Goal: Task Accomplishment & Management: Manage account settings

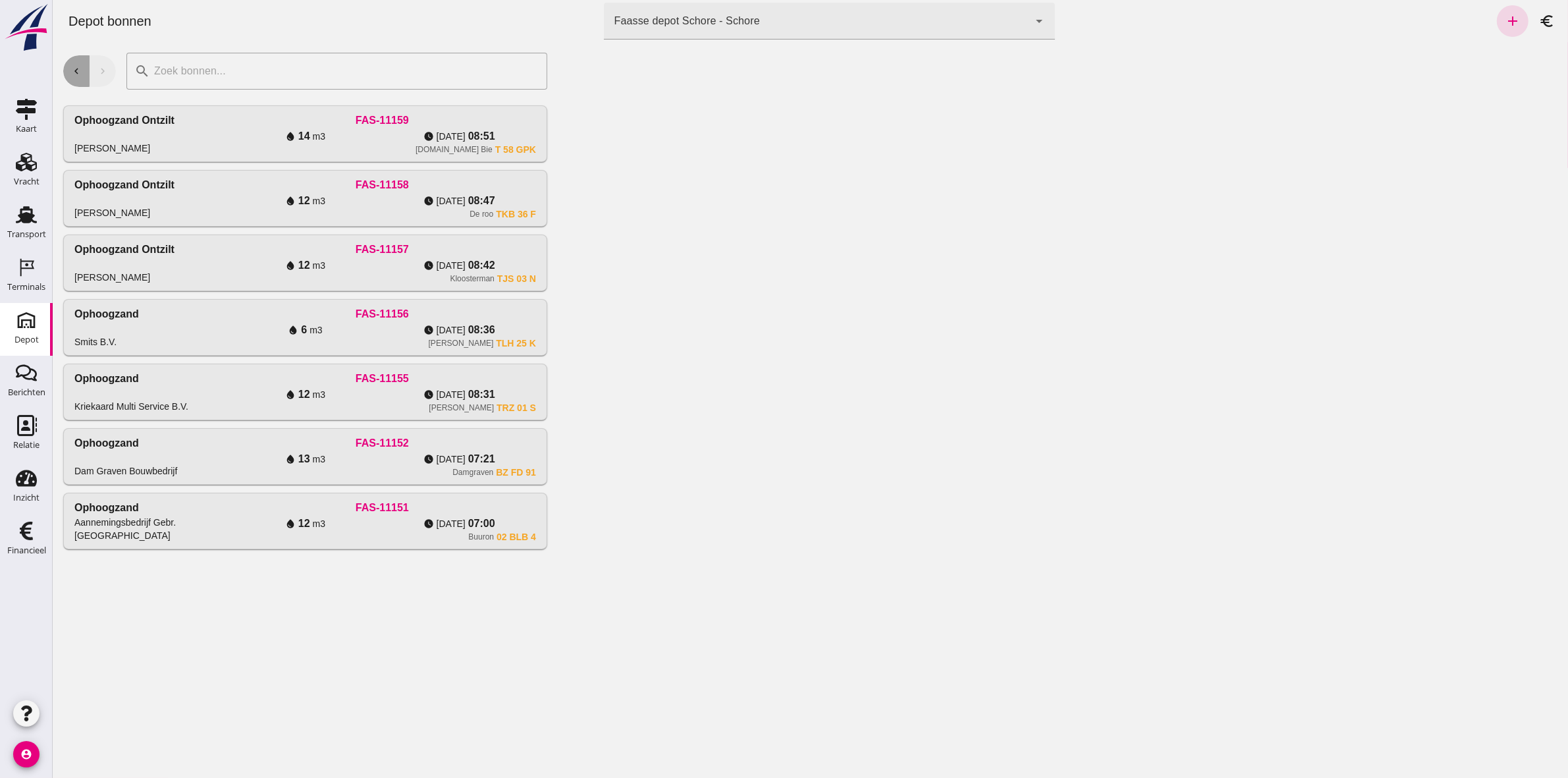
click at [82, 79] on button "chevron_left" at bounding box center [76, 71] width 26 height 32
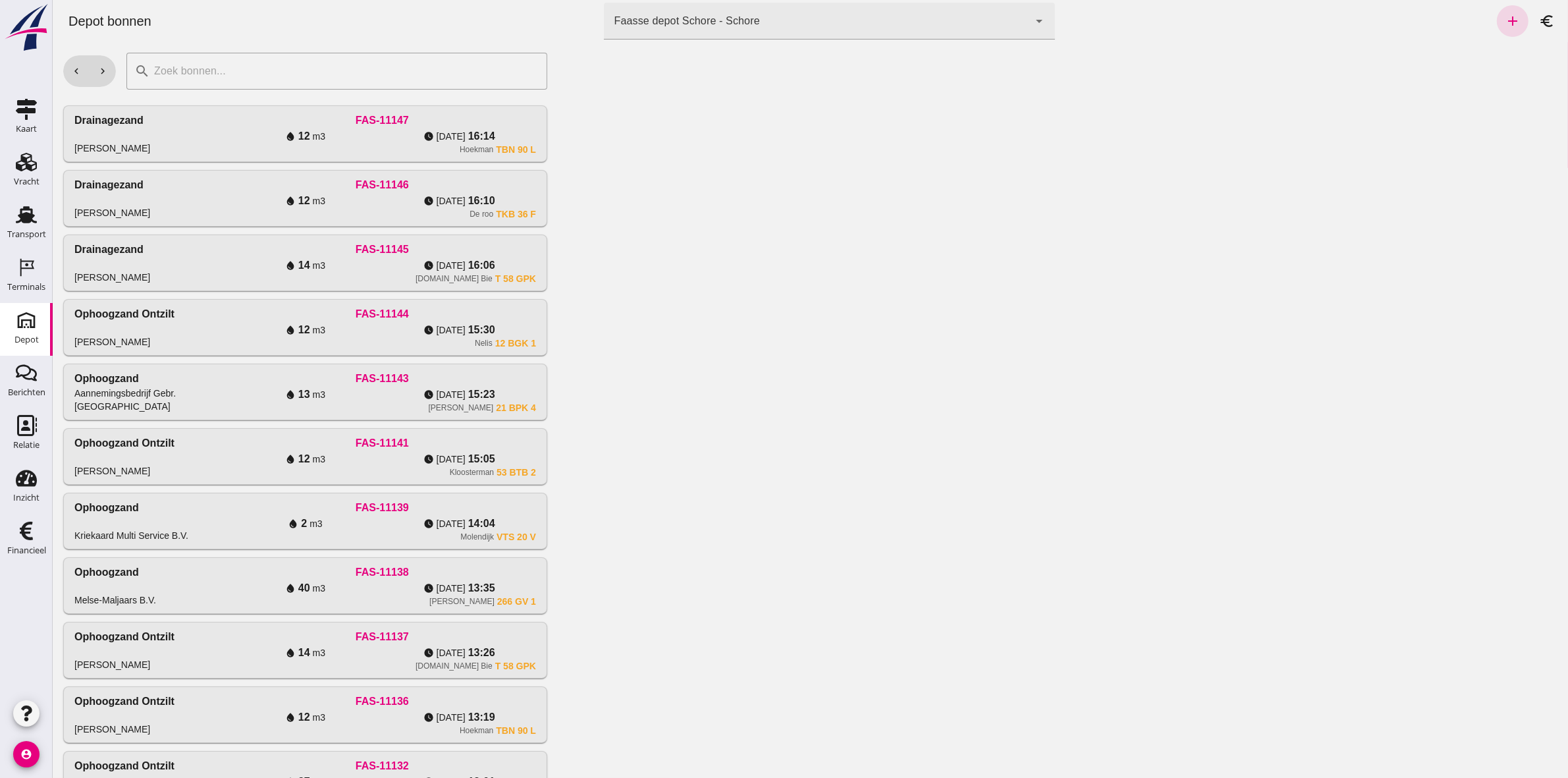
click at [1411, 352] on div at bounding box center [1062, 410] width 1010 height 736
click at [1456, 509] on div at bounding box center [1062, 410] width 1010 height 736
click at [75, 70] on icon "chevron_left" at bounding box center [76, 71] width 12 height 12
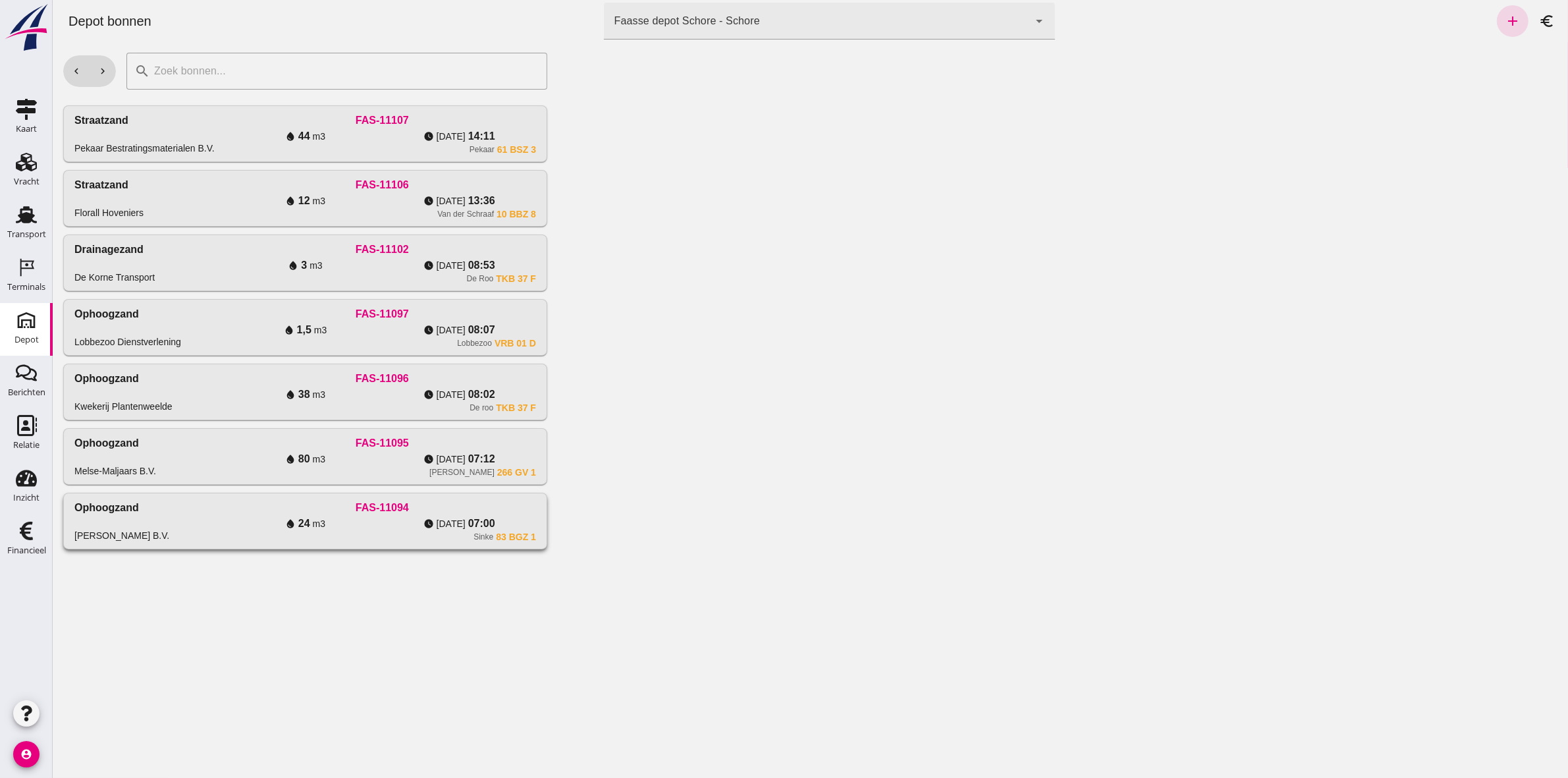
click at [344, 518] on div "water_drop 24 m3" at bounding box center [305, 523] width 154 height 16
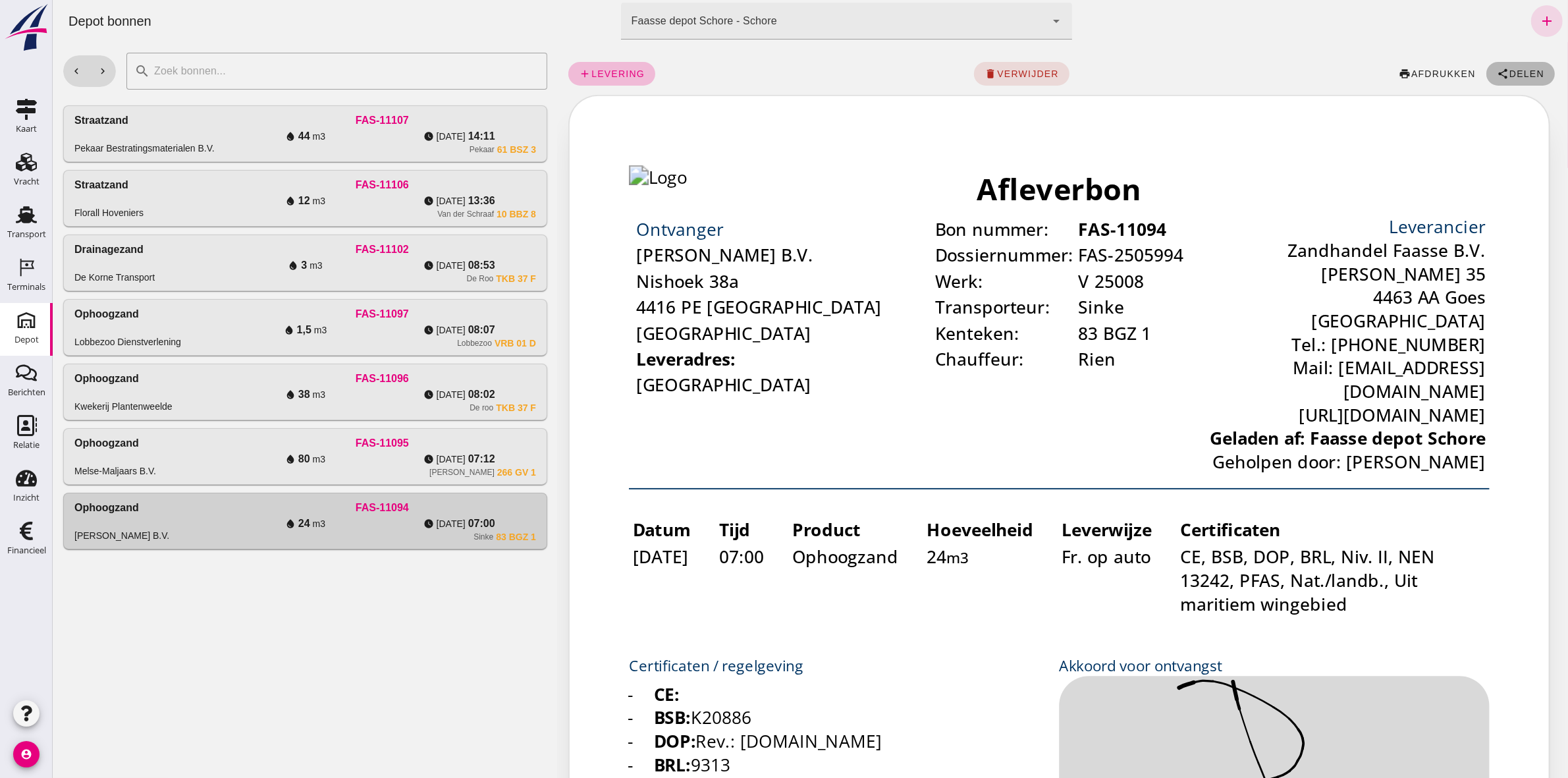
click at [1517, 77] on span "Delen" at bounding box center [1526, 74] width 35 height 11
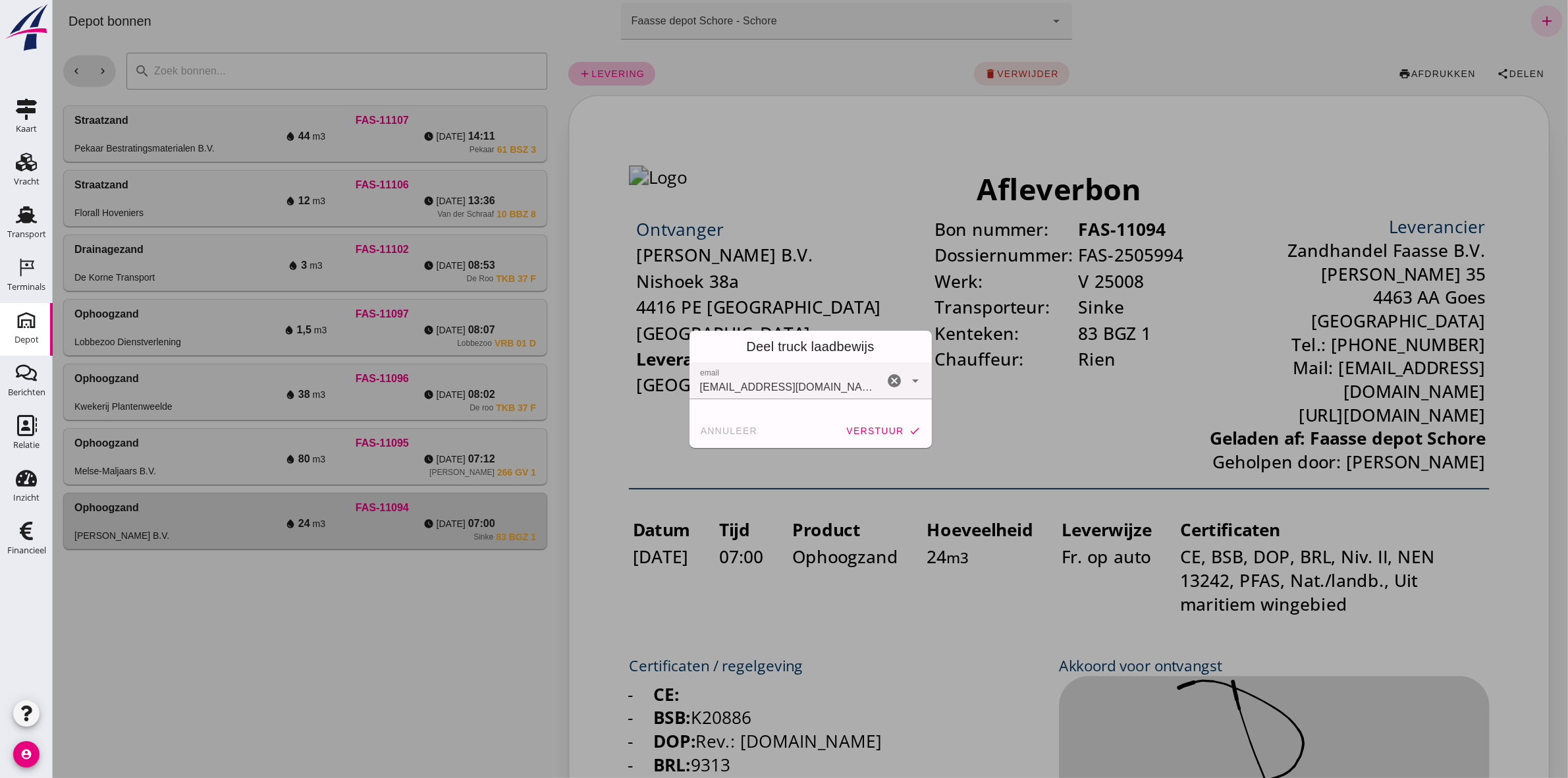
click at [851, 436] on button "verstuur check" at bounding box center [882, 431] width 86 height 24
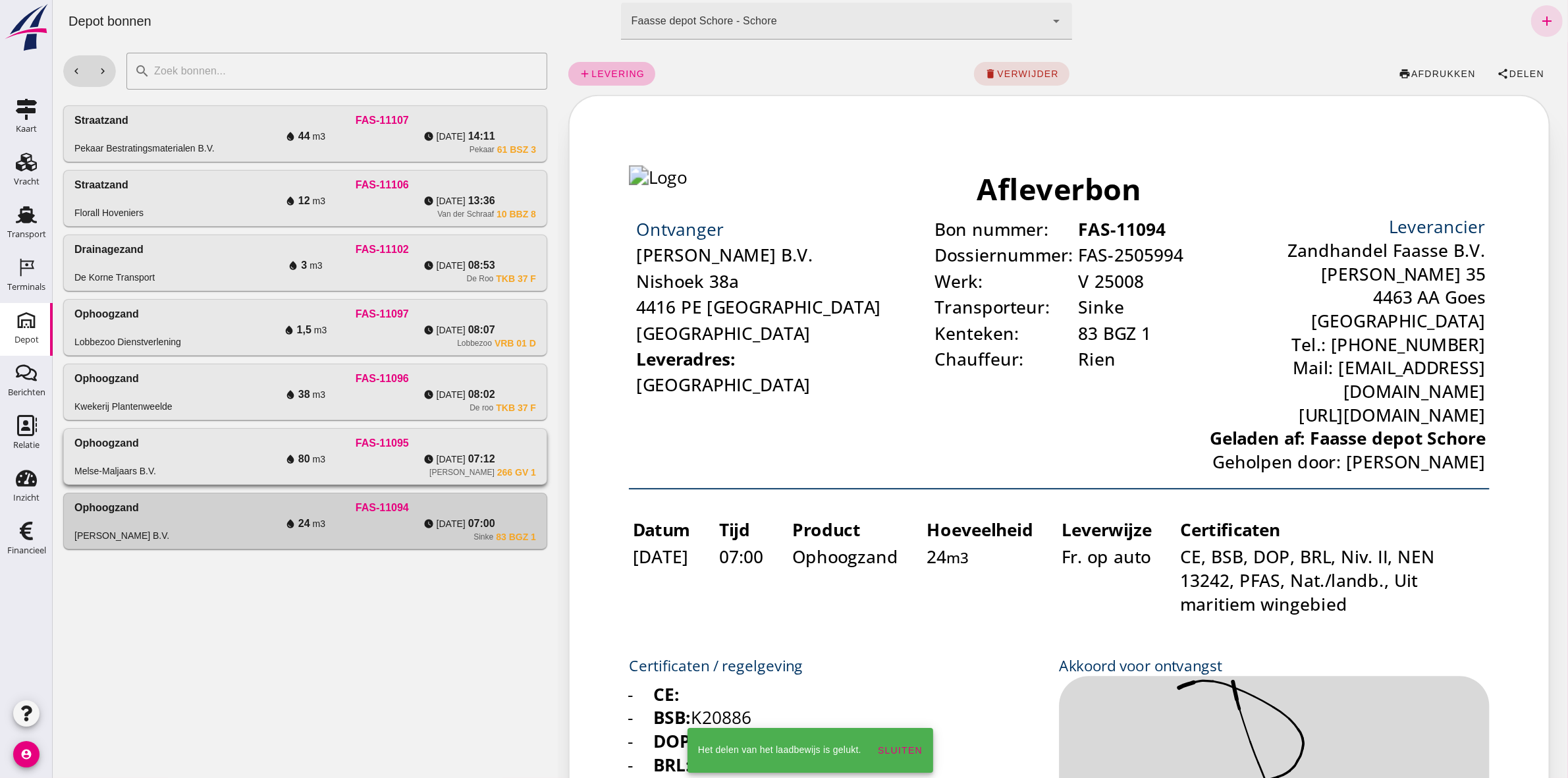
click at [234, 471] on div "[PERSON_NAME] 266 GV 1" at bounding box center [381, 472] width 307 height 11
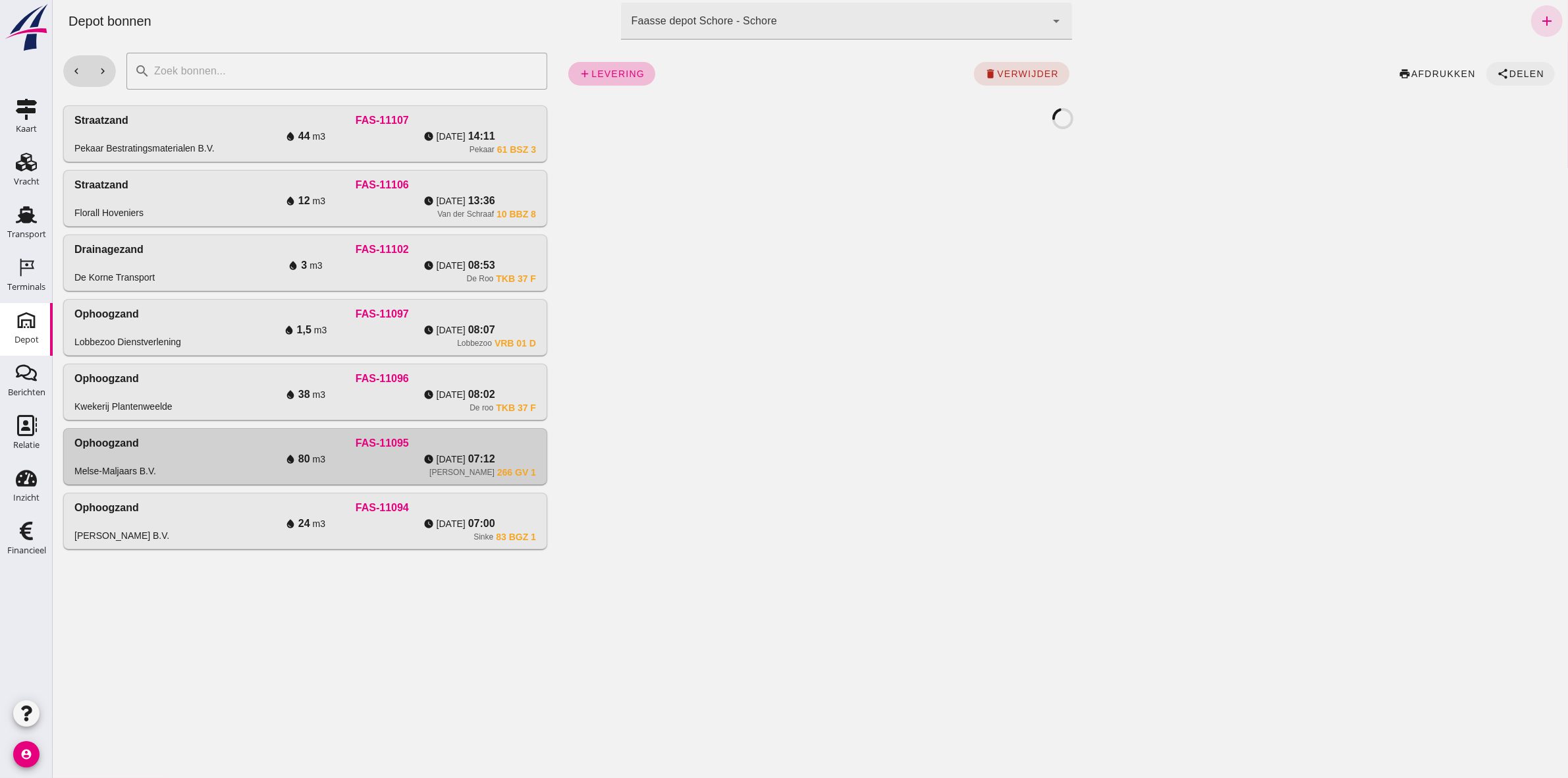
click at [1526, 79] on span "share Delen" at bounding box center [1520, 73] width 48 height 12
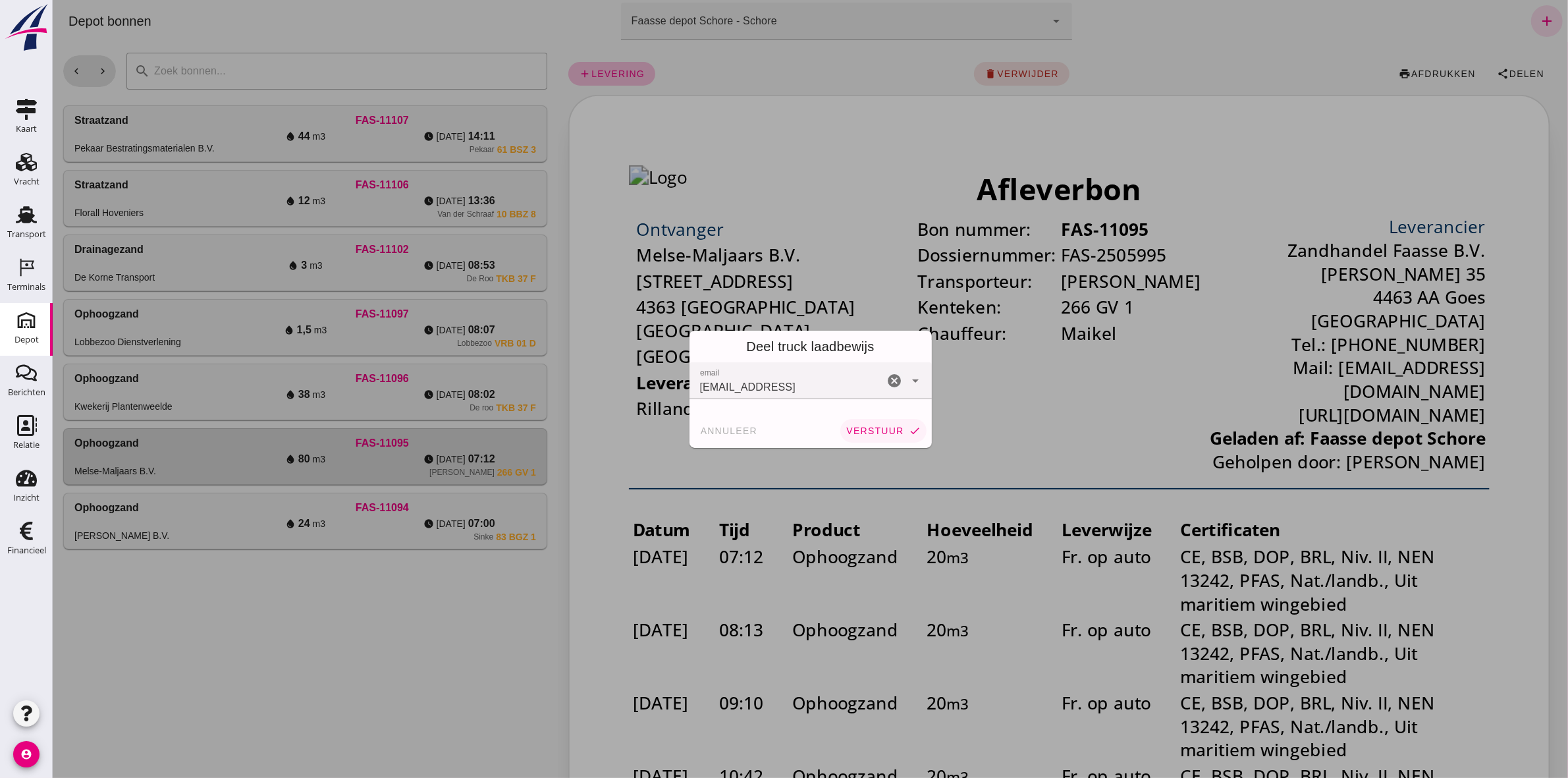
click at [871, 429] on span "verstuur" at bounding box center [874, 431] width 58 height 11
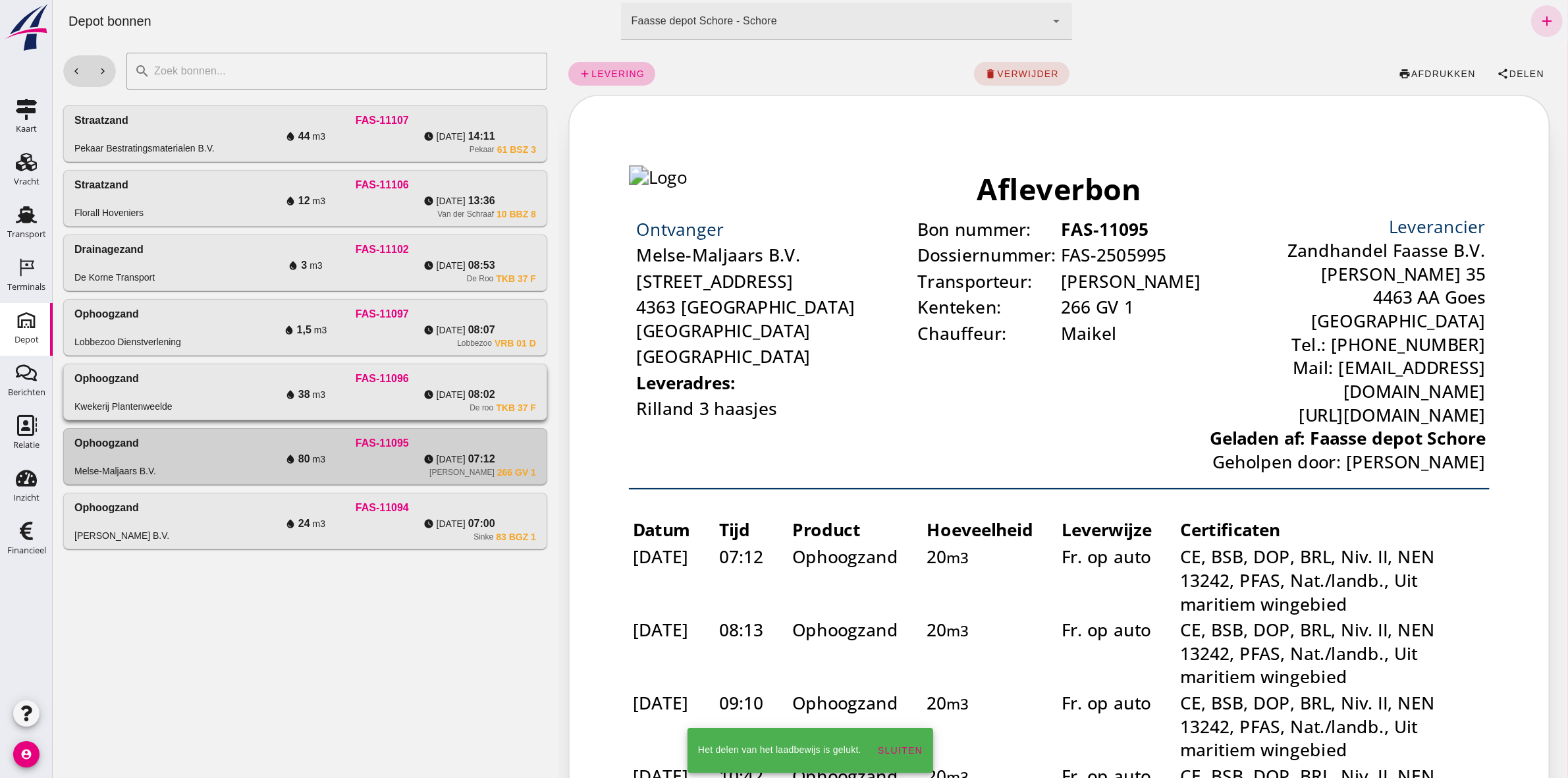
click at [324, 409] on div "De roo TKB 37 F" at bounding box center [381, 407] width 307 height 11
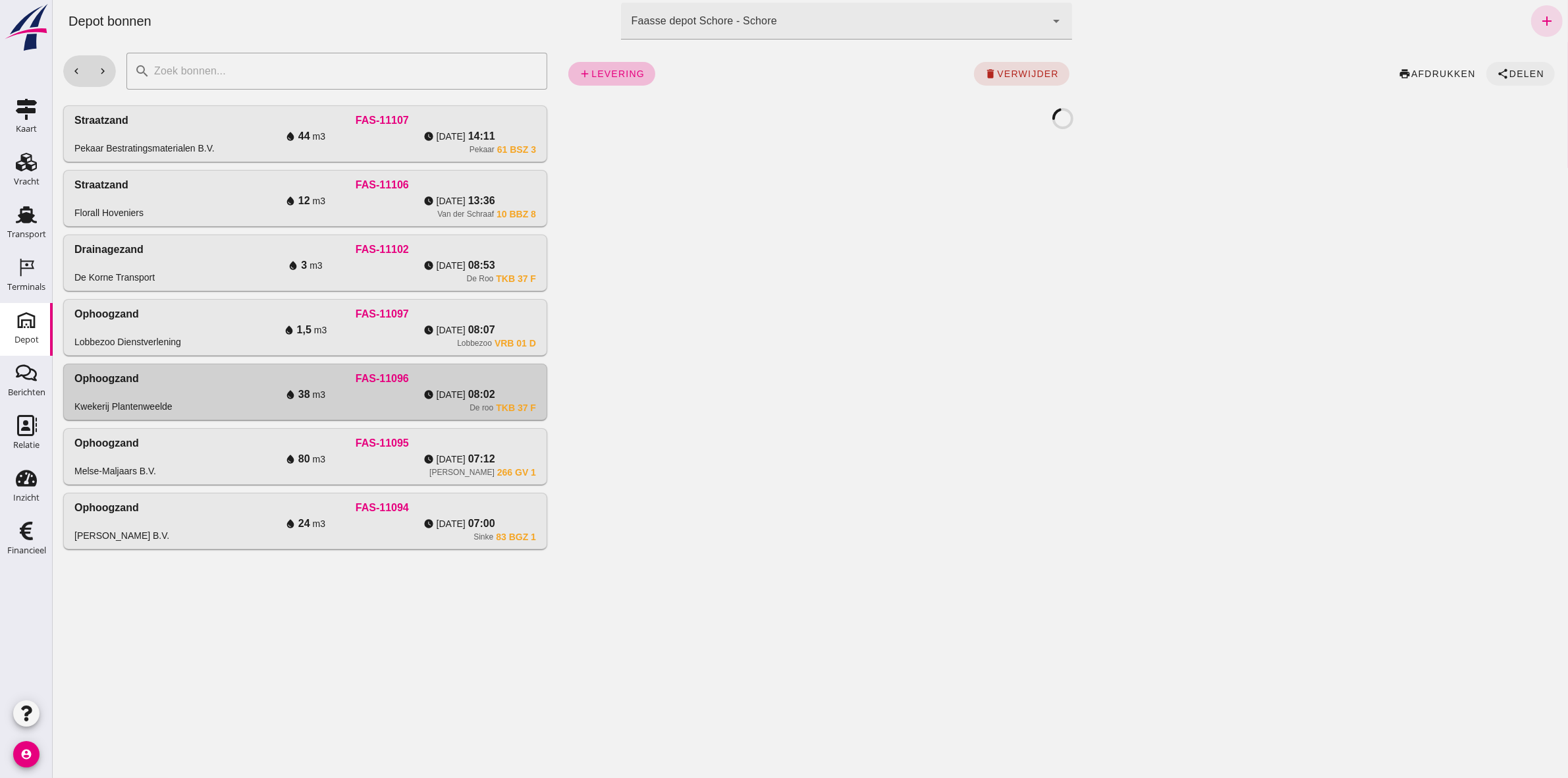
click at [1496, 75] on icon "share" at bounding box center [1502, 73] width 12 height 12
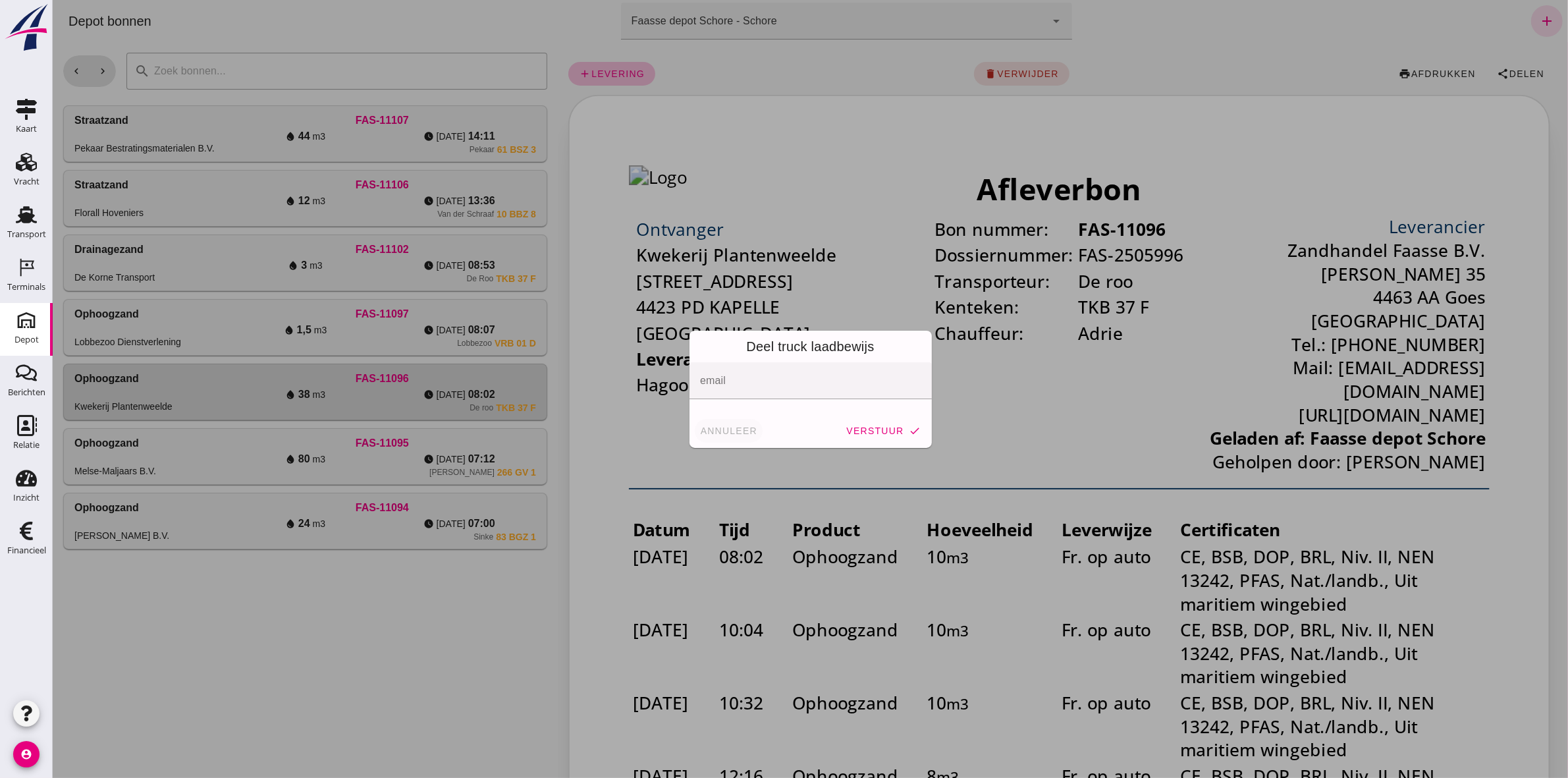
click at [710, 436] on button "annuleer" at bounding box center [728, 431] width 69 height 24
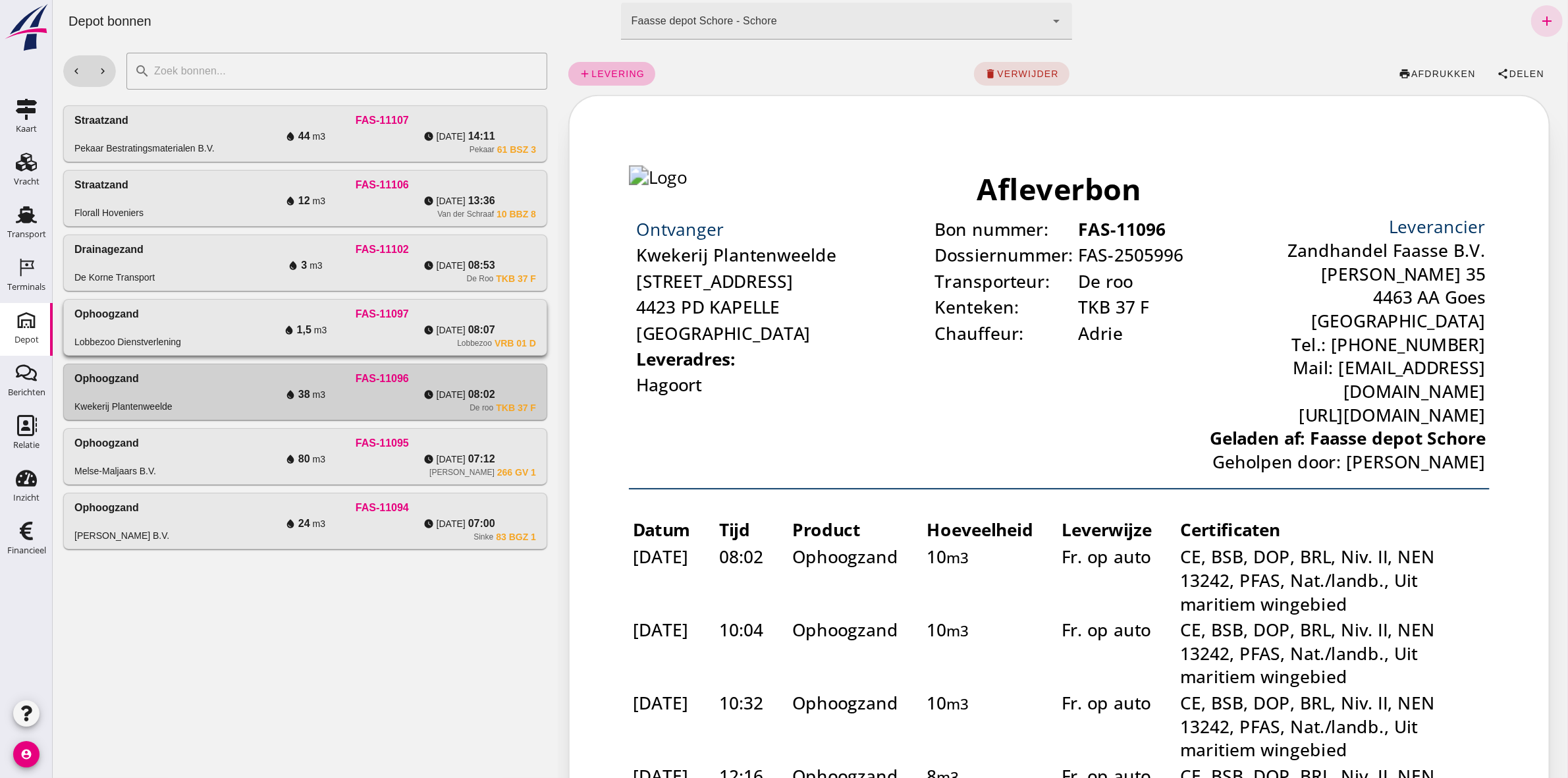
click at [472, 323] on span "08:07" at bounding box center [481, 330] width 27 height 16
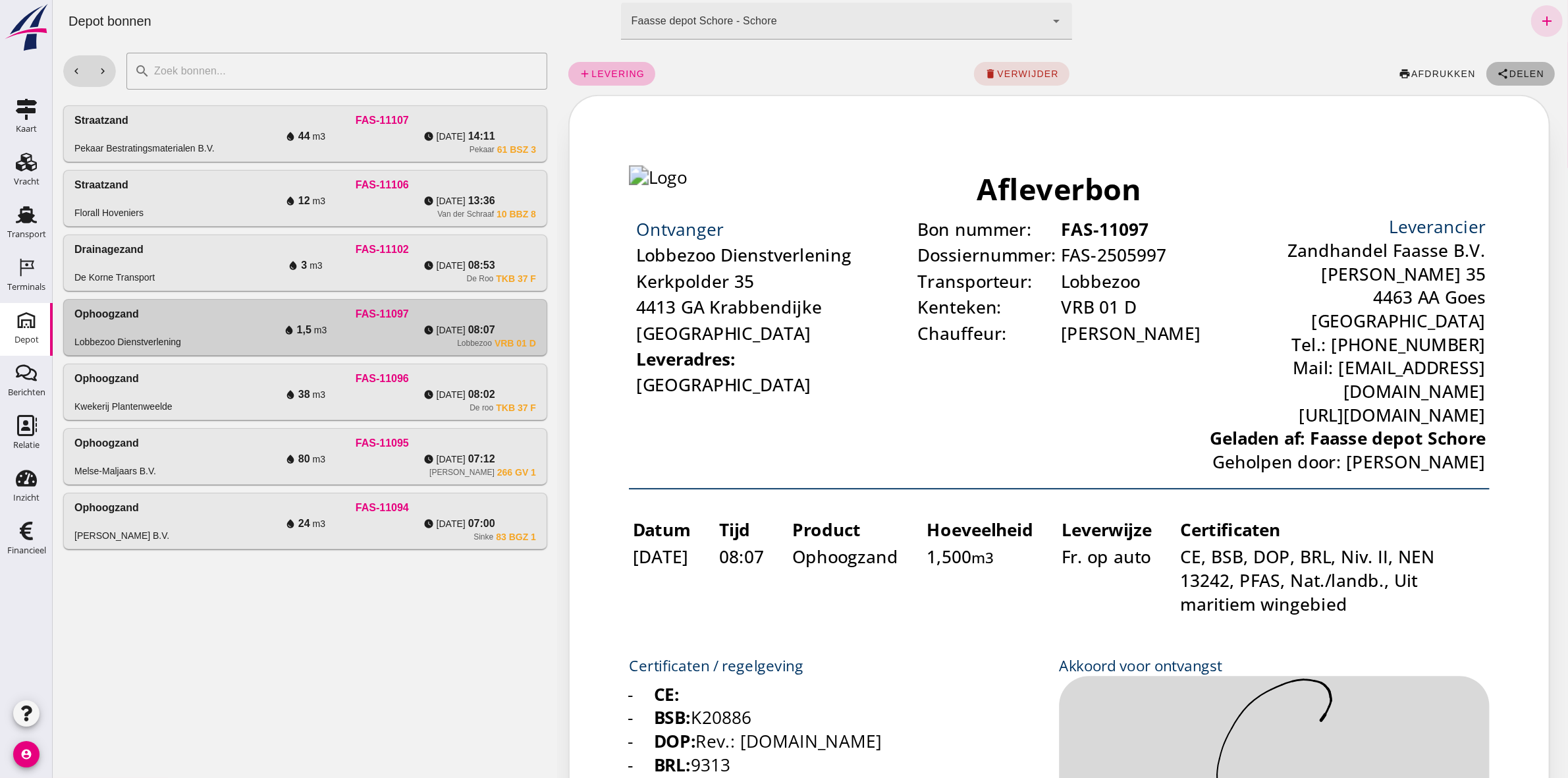
click at [1508, 75] on span "Delen" at bounding box center [1526, 74] width 35 height 11
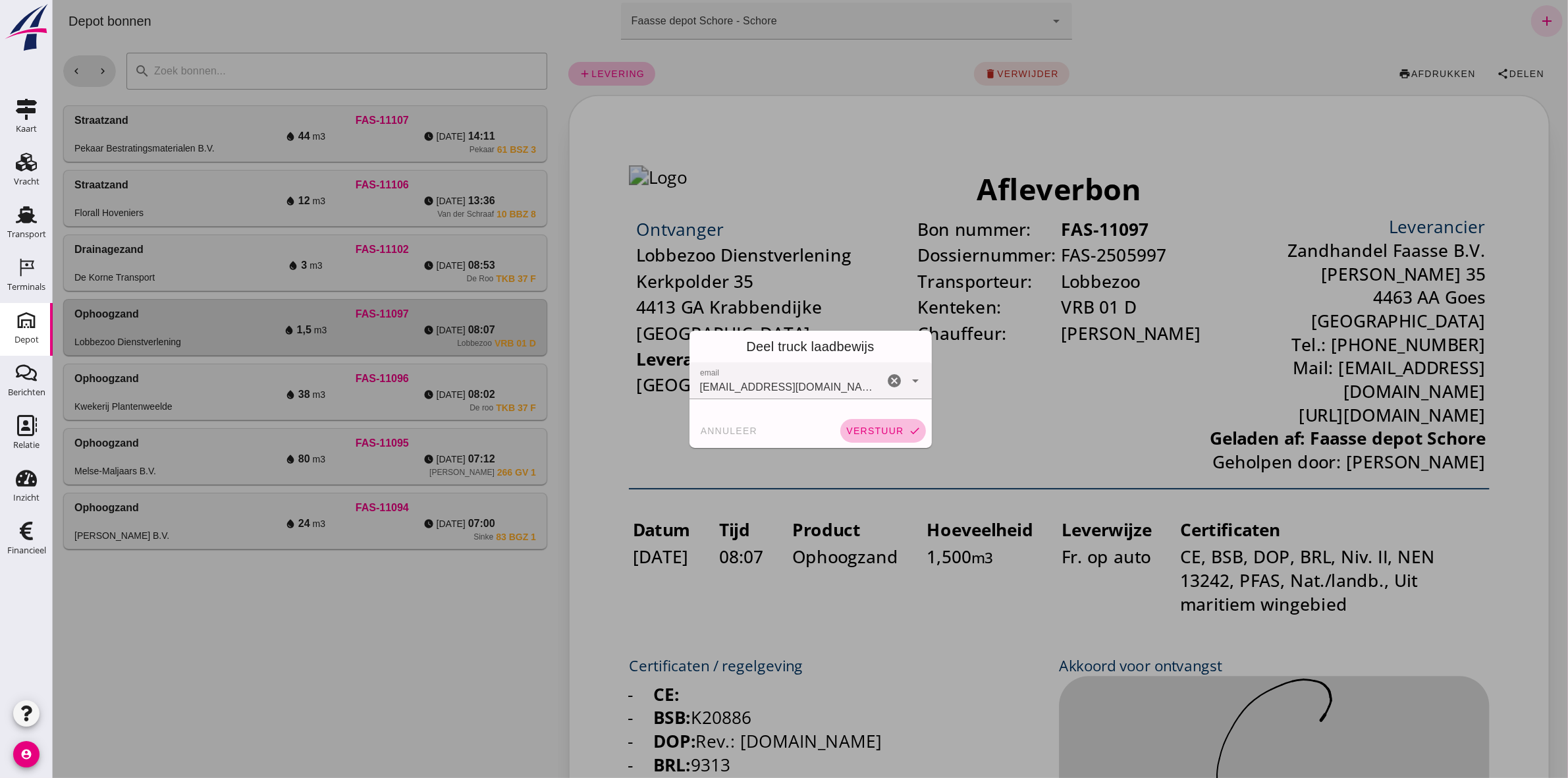
click at [859, 427] on span "verstuur" at bounding box center [874, 431] width 58 height 11
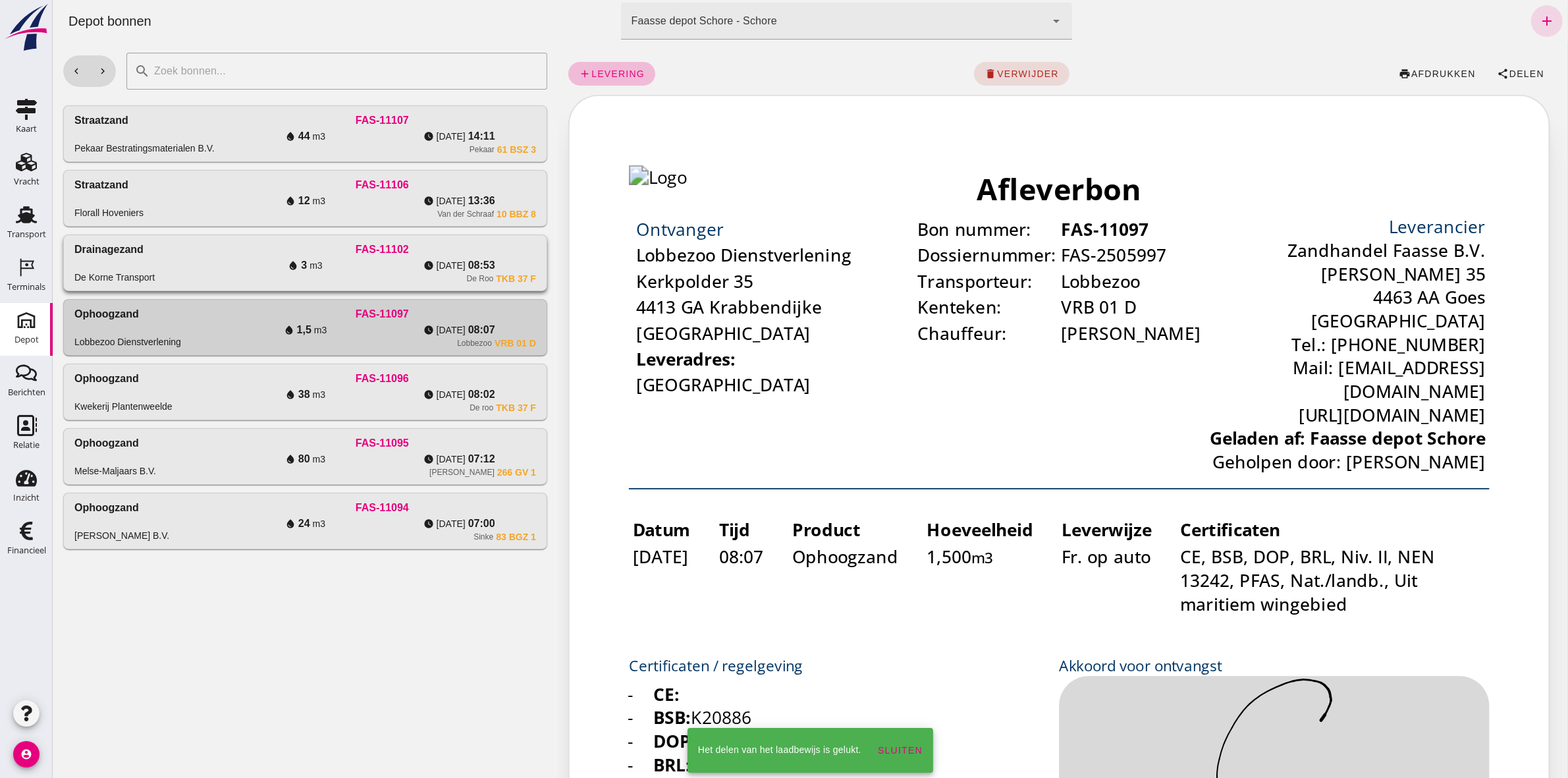
click at [294, 270] on icon "water_drop" at bounding box center [293, 266] width 11 height 11
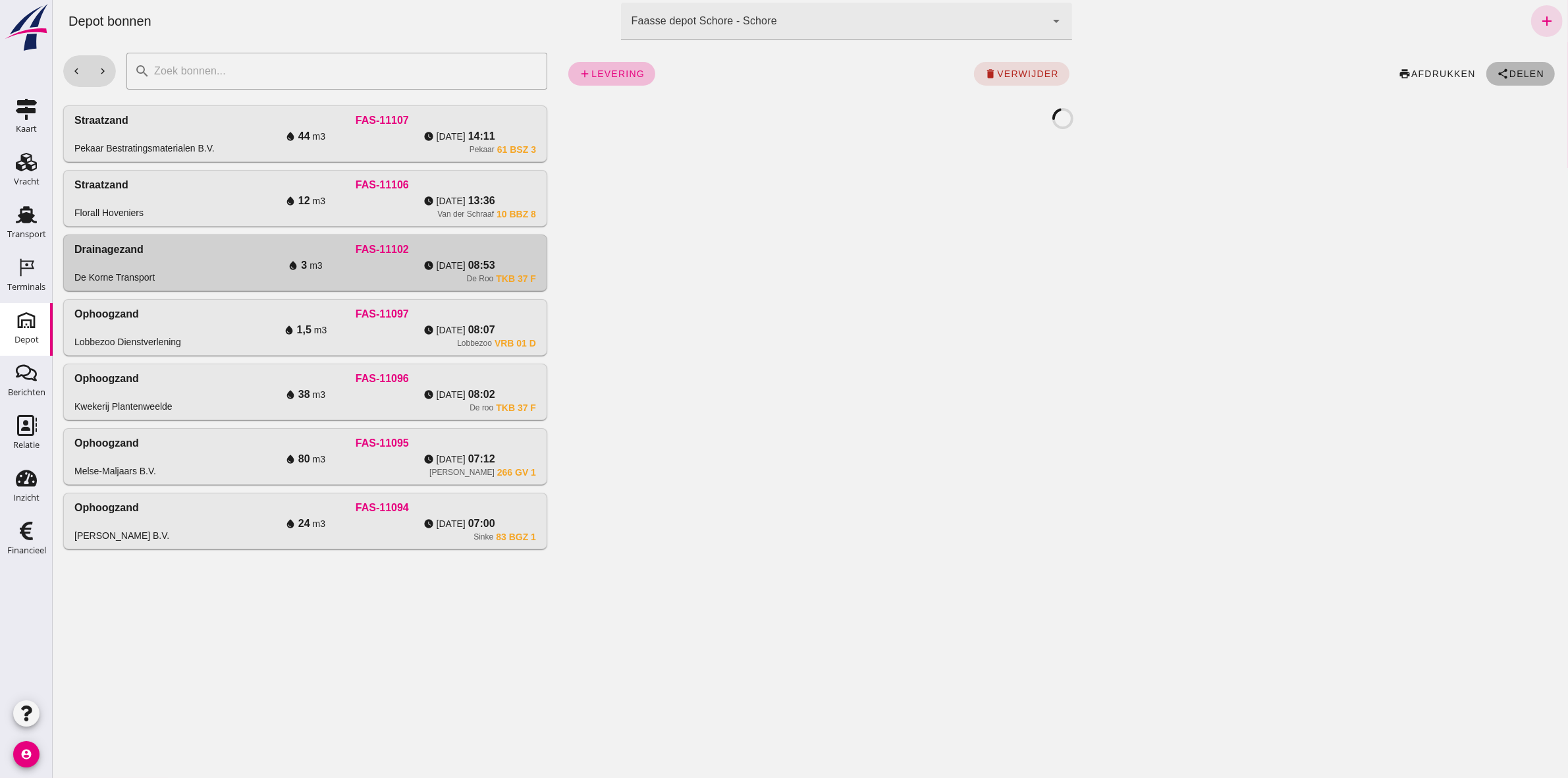
click at [1529, 77] on span "Delen" at bounding box center [1526, 74] width 35 height 11
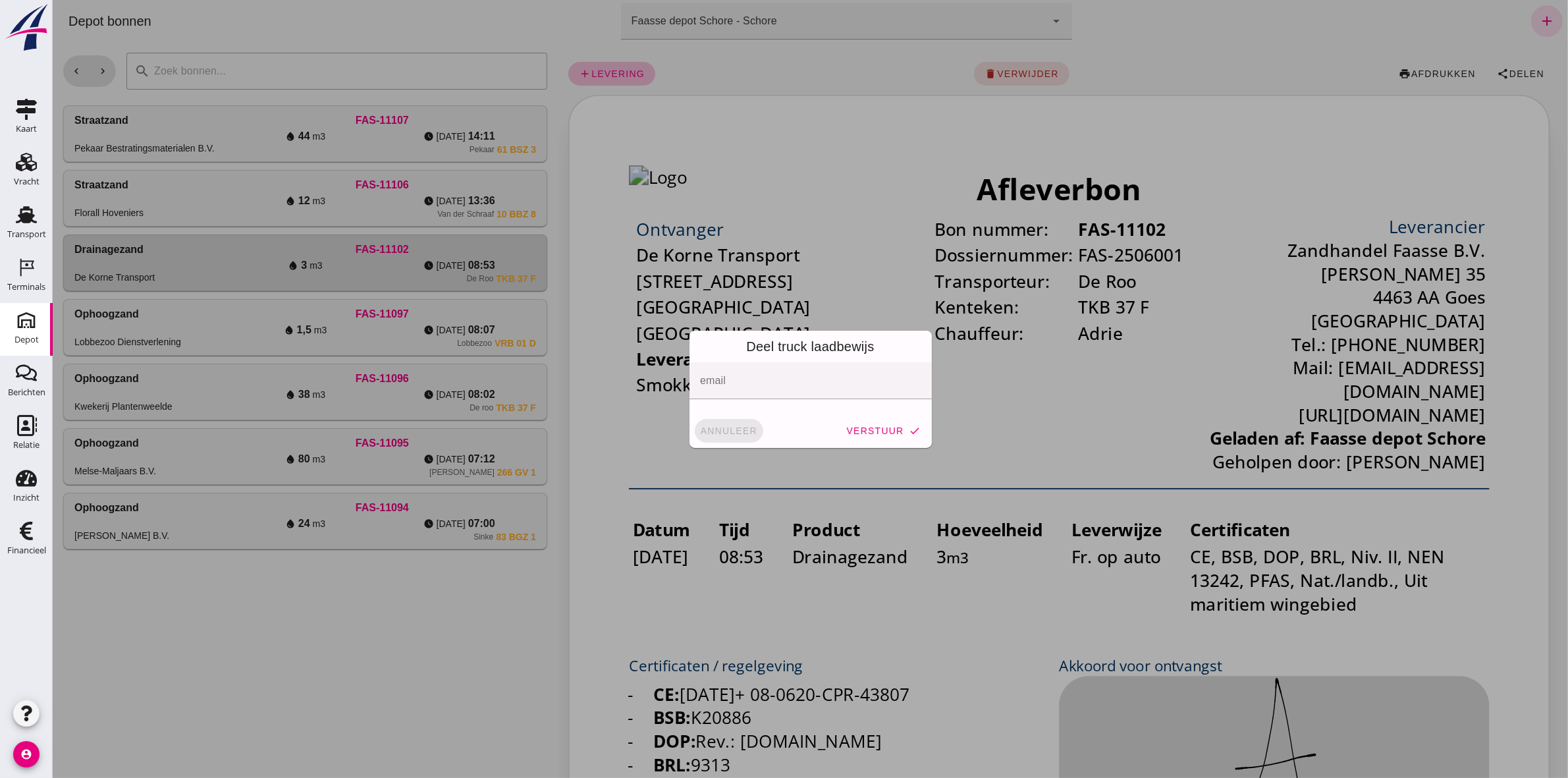
click at [739, 437] on button "annuleer" at bounding box center [728, 431] width 69 height 24
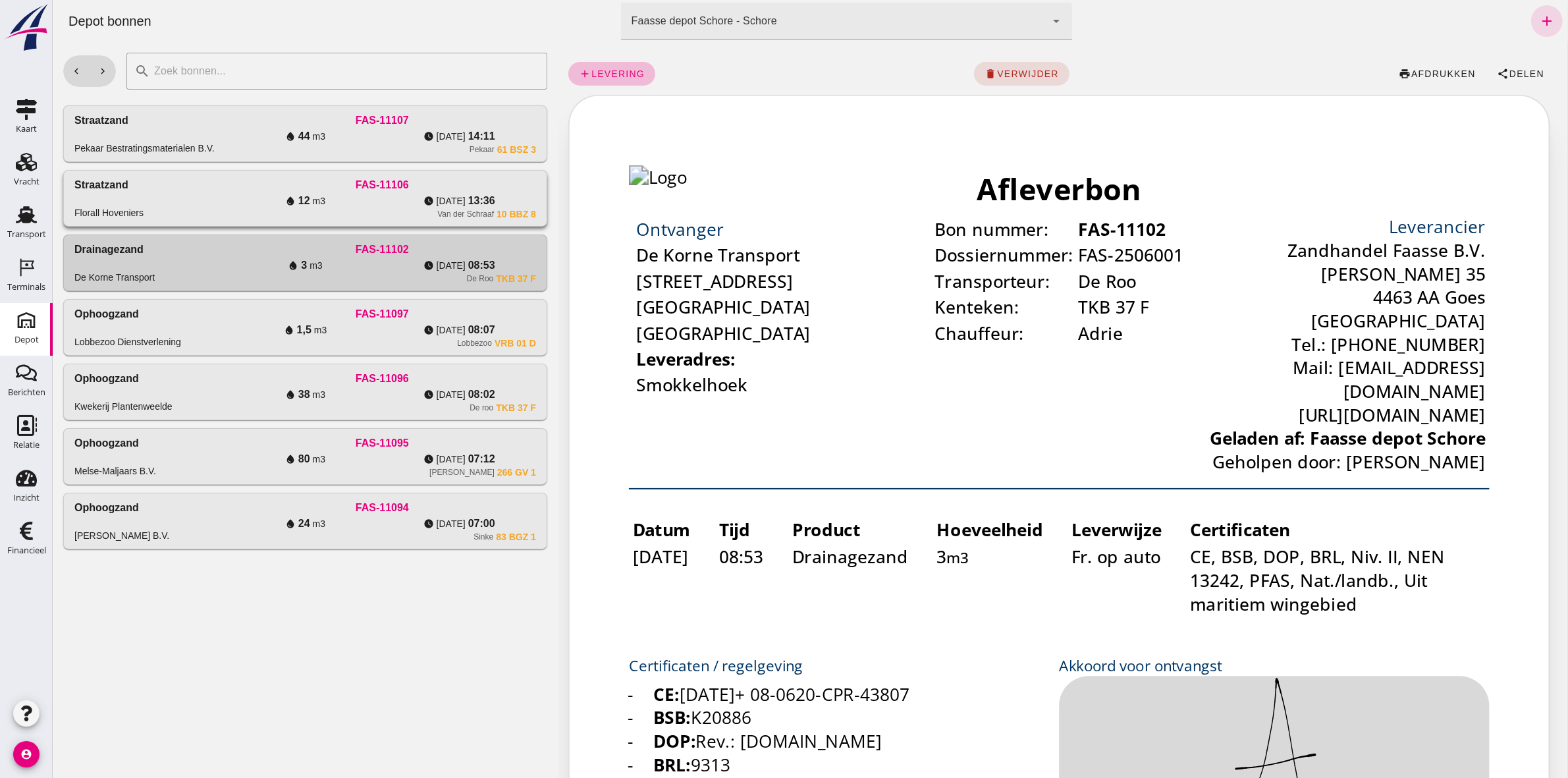
click at [475, 206] on span "13:36" at bounding box center [481, 200] width 27 height 16
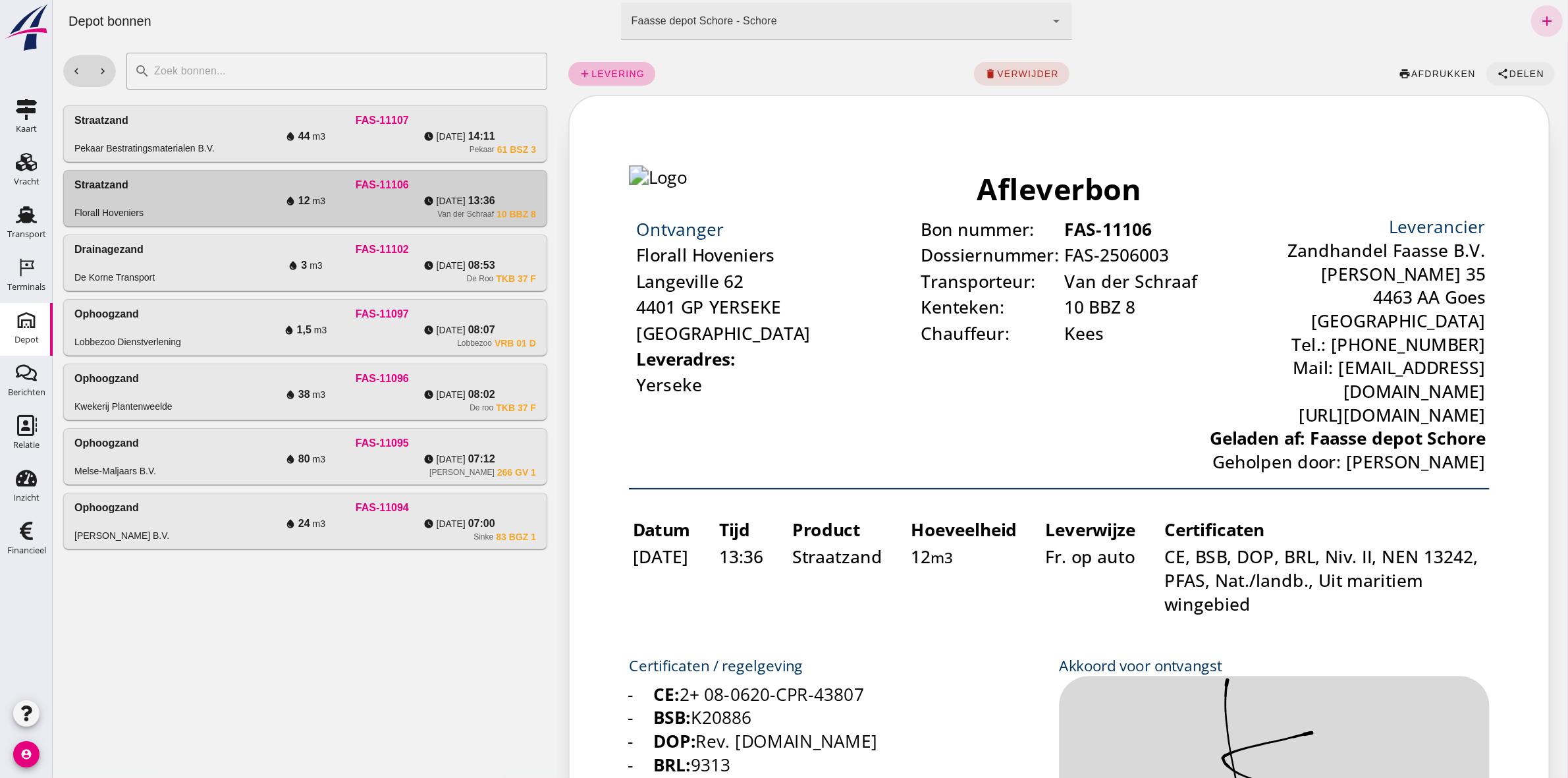
click at [1528, 68] on span "share Delen" at bounding box center [1520, 73] width 48 height 12
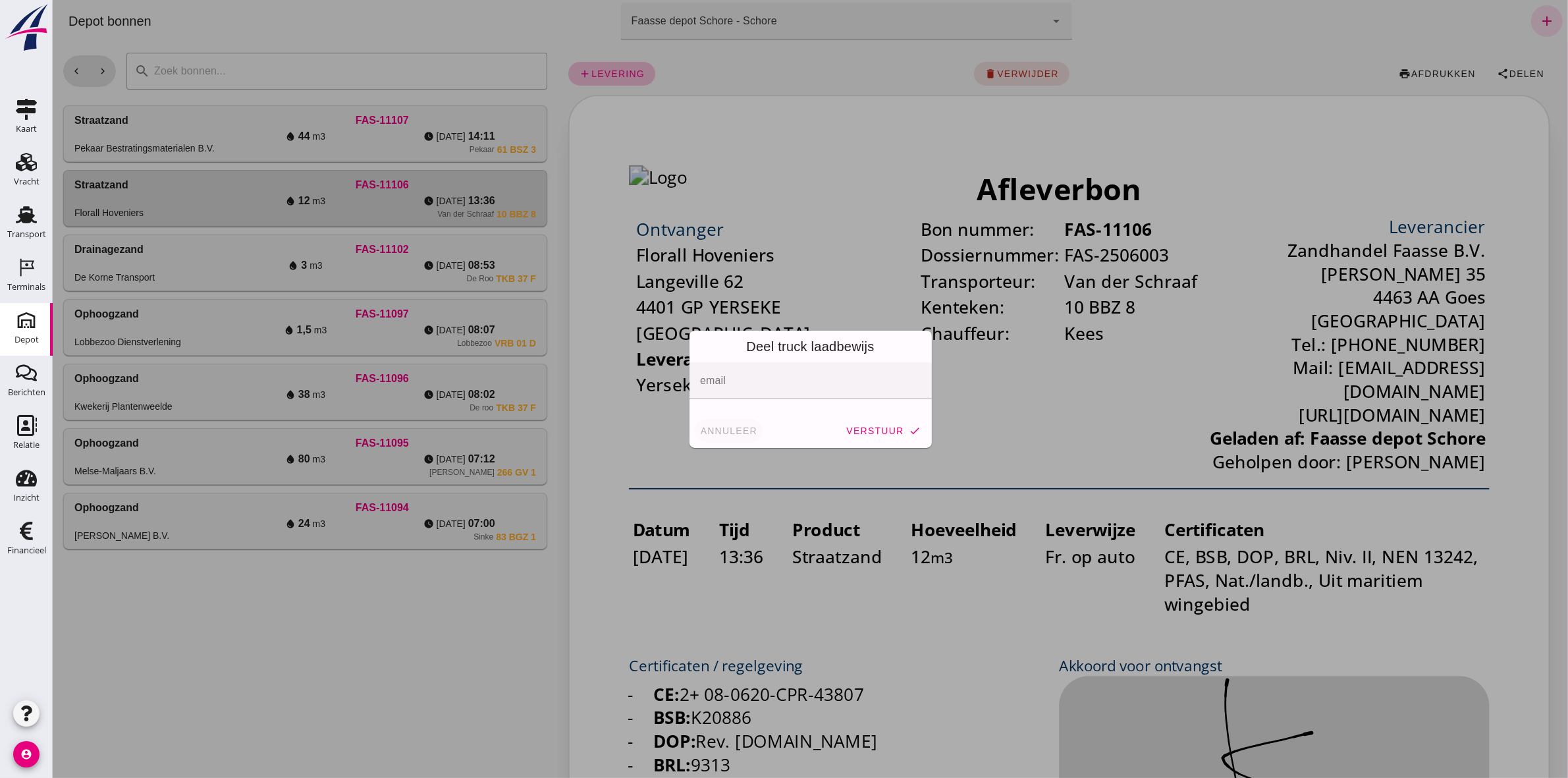
click at [736, 426] on span "annuleer" at bounding box center [728, 431] width 58 height 11
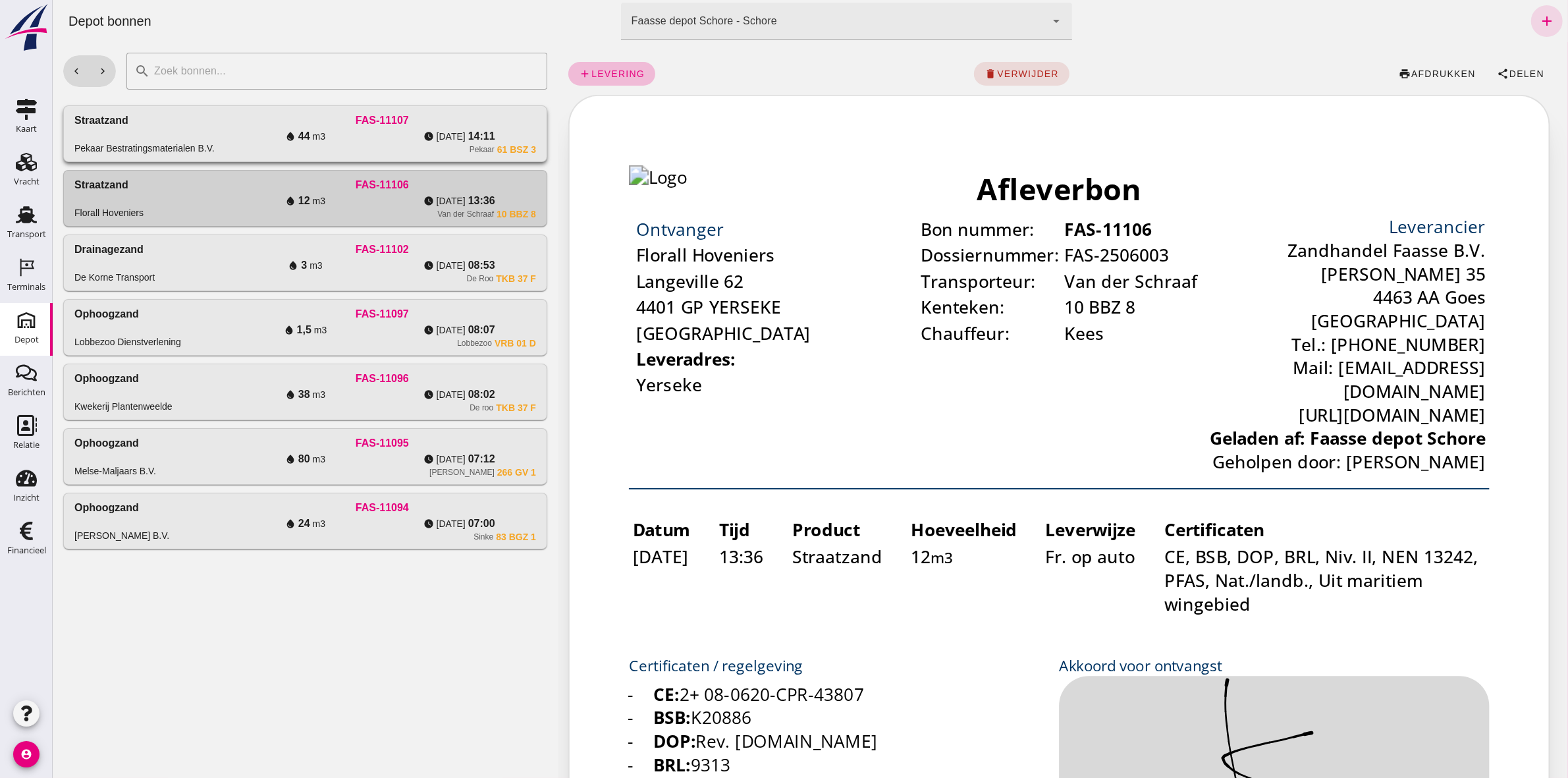
click at [369, 152] on div "Pekaar 61 BSZ 3" at bounding box center [381, 149] width 307 height 11
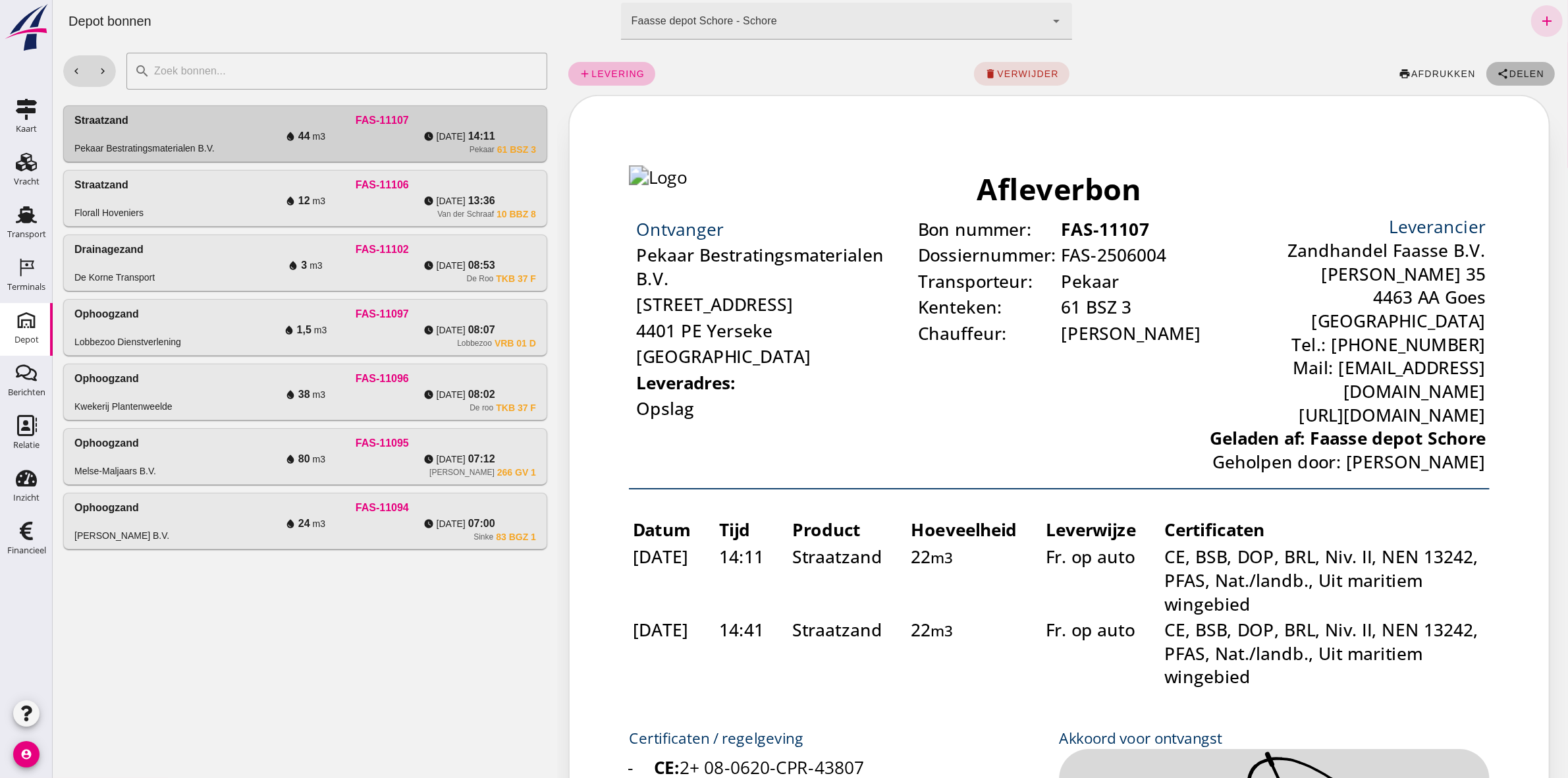
click at [1508, 74] on span "Delen" at bounding box center [1526, 74] width 35 height 11
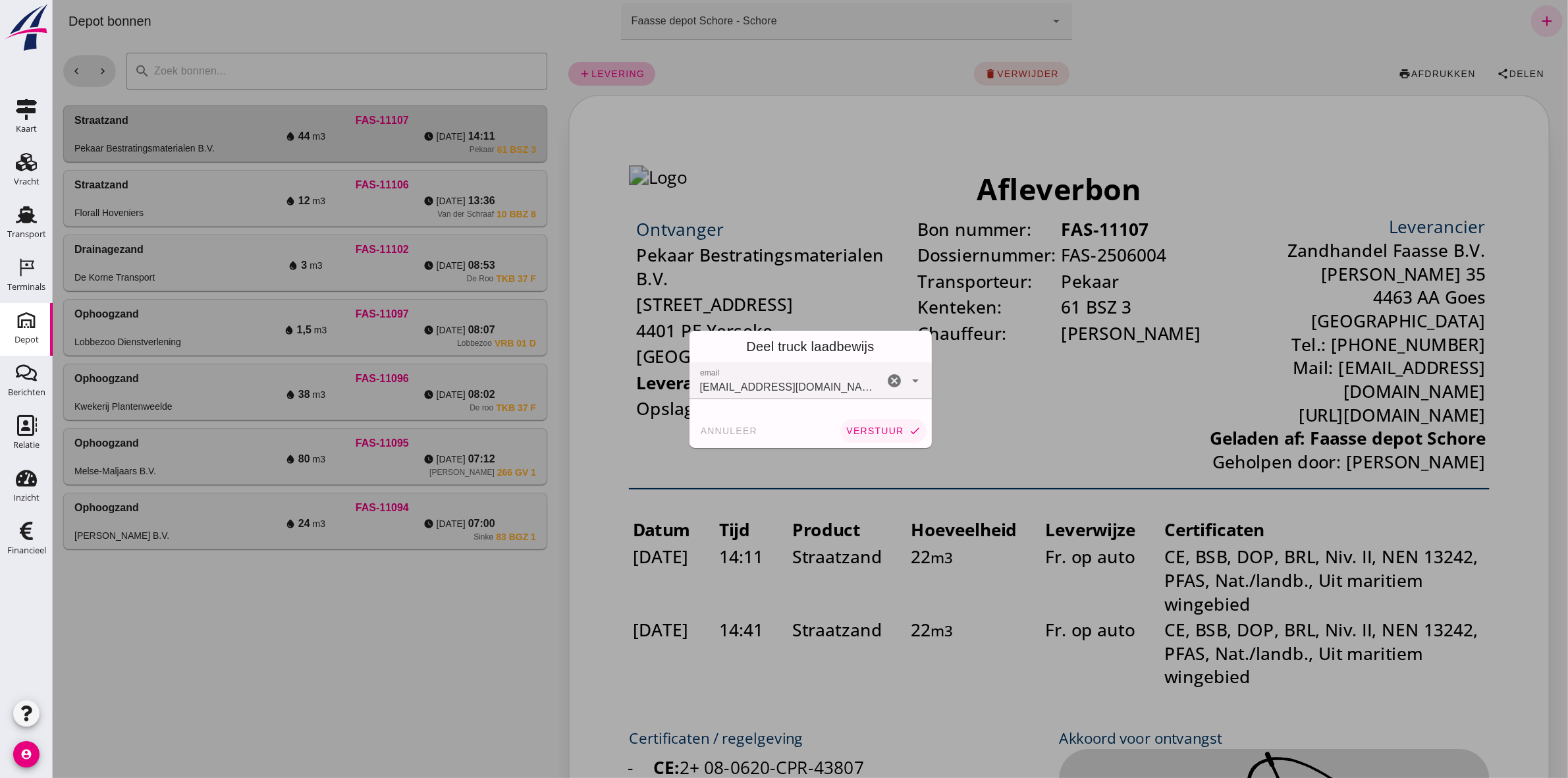
click at [900, 424] on button "verstuur check" at bounding box center [882, 431] width 86 height 24
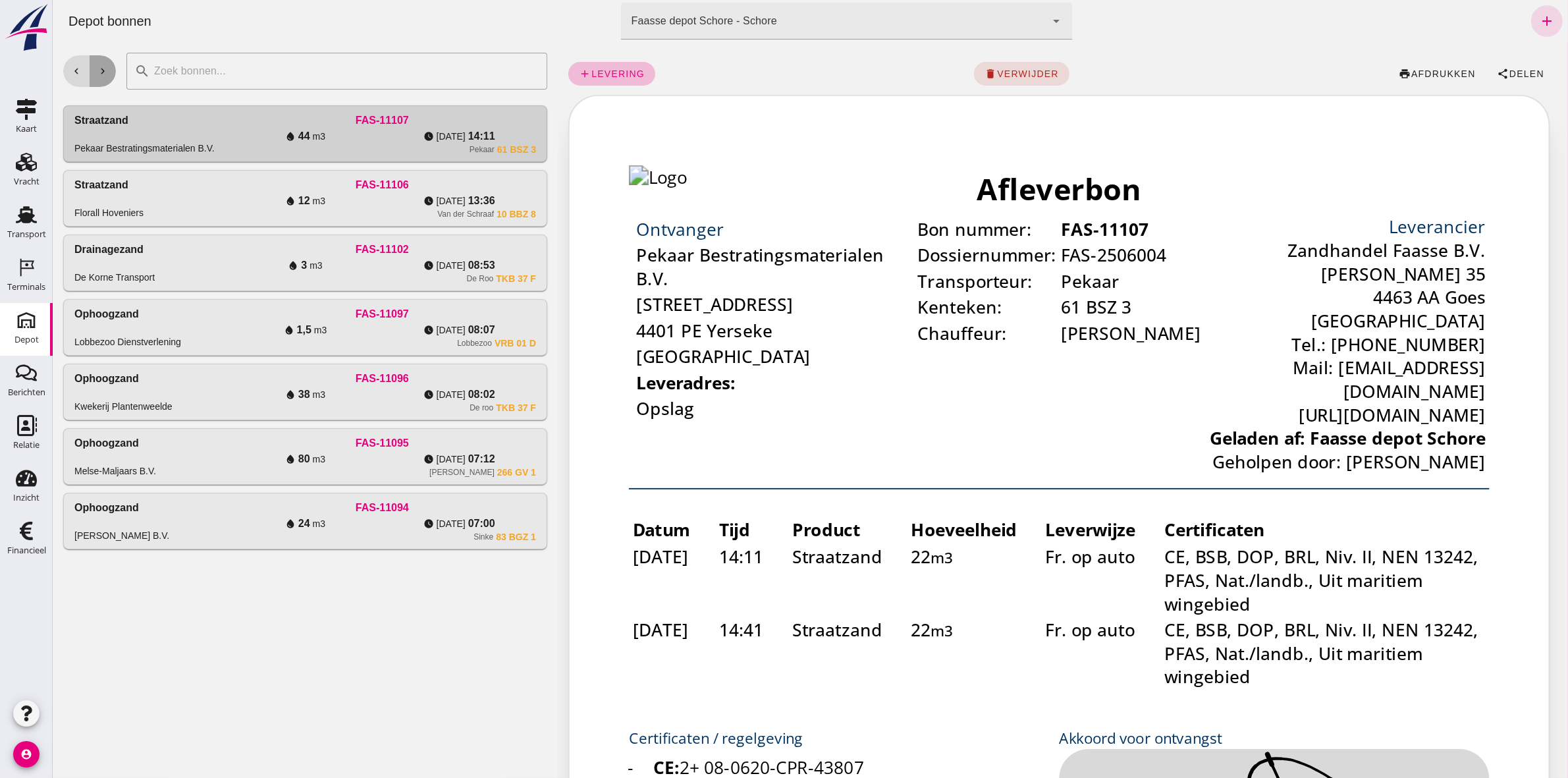
click at [109, 73] on button "chevron_right" at bounding box center [102, 71] width 26 height 32
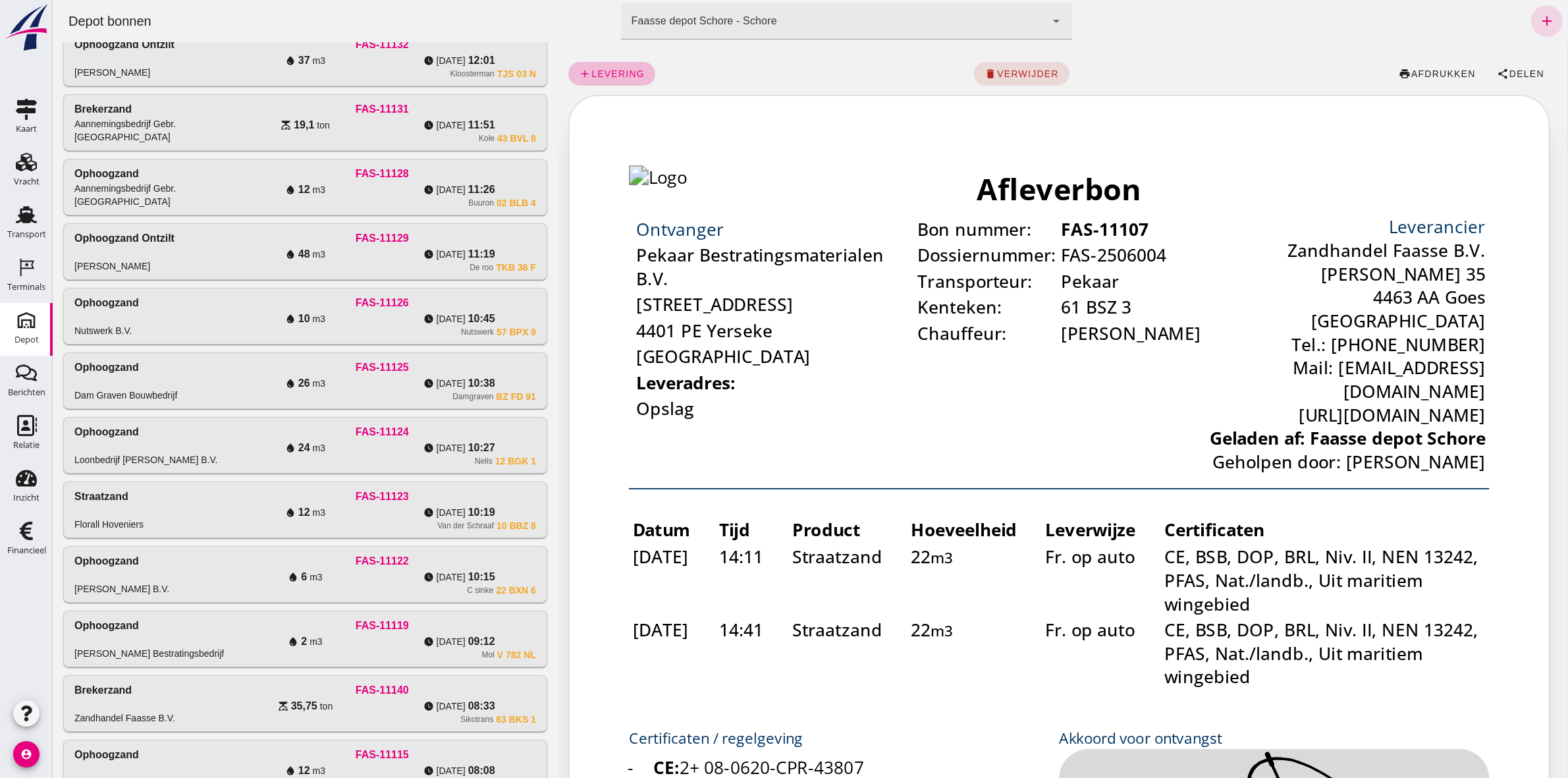
scroll to position [847, 0]
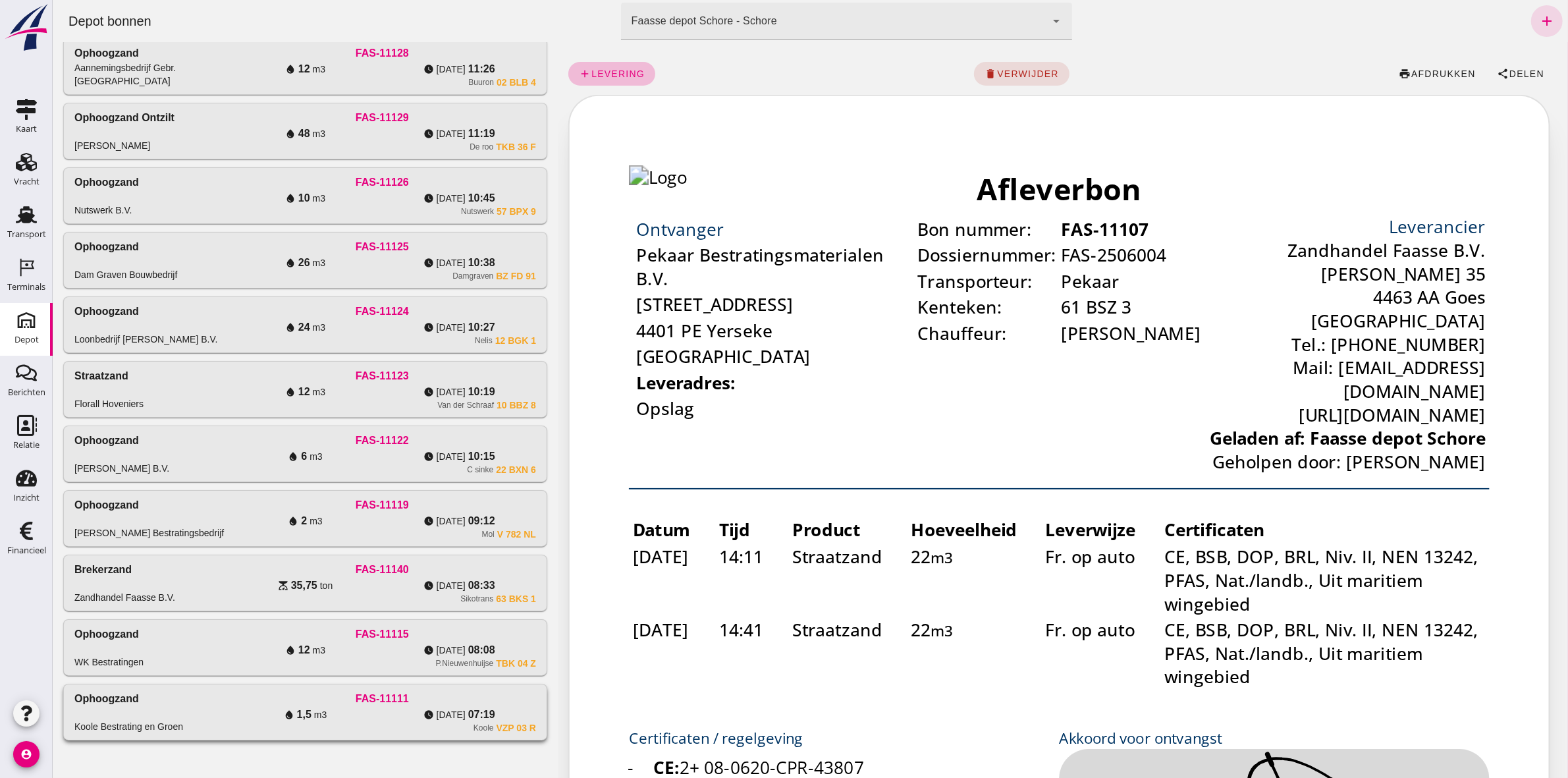
click at [408, 699] on div "FAS-11111" at bounding box center [381, 699] width 307 height 16
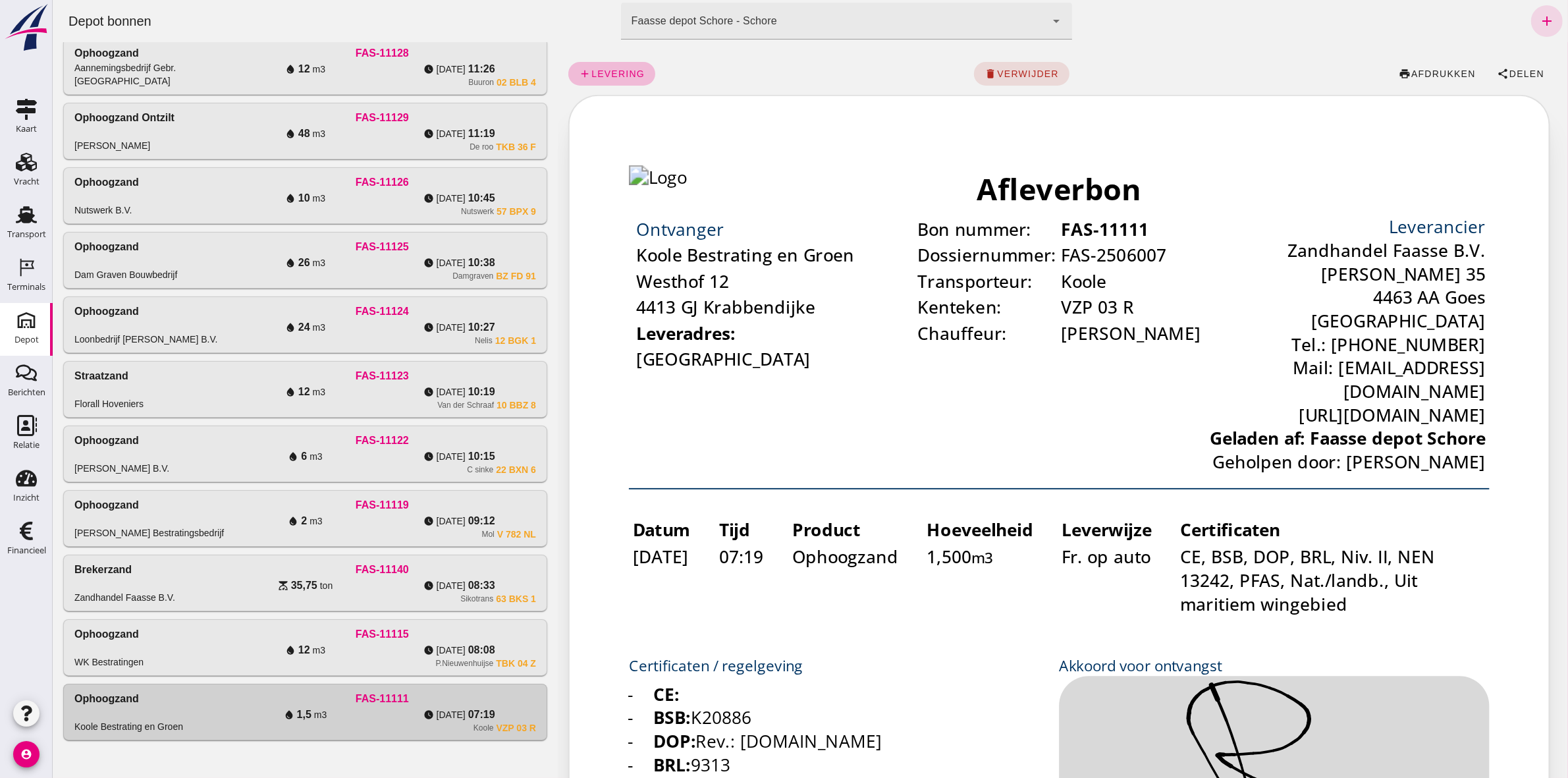
scroll to position [0, 0]
click at [1508, 75] on span "Delen" at bounding box center [1526, 74] width 35 height 11
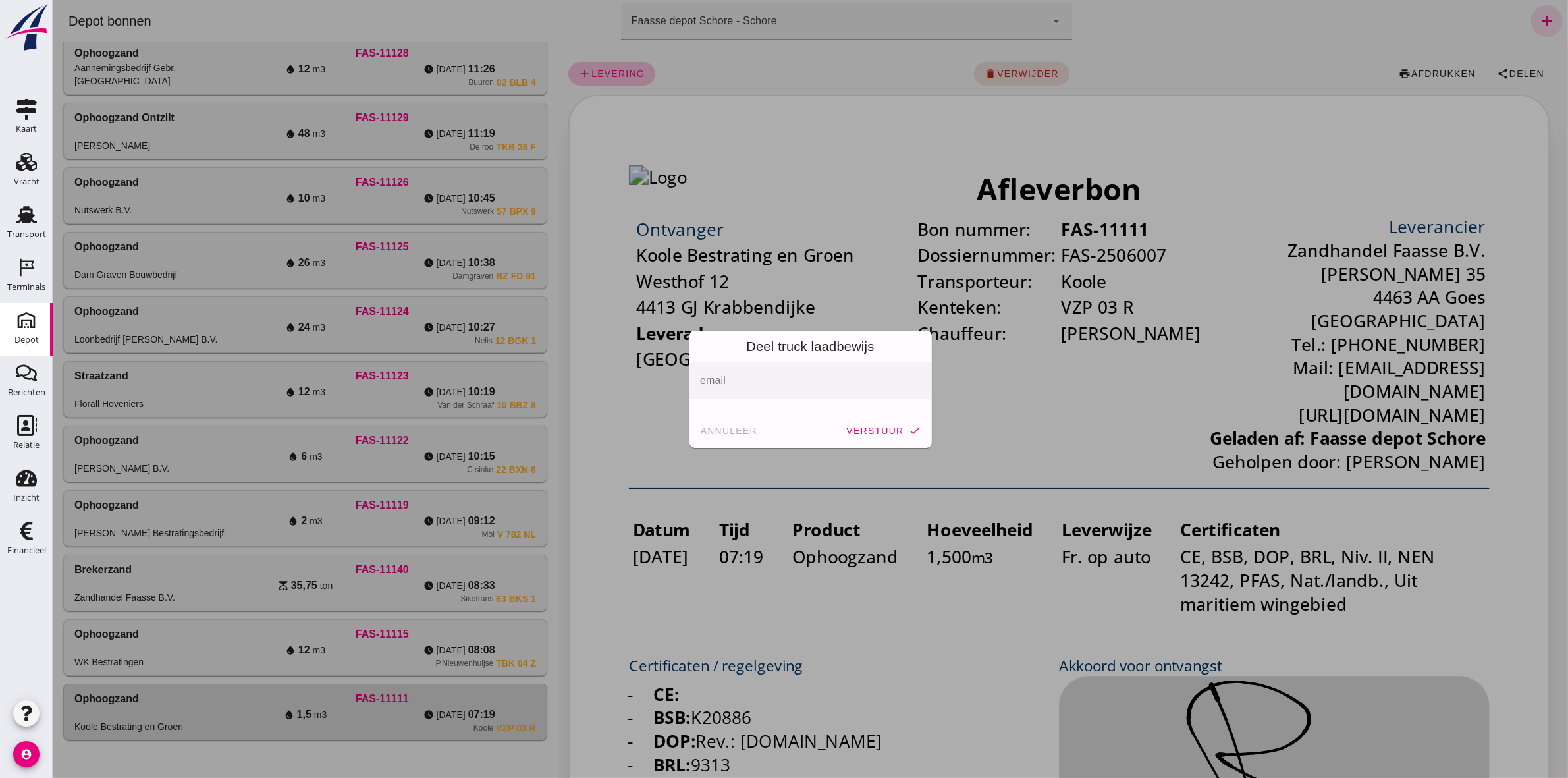
drag, startPoint x: 734, startPoint y: 426, endPoint x: 719, endPoint y: 435, distance: 17.5
click at [733, 428] on span "annuleer" at bounding box center [728, 431] width 58 height 11
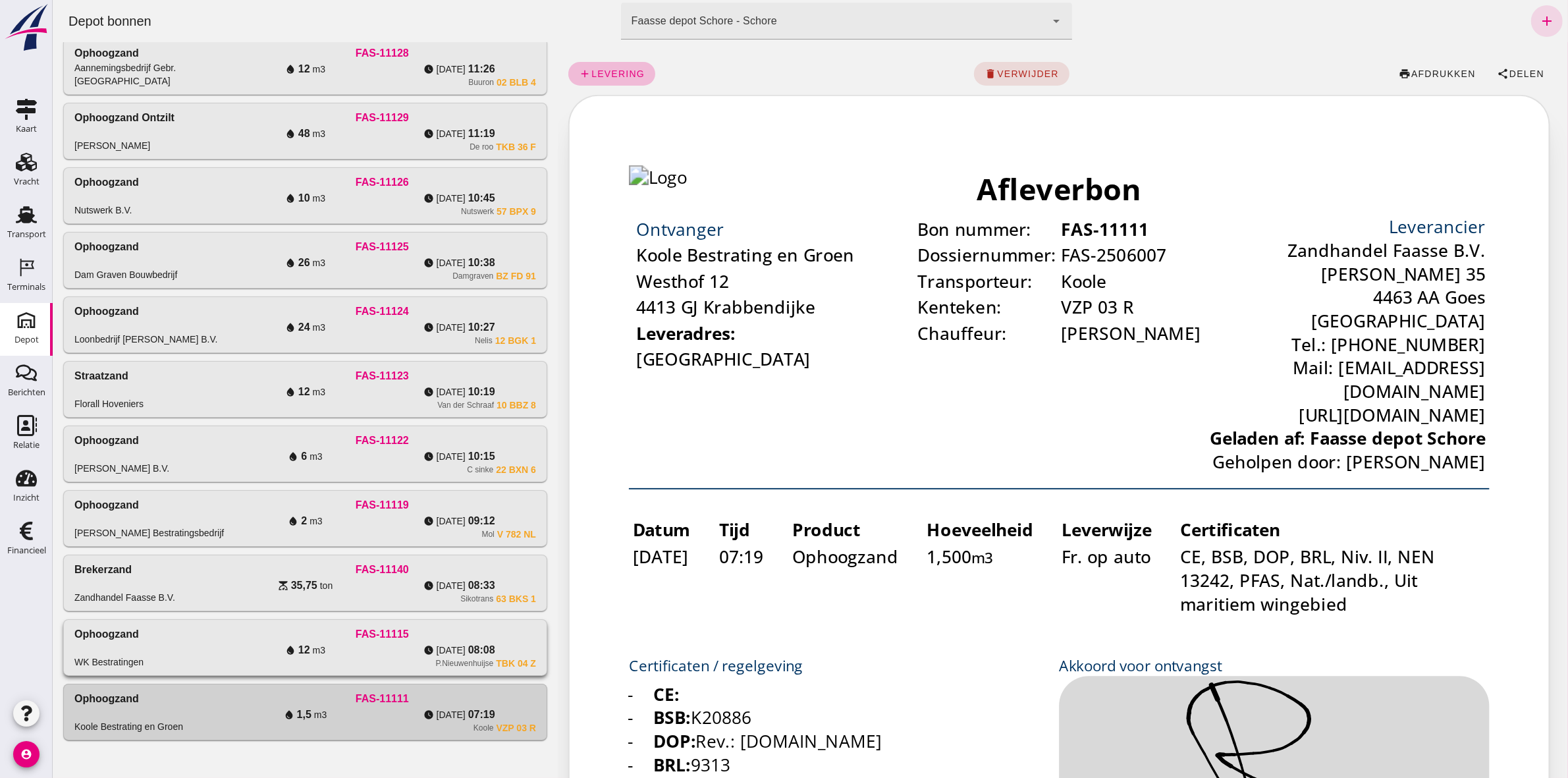
click at [371, 631] on div "FAS-11115" at bounding box center [381, 634] width 307 height 16
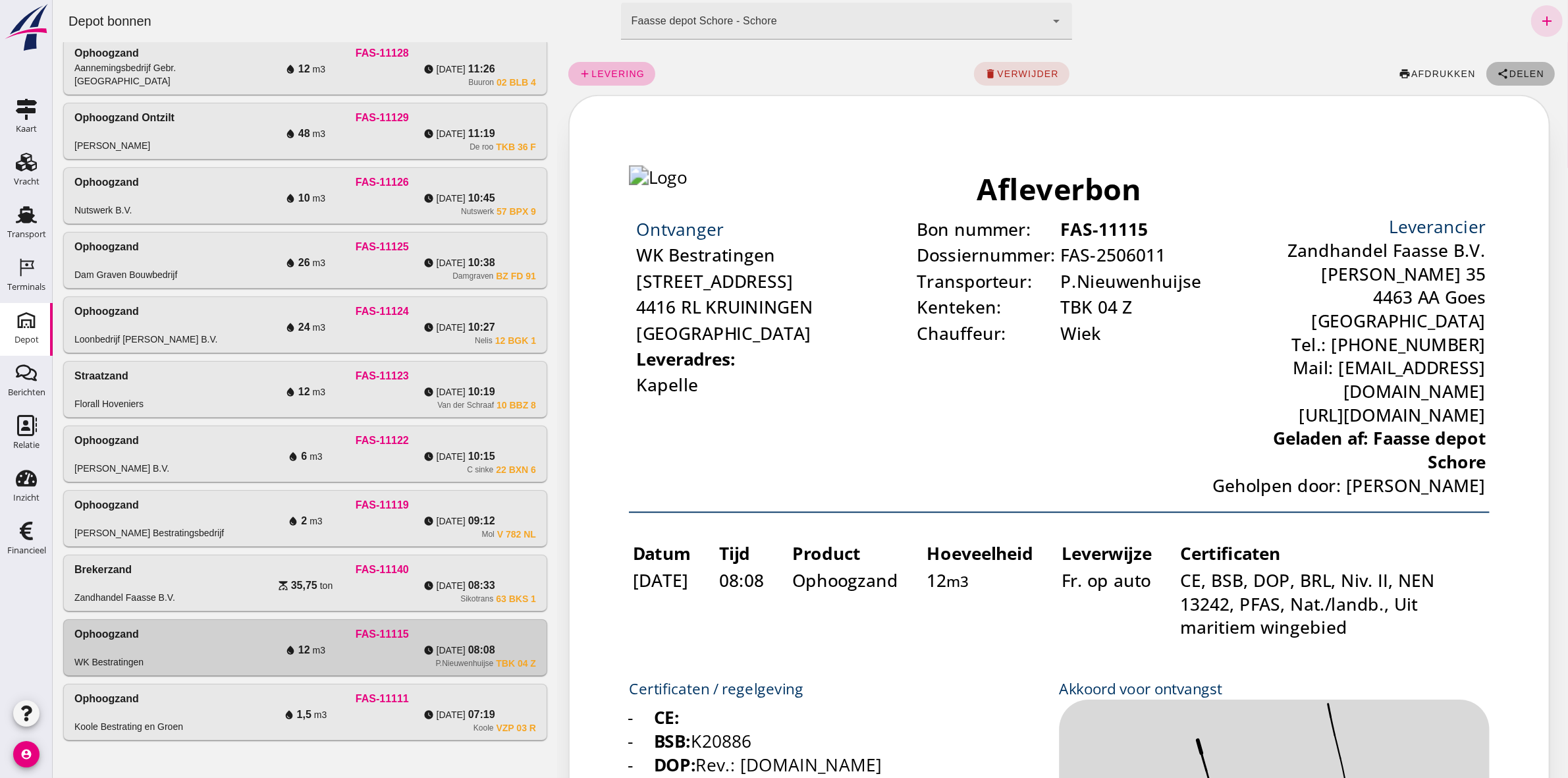
click at [1517, 74] on span "Delen" at bounding box center [1526, 74] width 35 height 11
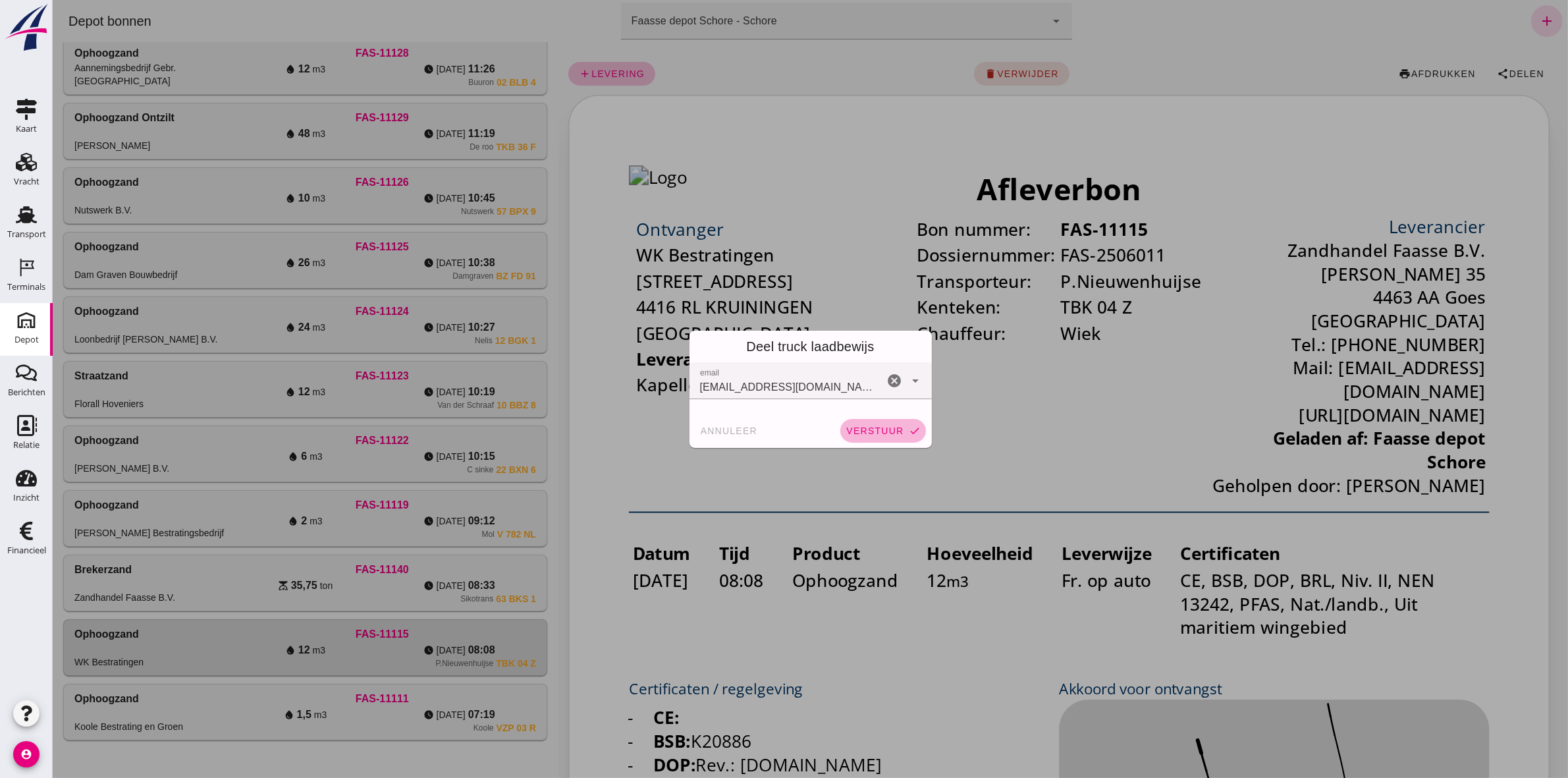
click at [872, 433] on span "verstuur" at bounding box center [874, 431] width 58 height 11
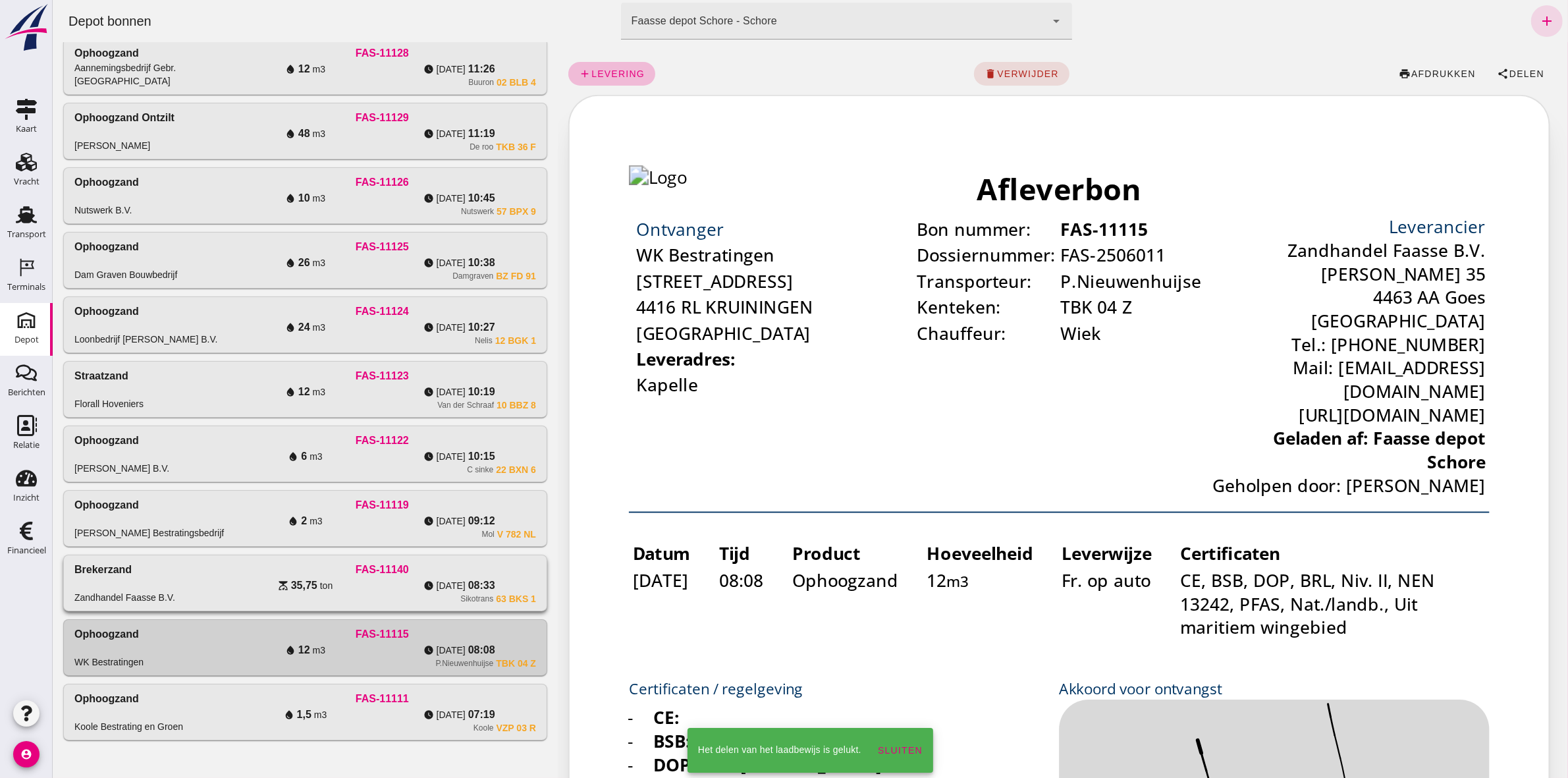
click at [383, 581] on div "watch_later [DATE] 08:33" at bounding box center [458, 585] width 154 height 16
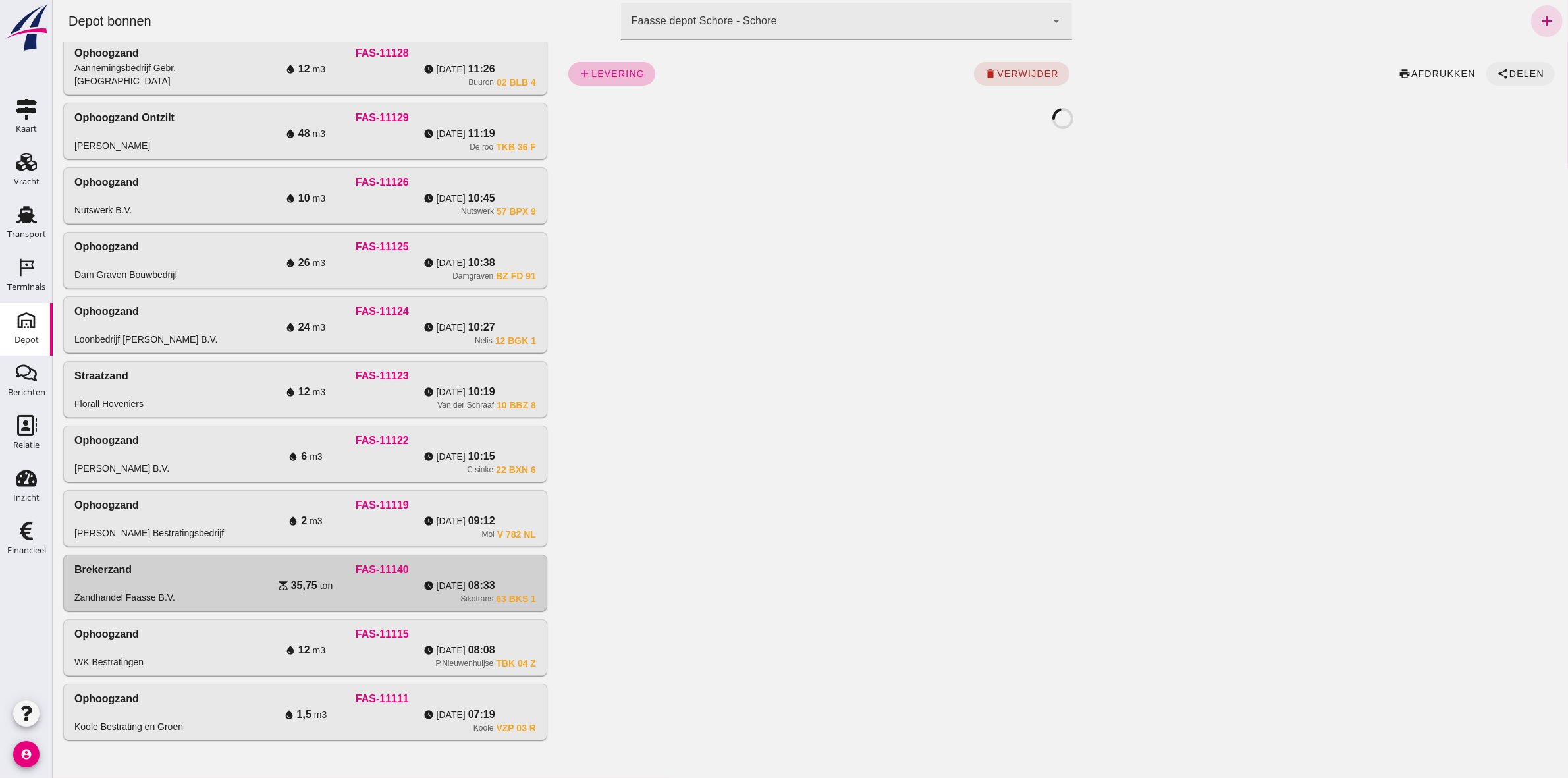
click at [1518, 64] on button "share Delen" at bounding box center [1519, 73] width 69 height 24
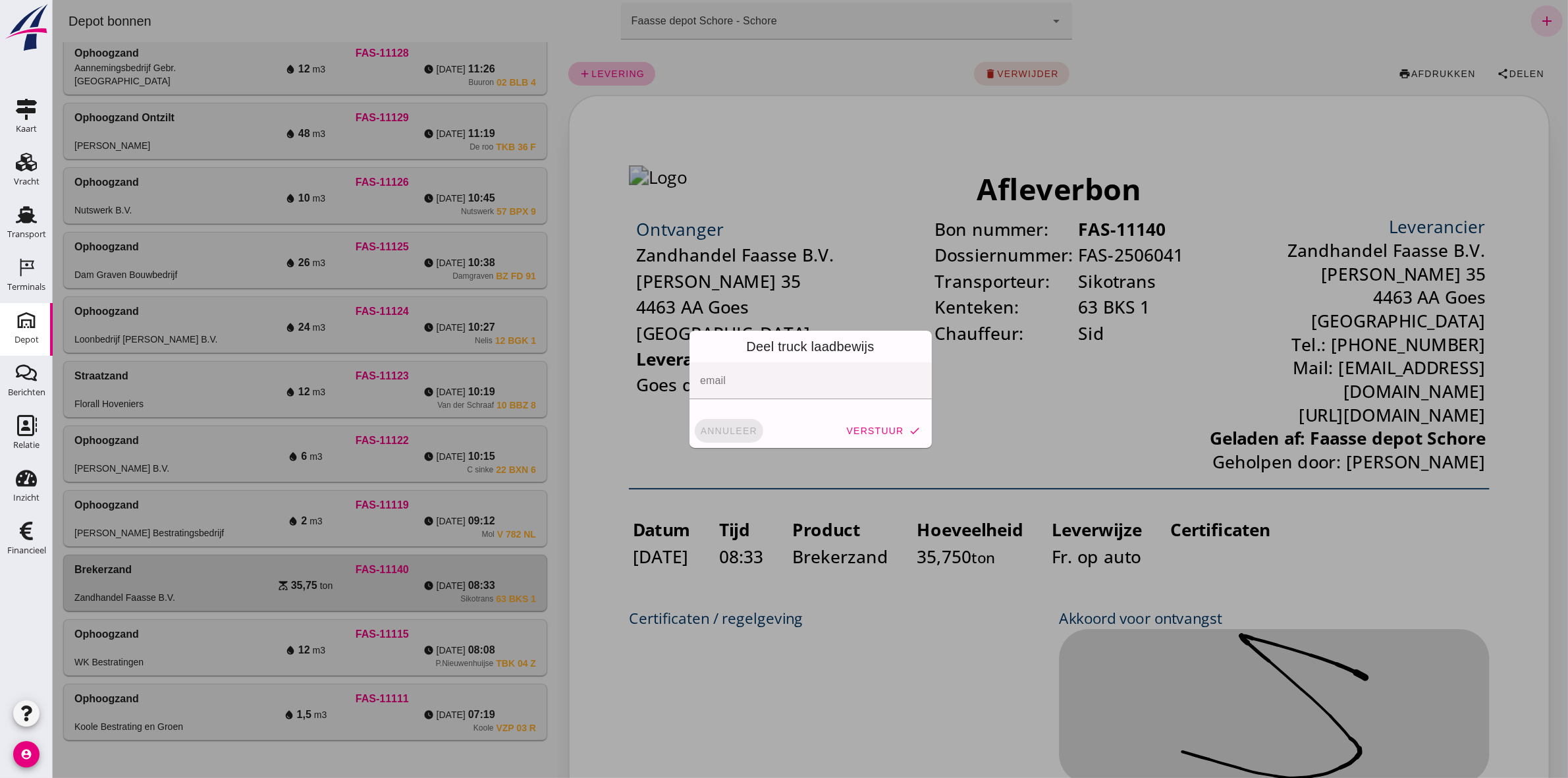
click at [729, 434] on span "annuleer" at bounding box center [728, 431] width 58 height 11
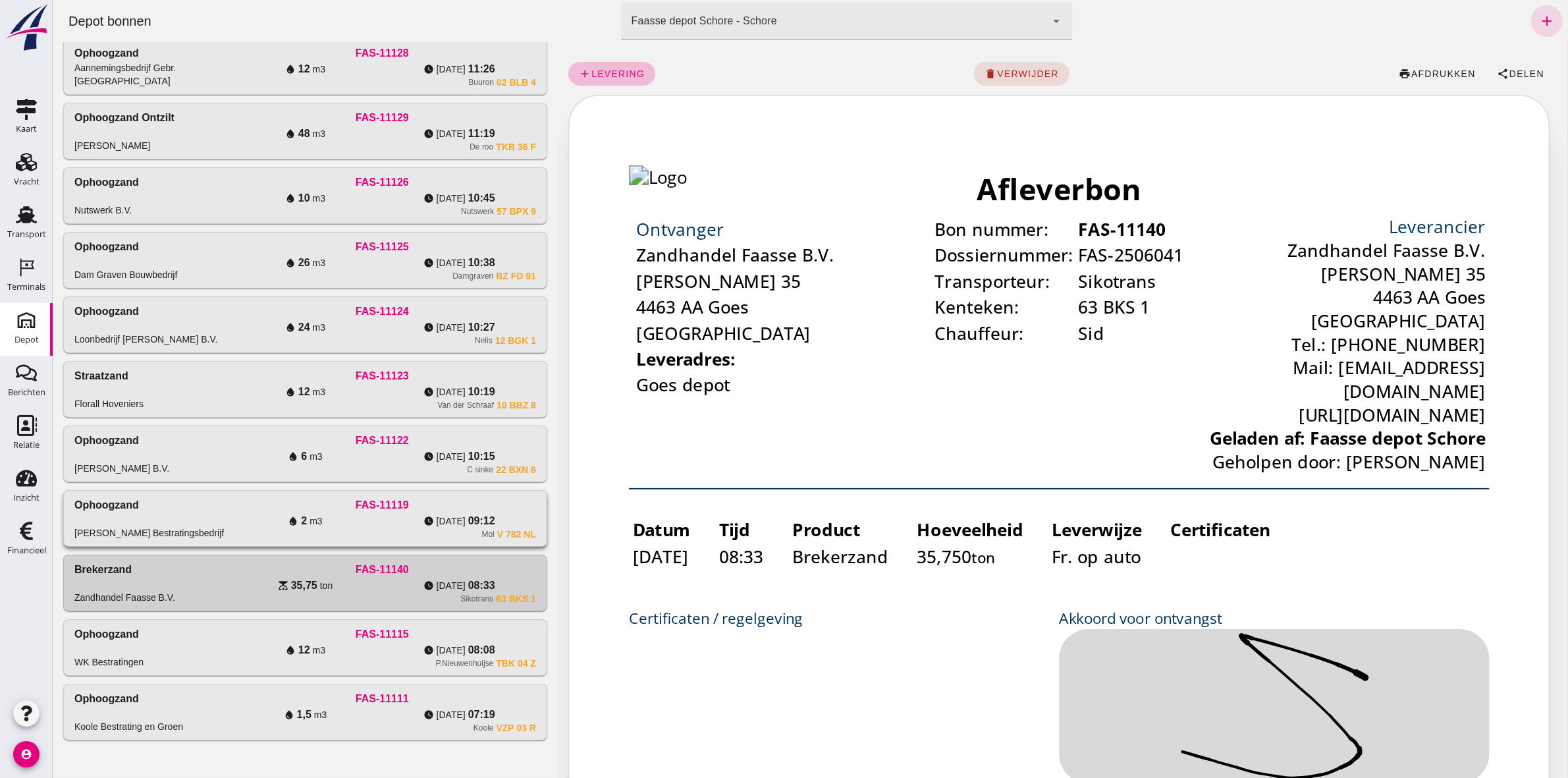
click at [385, 532] on div "Mol V 782 nl" at bounding box center [381, 534] width 307 height 11
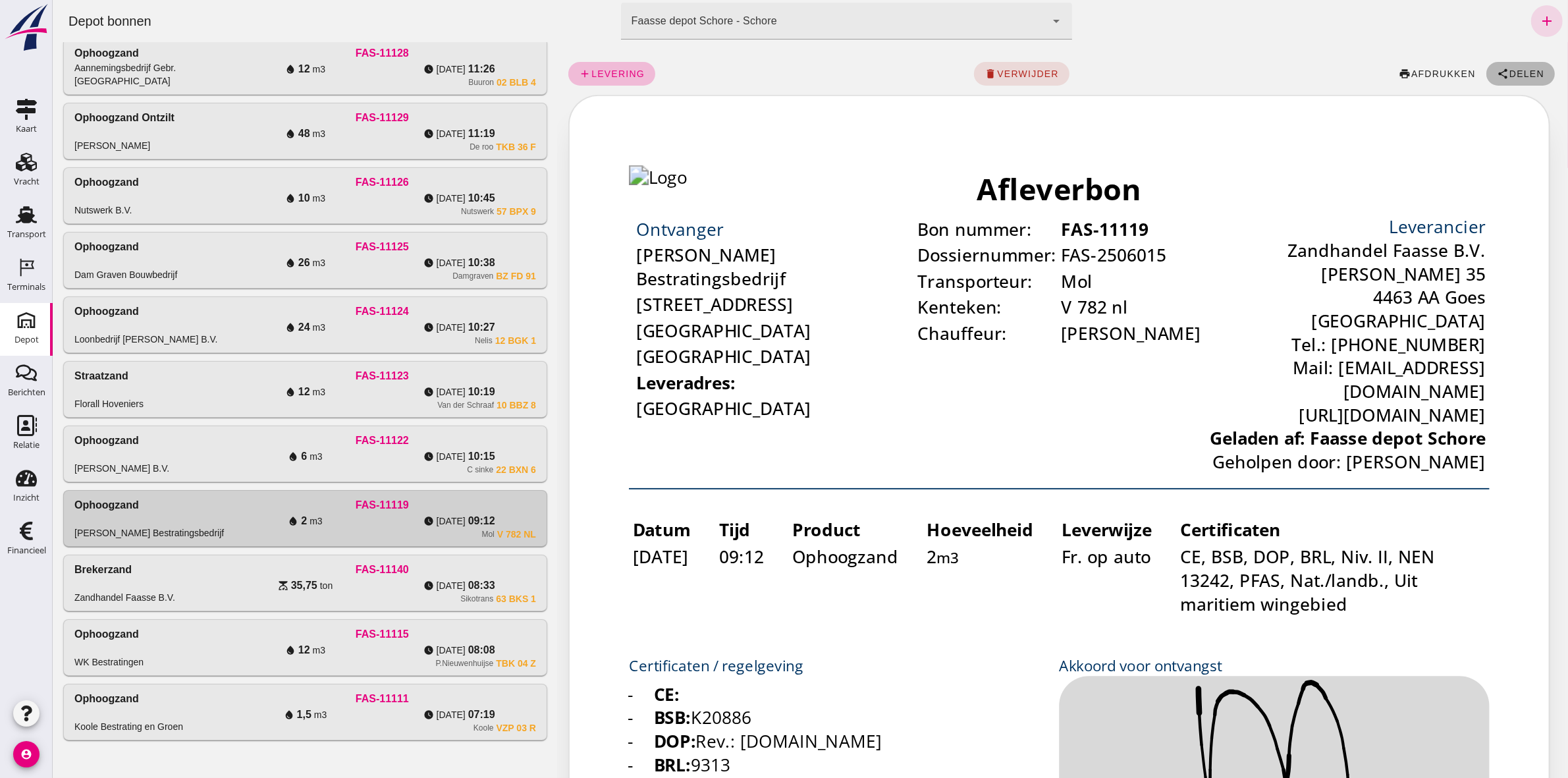
click at [1509, 75] on span "Delen" at bounding box center [1526, 74] width 35 height 11
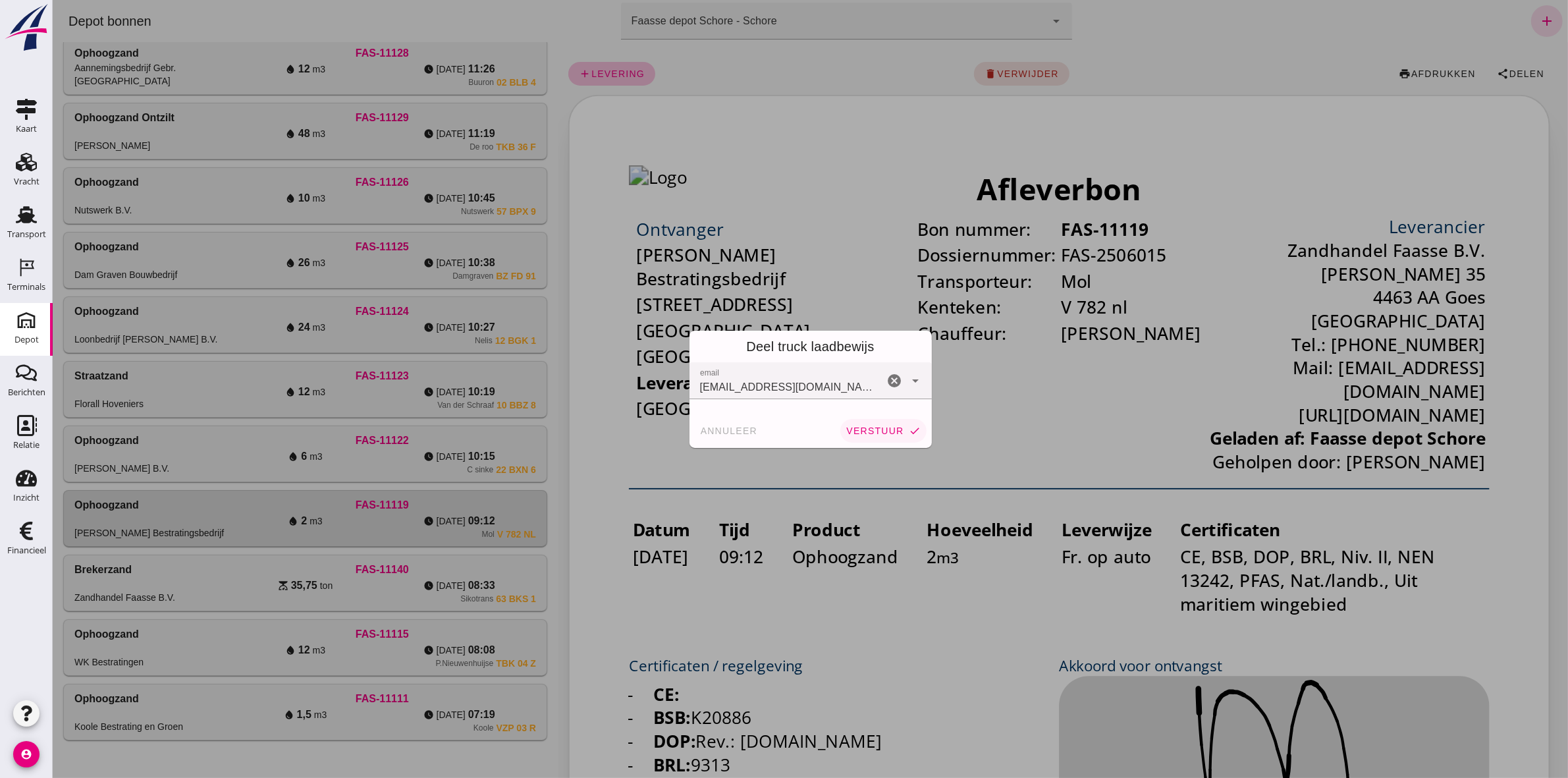
click at [858, 429] on span "verstuur" at bounding box center [874, 431] width 58 height 11
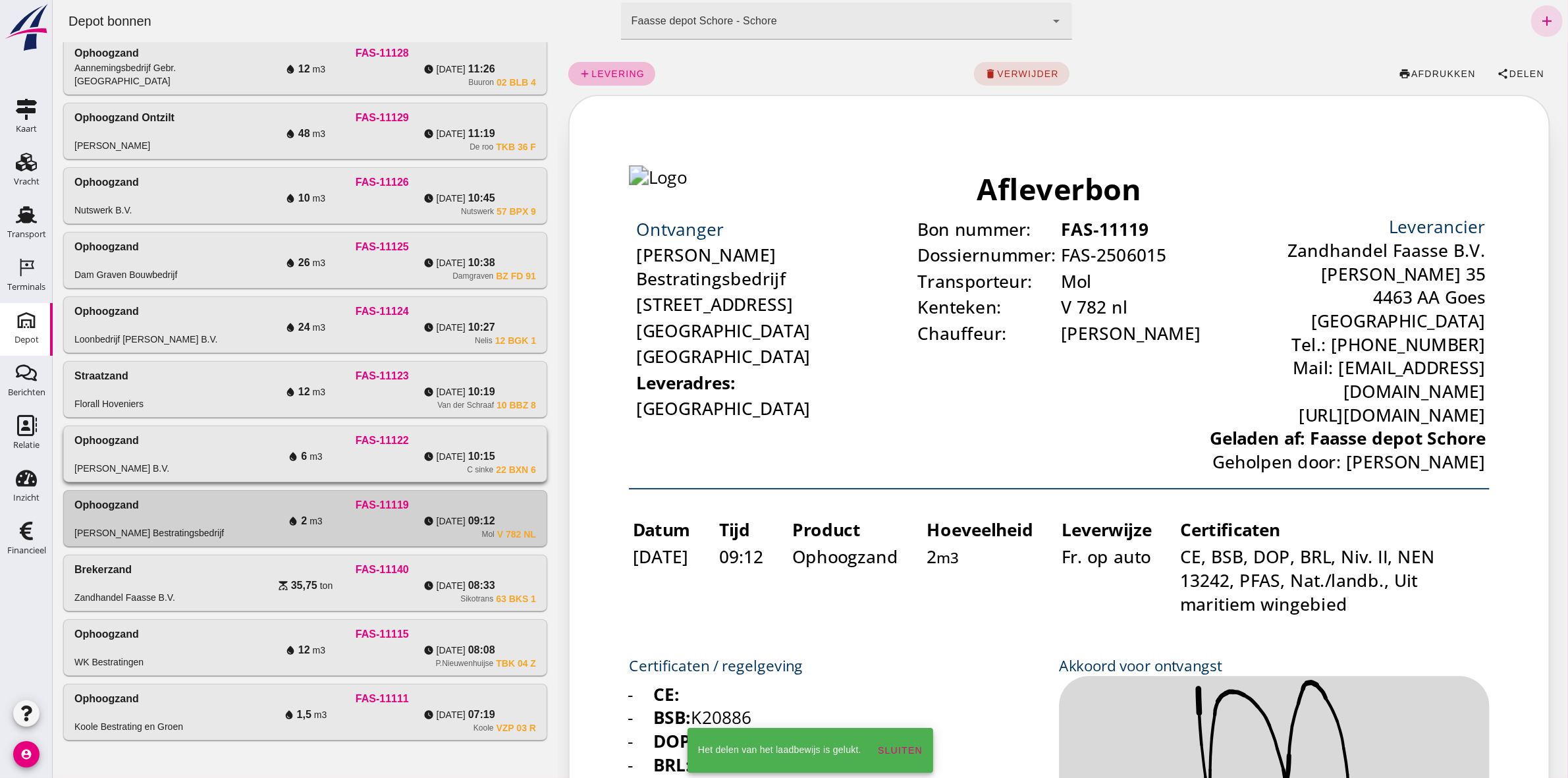
click at [441, 462] on div "watch_later [DATE] 10:15" at bounding box center [458, 456] width 154 height 16
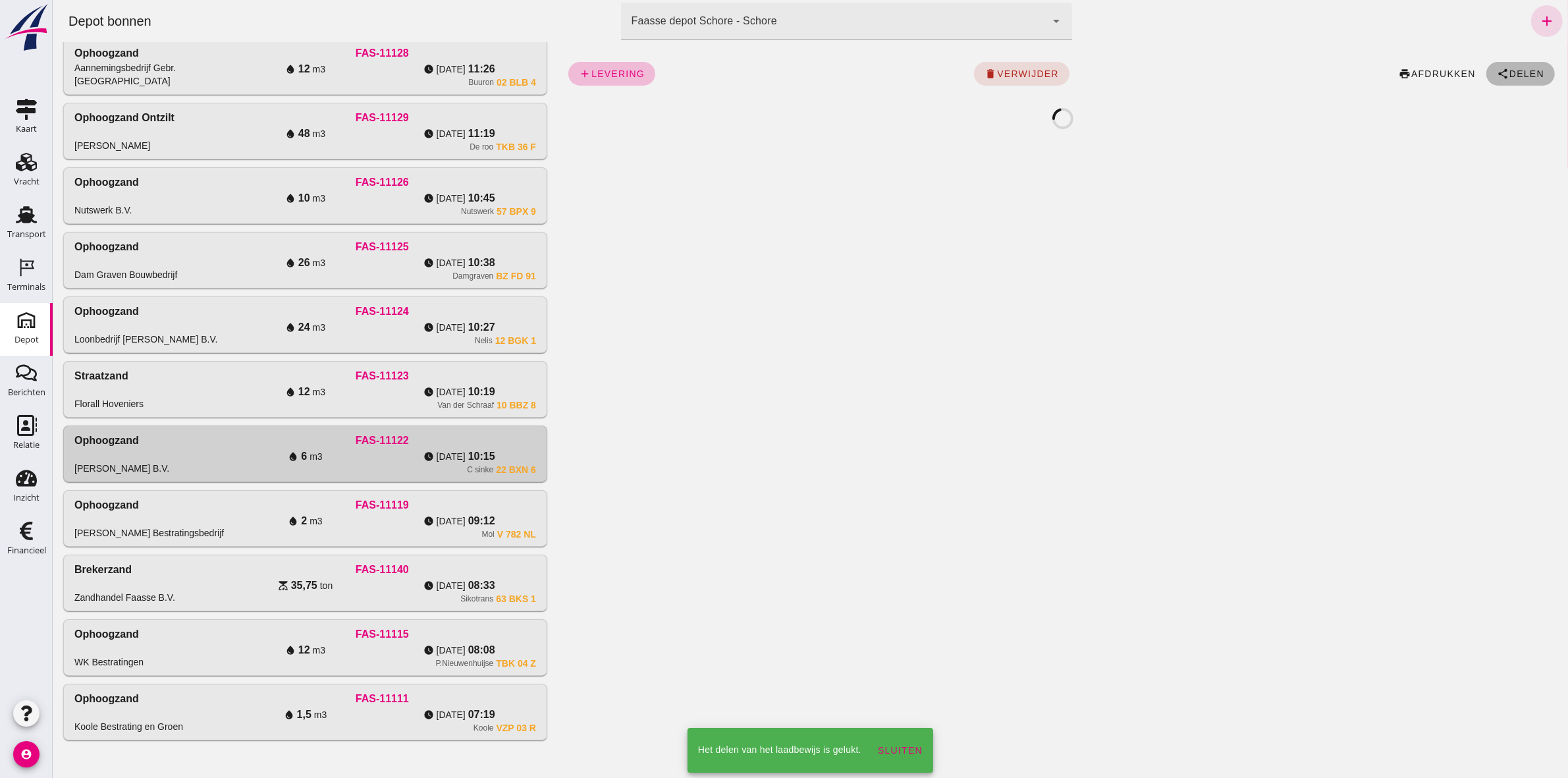
click at [1516, 75] on span "Delen" at bounding box center [1526, 74] width 35 height 11
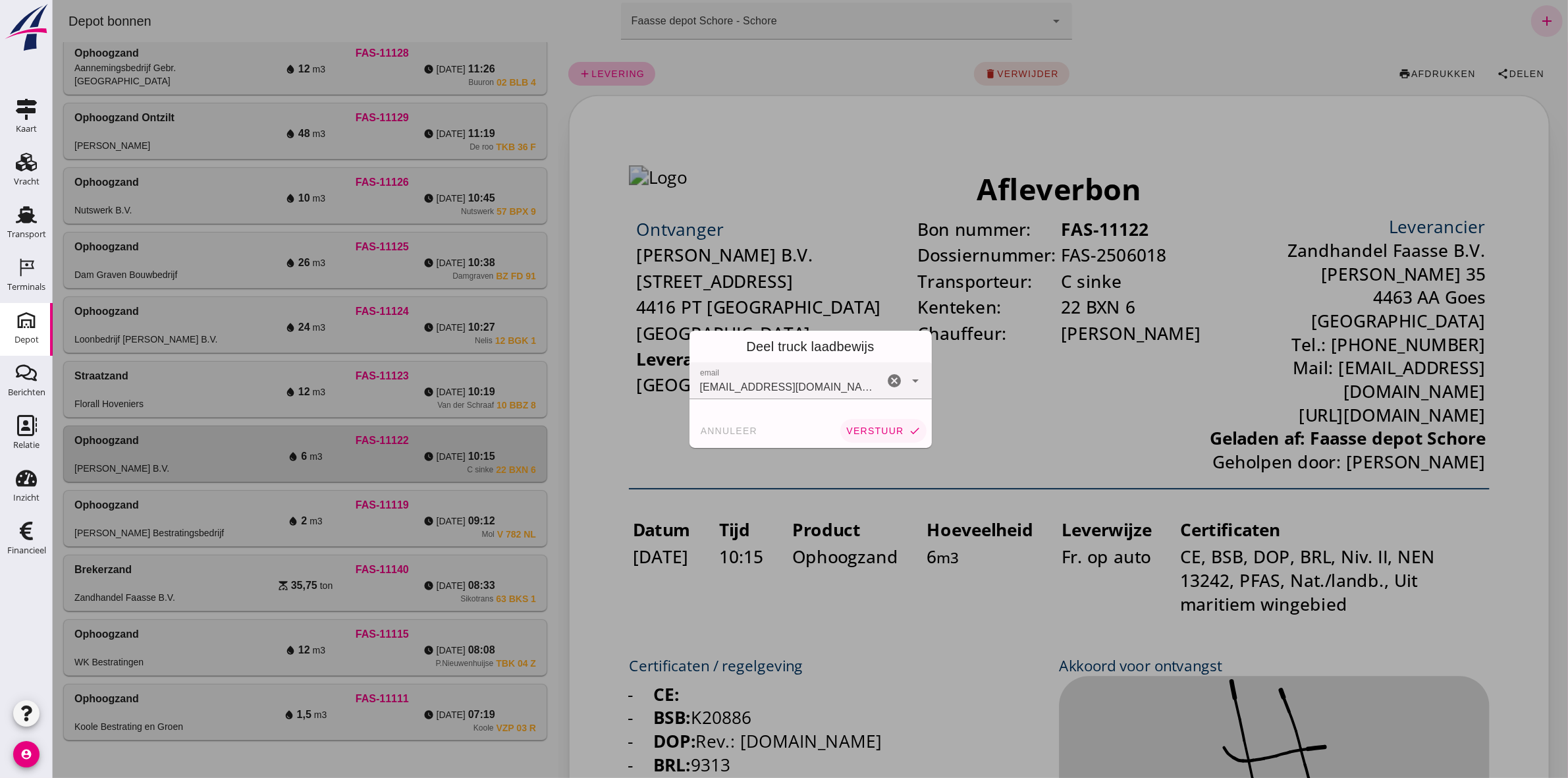
click at [870, 425] on span "verstuur" at bounding box center [874, 431] width 58 height 11
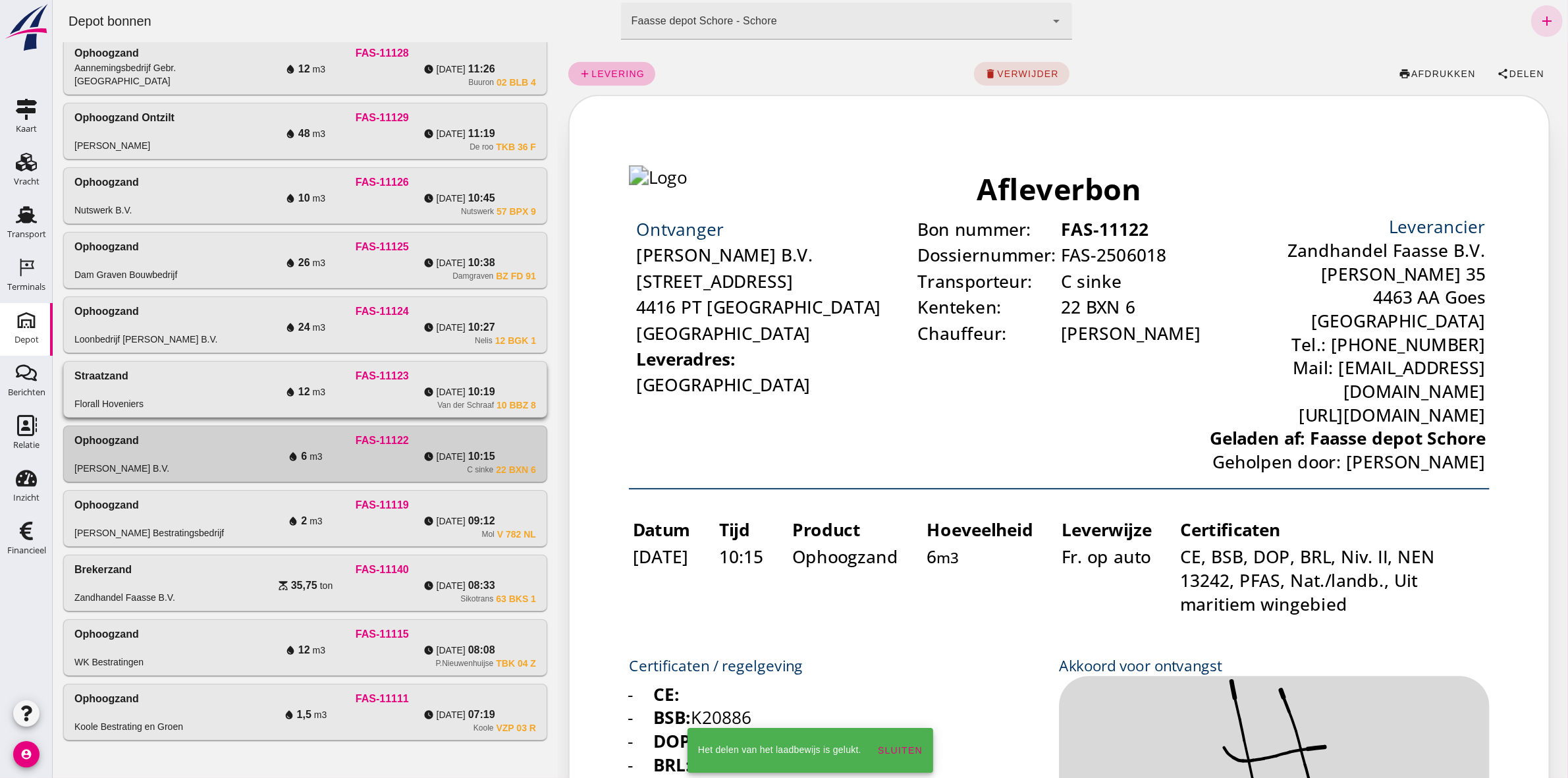
click at [391, 406] on div "Van der Schraaf 10 BBZ 8" at bounding box center [381, 405] width 307 height 11
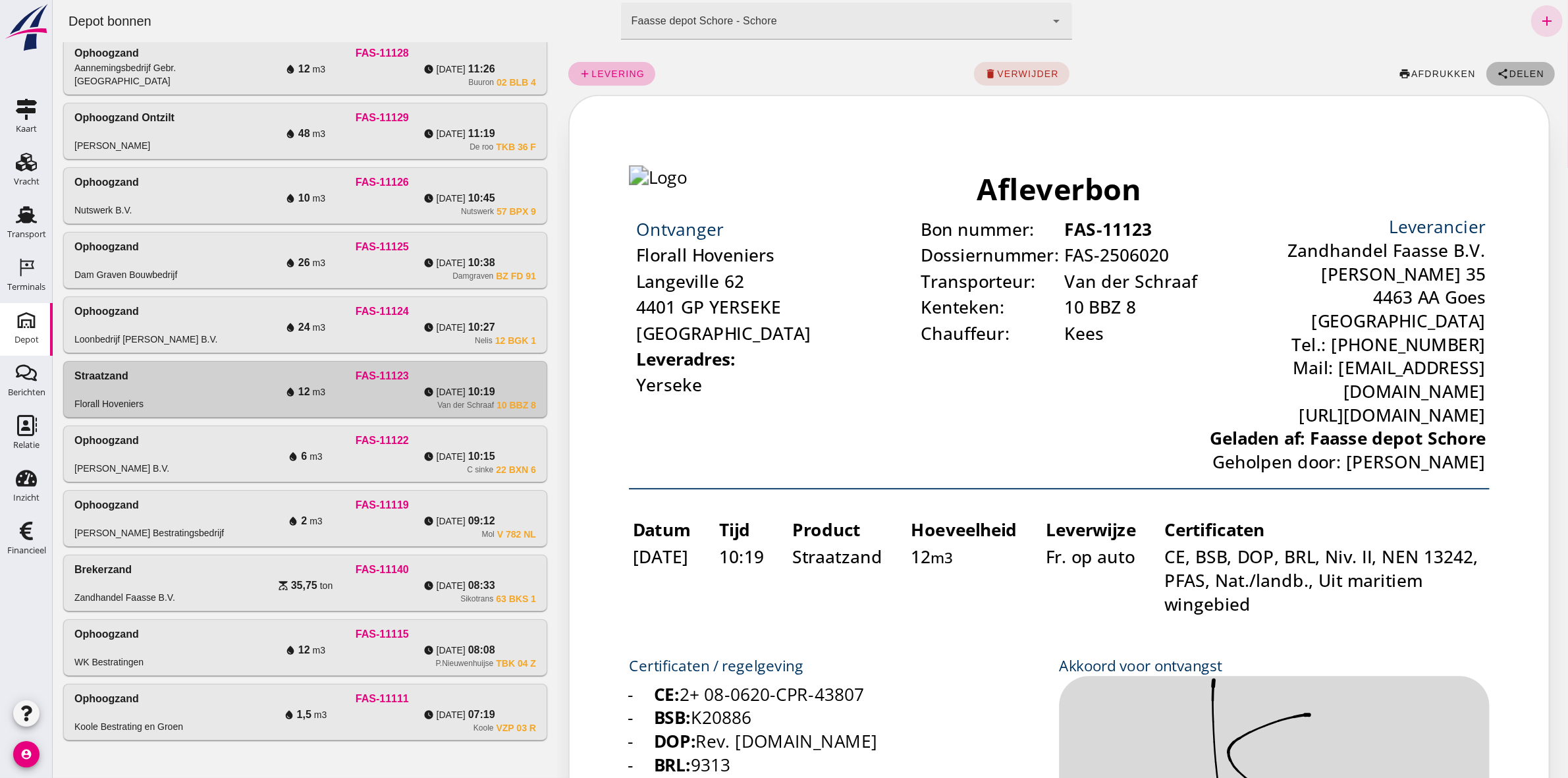
click at [1508, 76] on span "Delen" at bounding box center [1526, 74] width 35 height 11
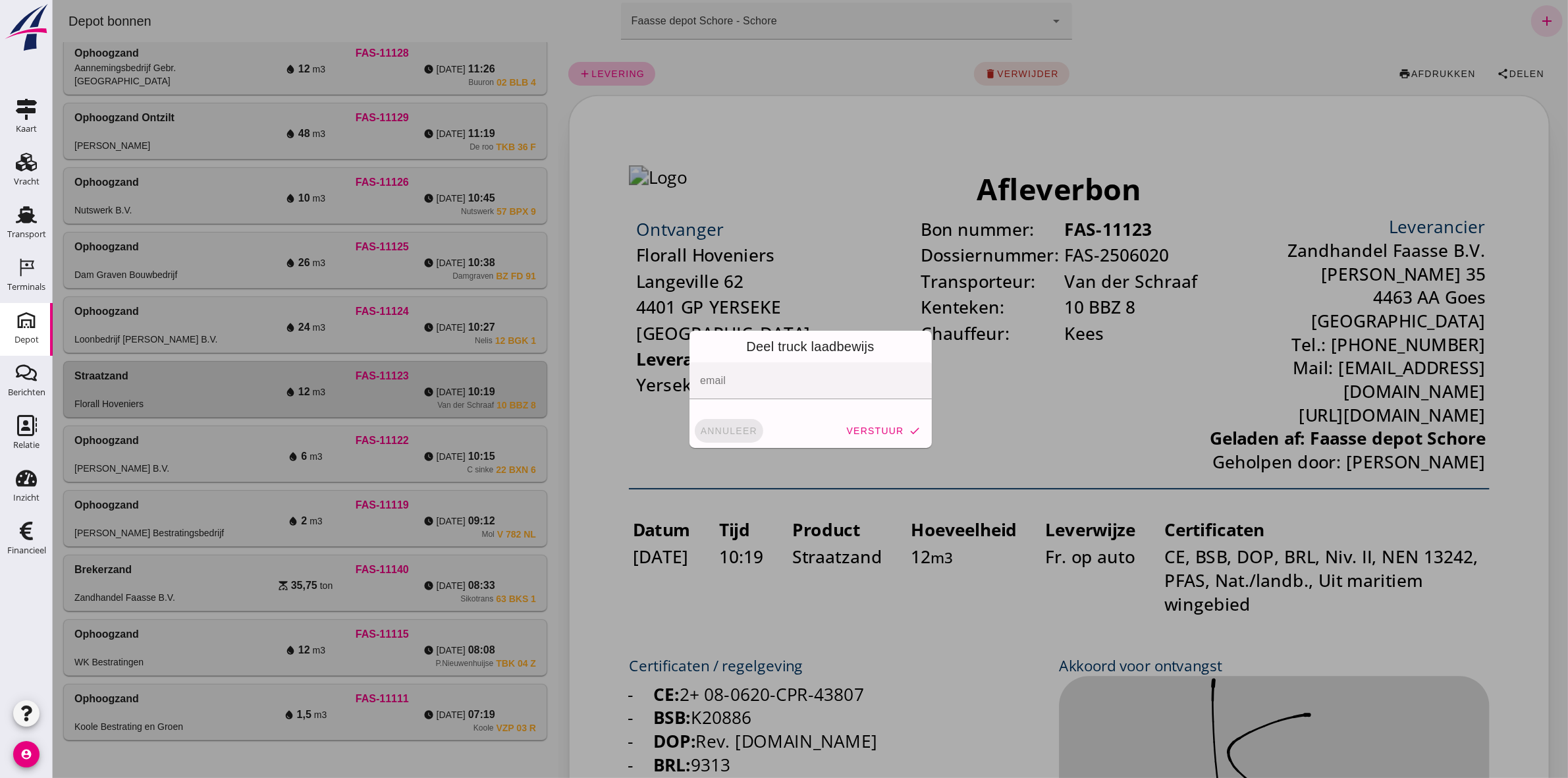
click at [694, 438] on button "annuleer" at bounding box center [728, 431] width 69 height 24
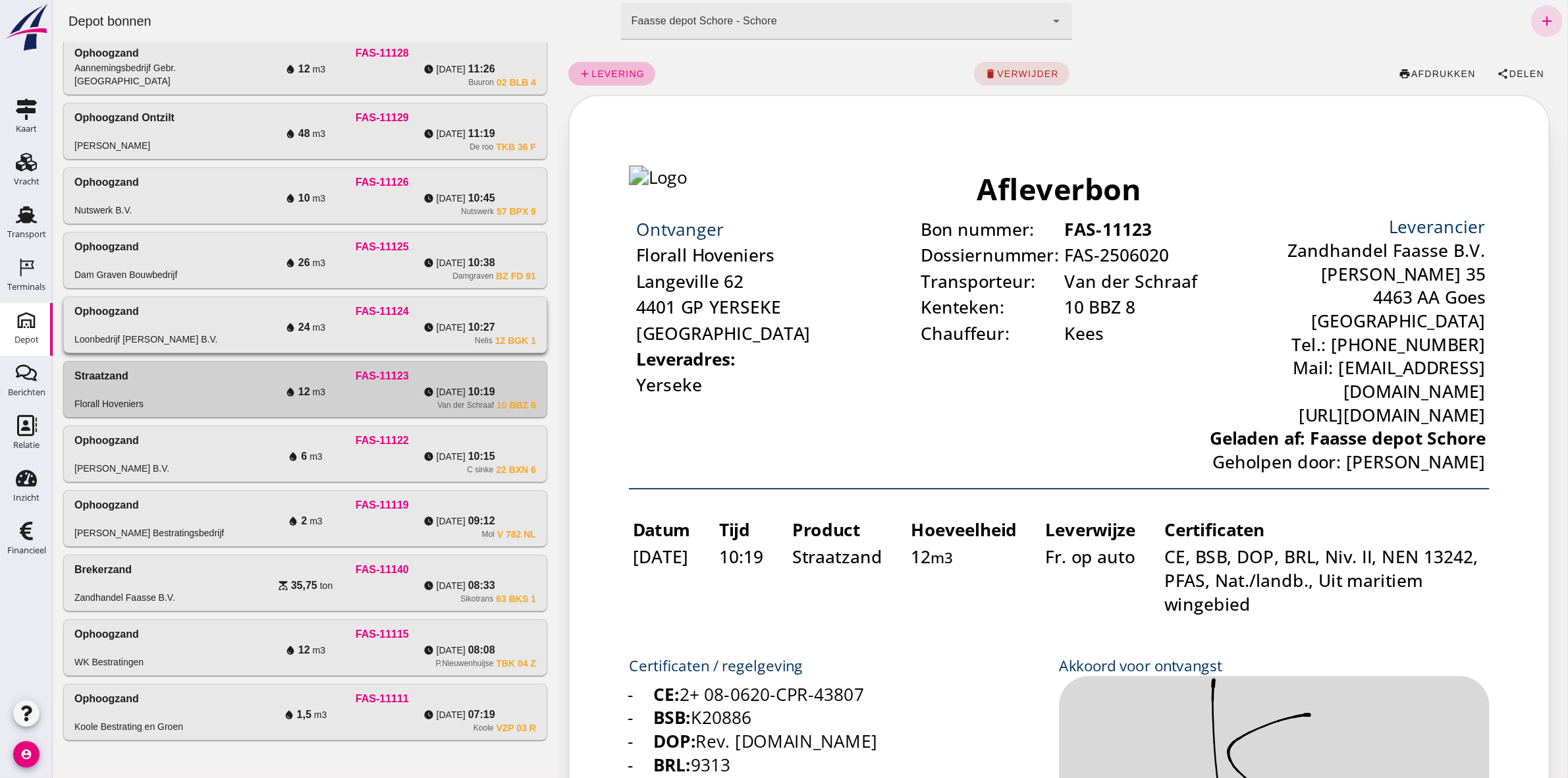
click at [511, 314] on div "FAS-11124" at bounding box center [381, 311] width 307 height 16
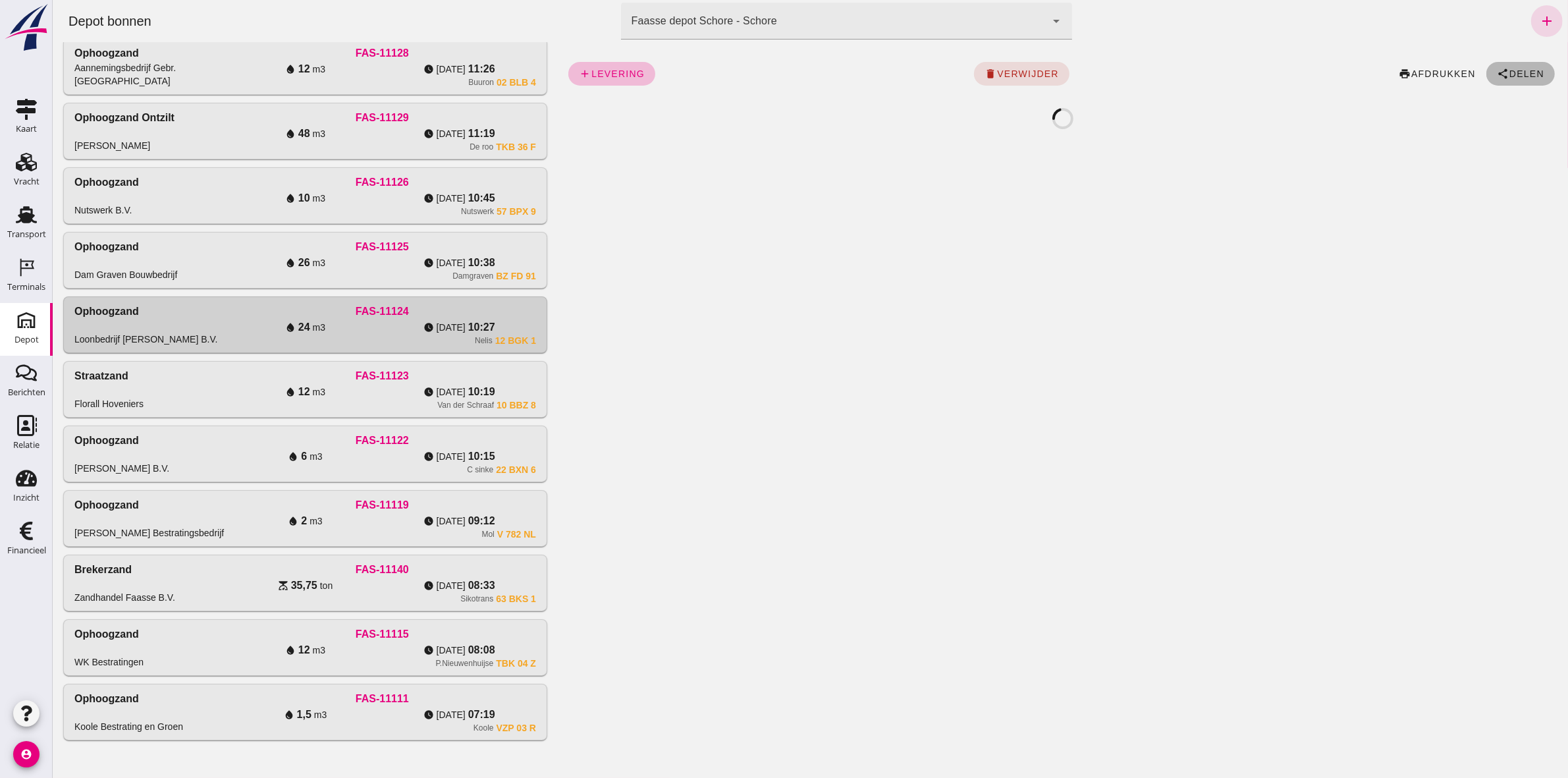
click at [1519, 70] on span "Delen" at bounding box center [1526, 74] width 35 height 11
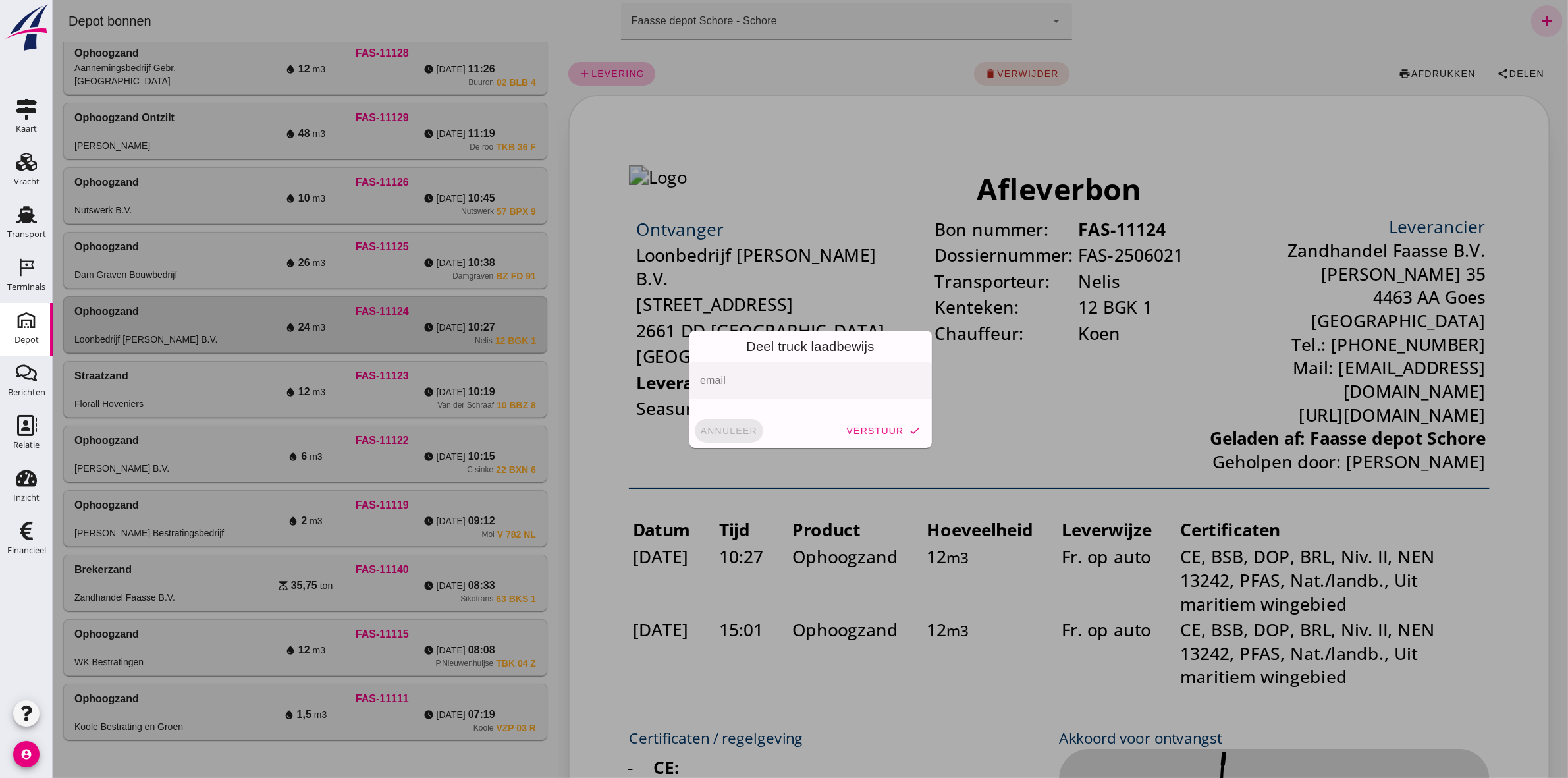
click at [736, 433] on span "annuleer" at bounding box center [728, 431] width 58 height 11
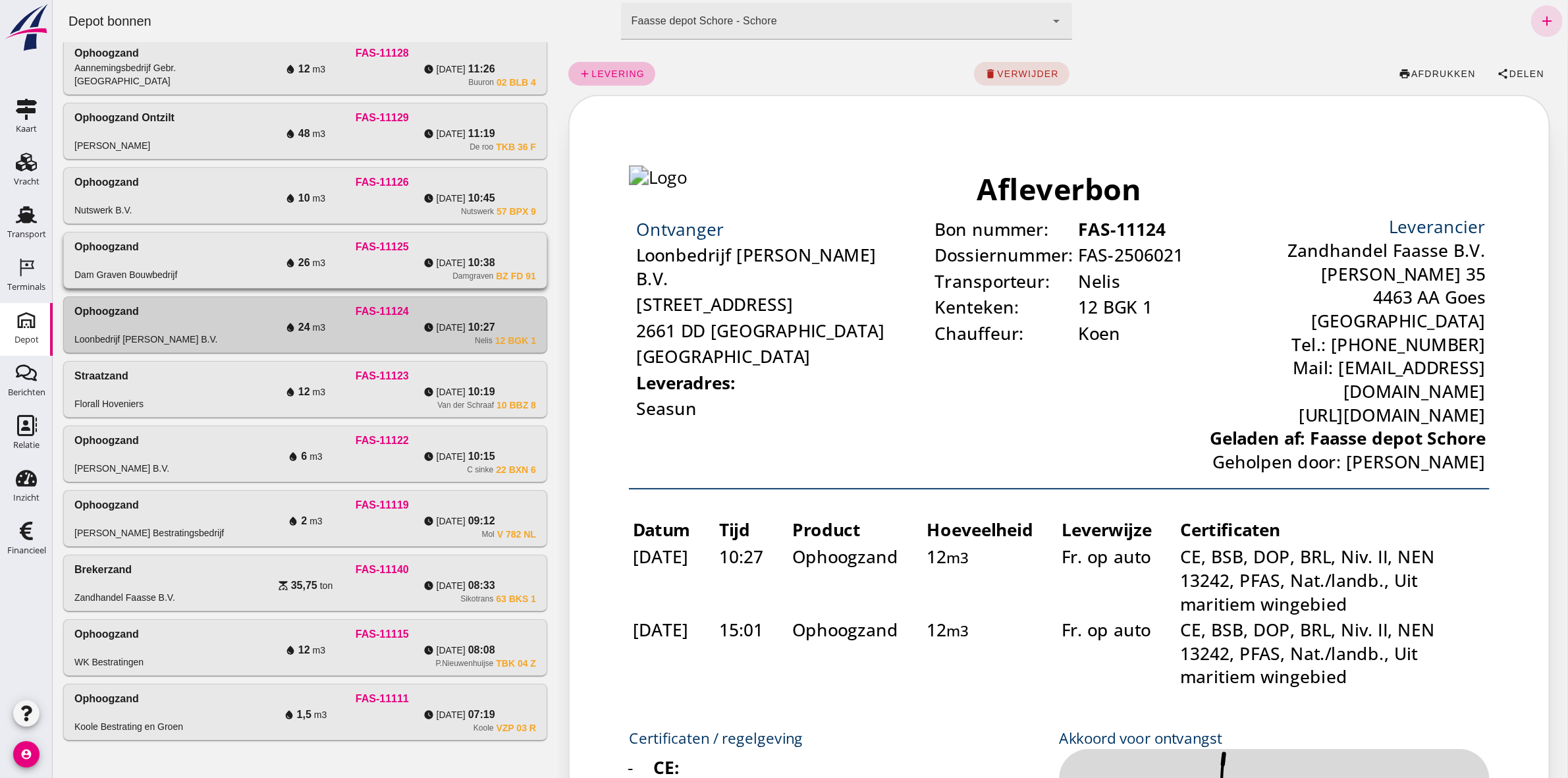
click at [448, 283] on div "Ophoogzand Dam Graven Bouwbedrijf FAS-11125 water_drop 26 m3 watch_later [DATE]…" at bounding box center [304, 260] width 483 height 55
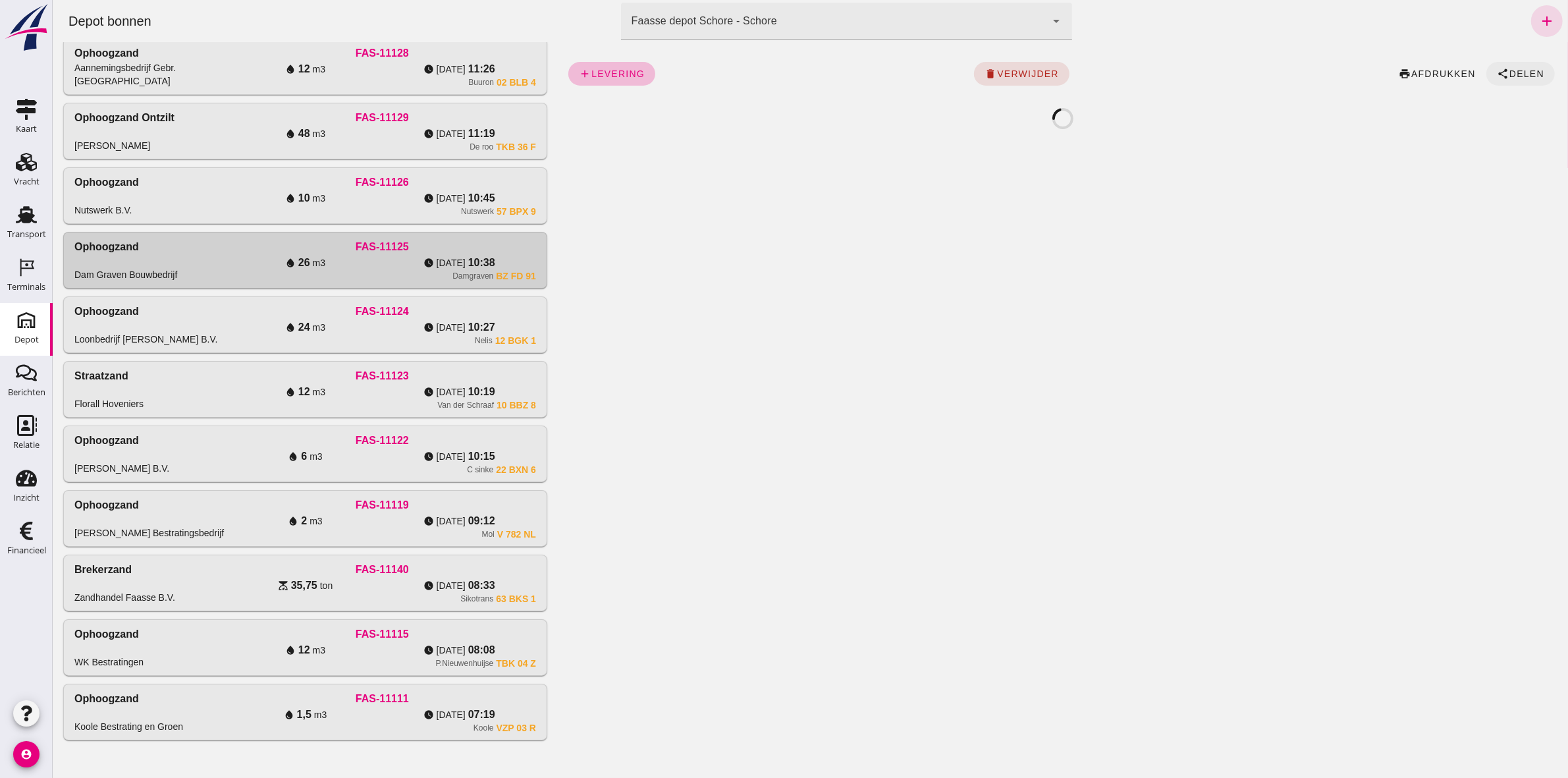
click at [1508, 76] on span "Delen" at bounding box center [1526, 74] width 35 height 11
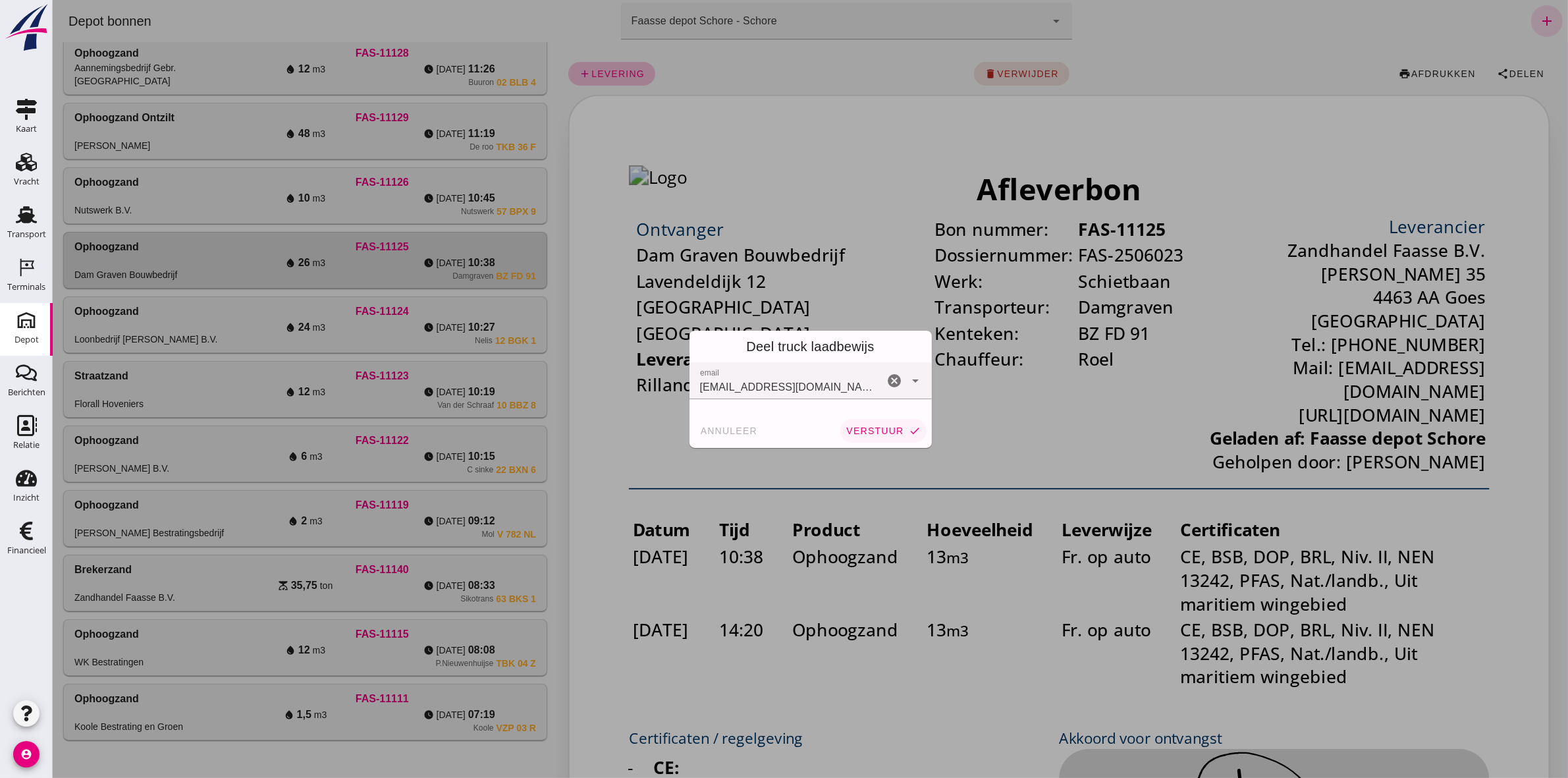
click at [873, 431] on span "verstuur" at bounding box center [874, 431] width 58 height 11
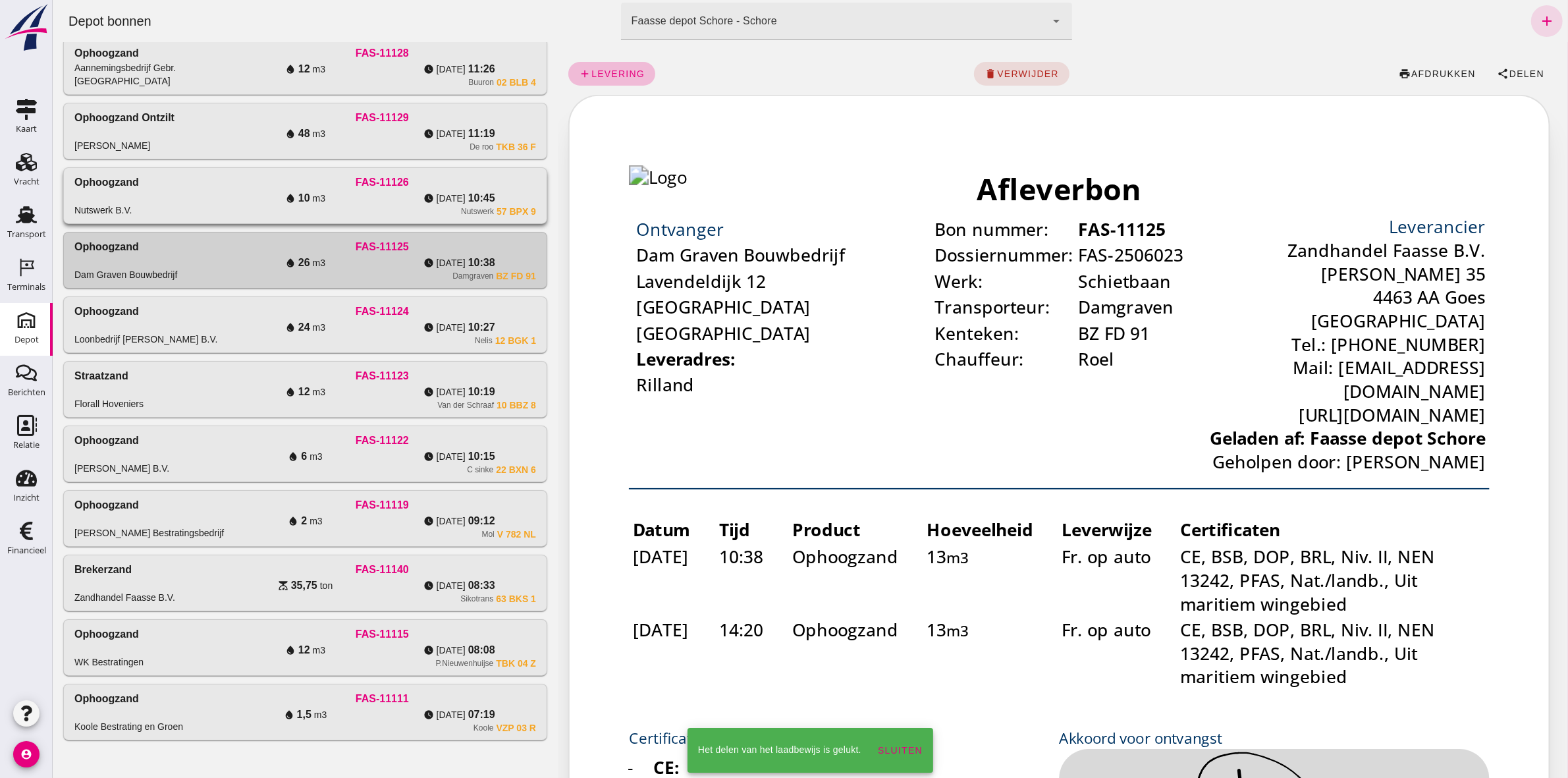
click at [478, 195] on span "10:45" at bounding box center [481, 198] width 27 height 16
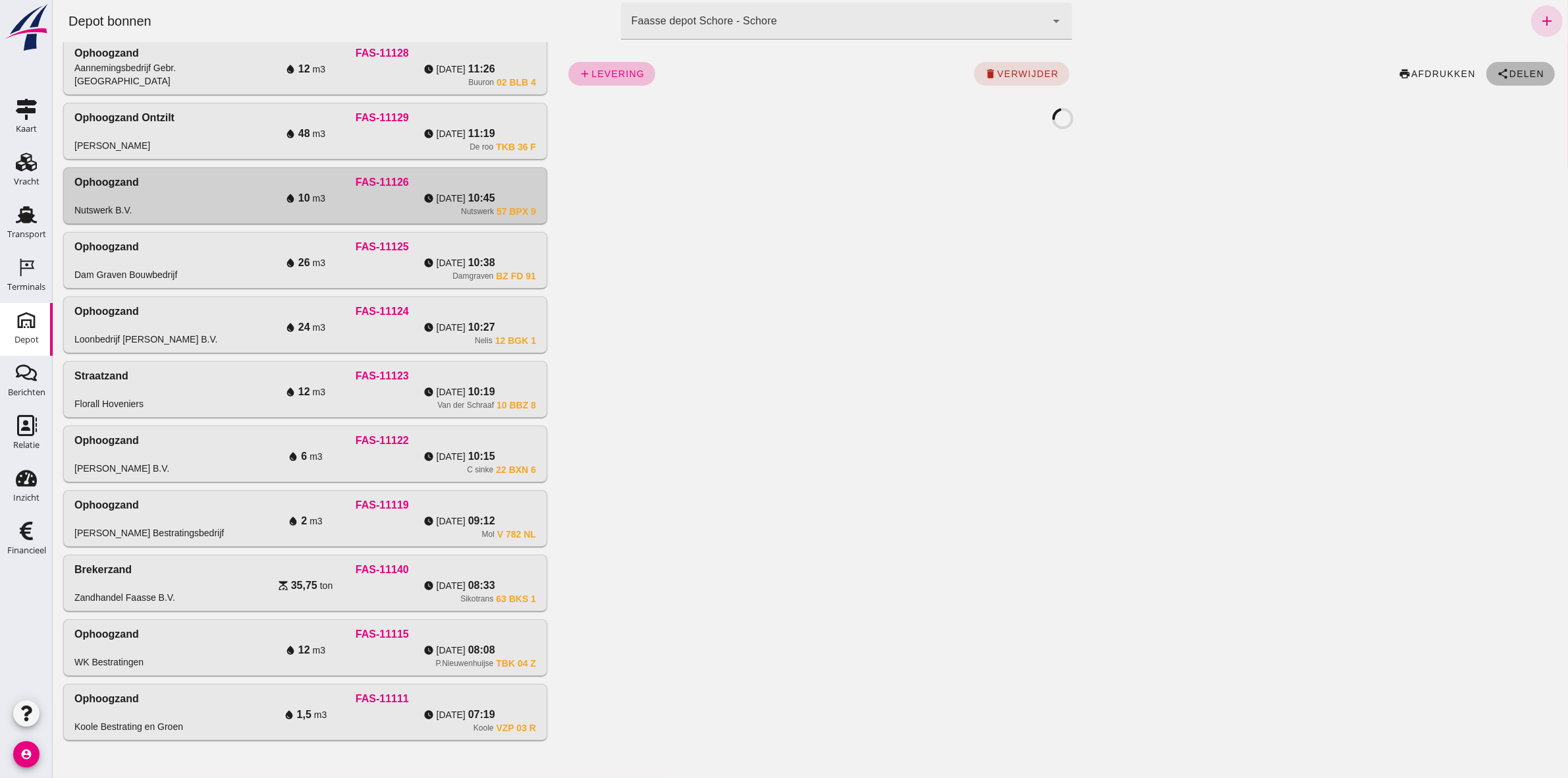
click at [1519, 73] on span "Delen" at bounding box center [1526, 74] width 35 height 11
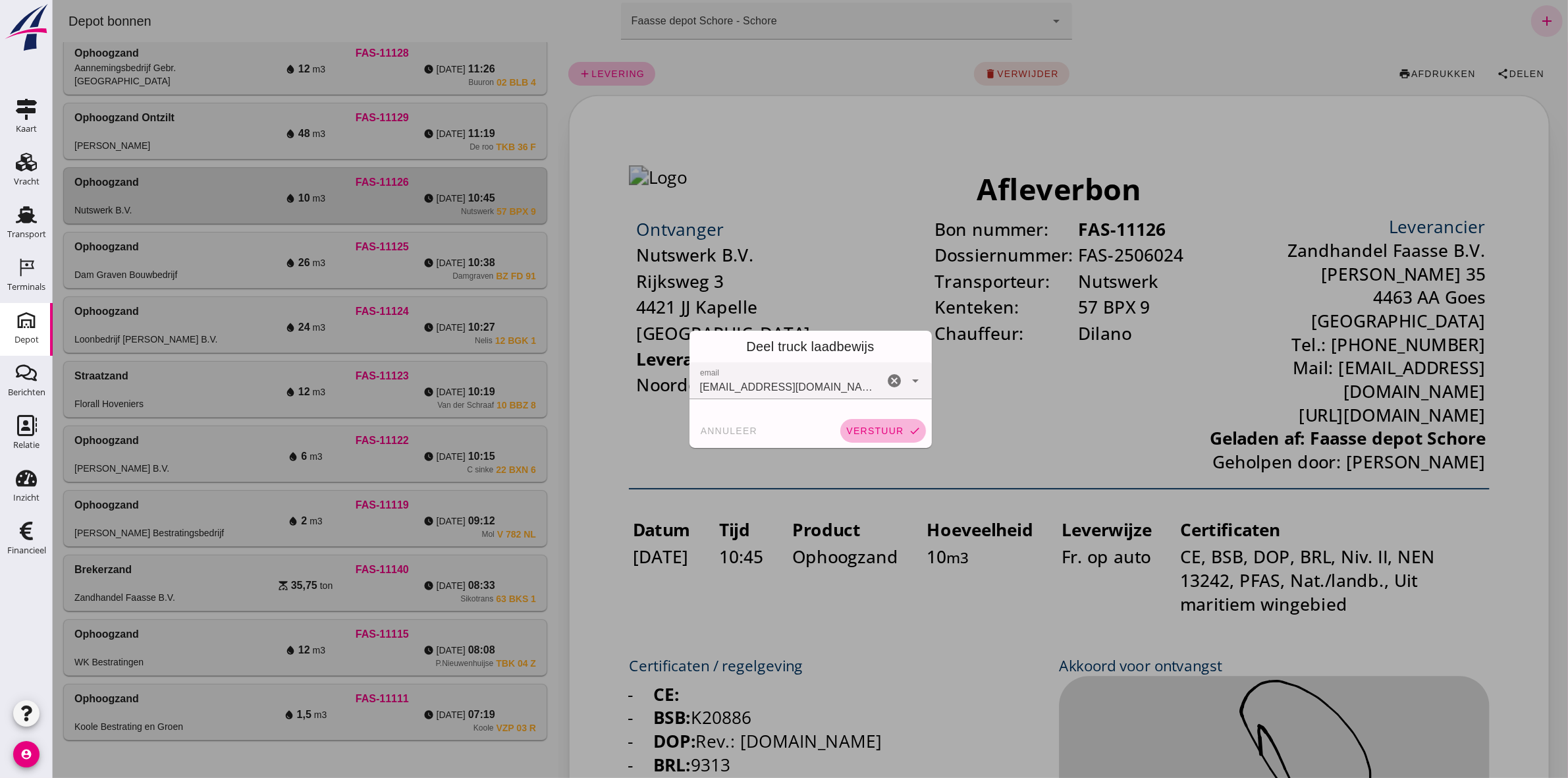
click at [891, 427] on span "verstuur" at bounding box center [874, 431] width 58 height 11
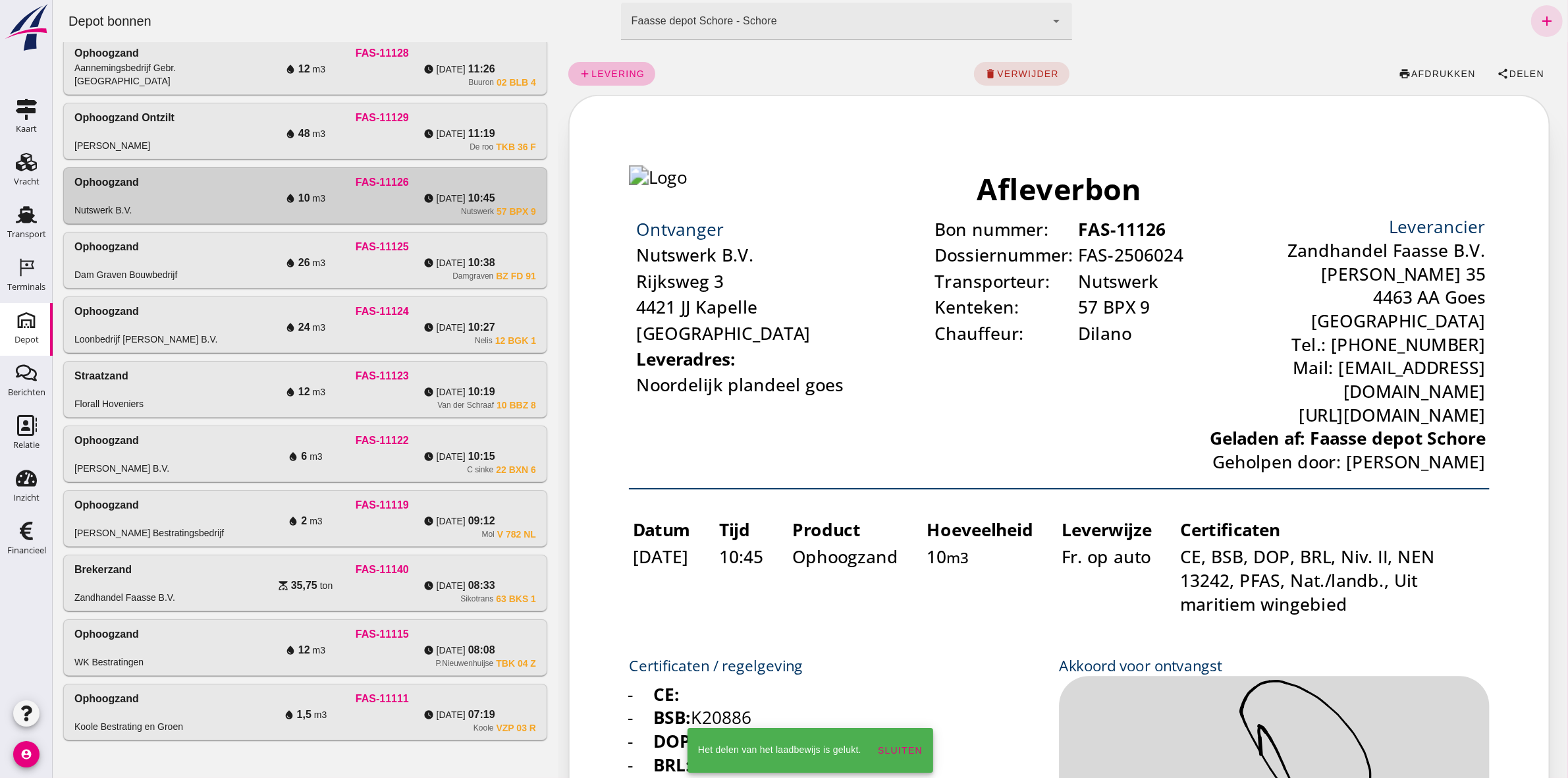
drag, startPoint x: 485, startPoint y: 147, endPoint x: 722, endPoint y: 124, distance: 238.1
click at [495, 147] on div "TKB 36 F" at bounding box center [515, 147] width 40 height 11
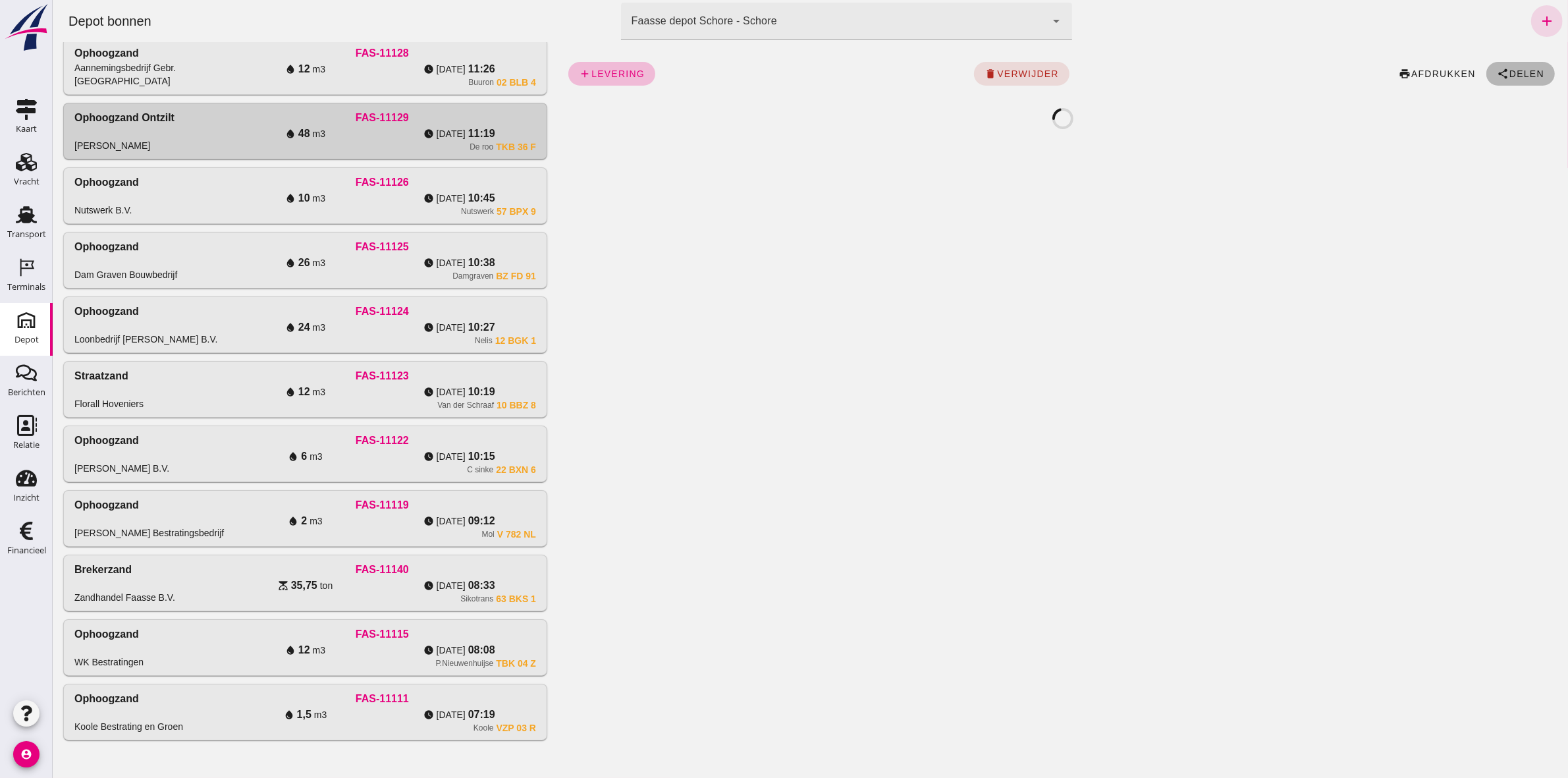
click at [1517, 75] on span "Delen" at bounding box center [1526, 74] width 35 height 11
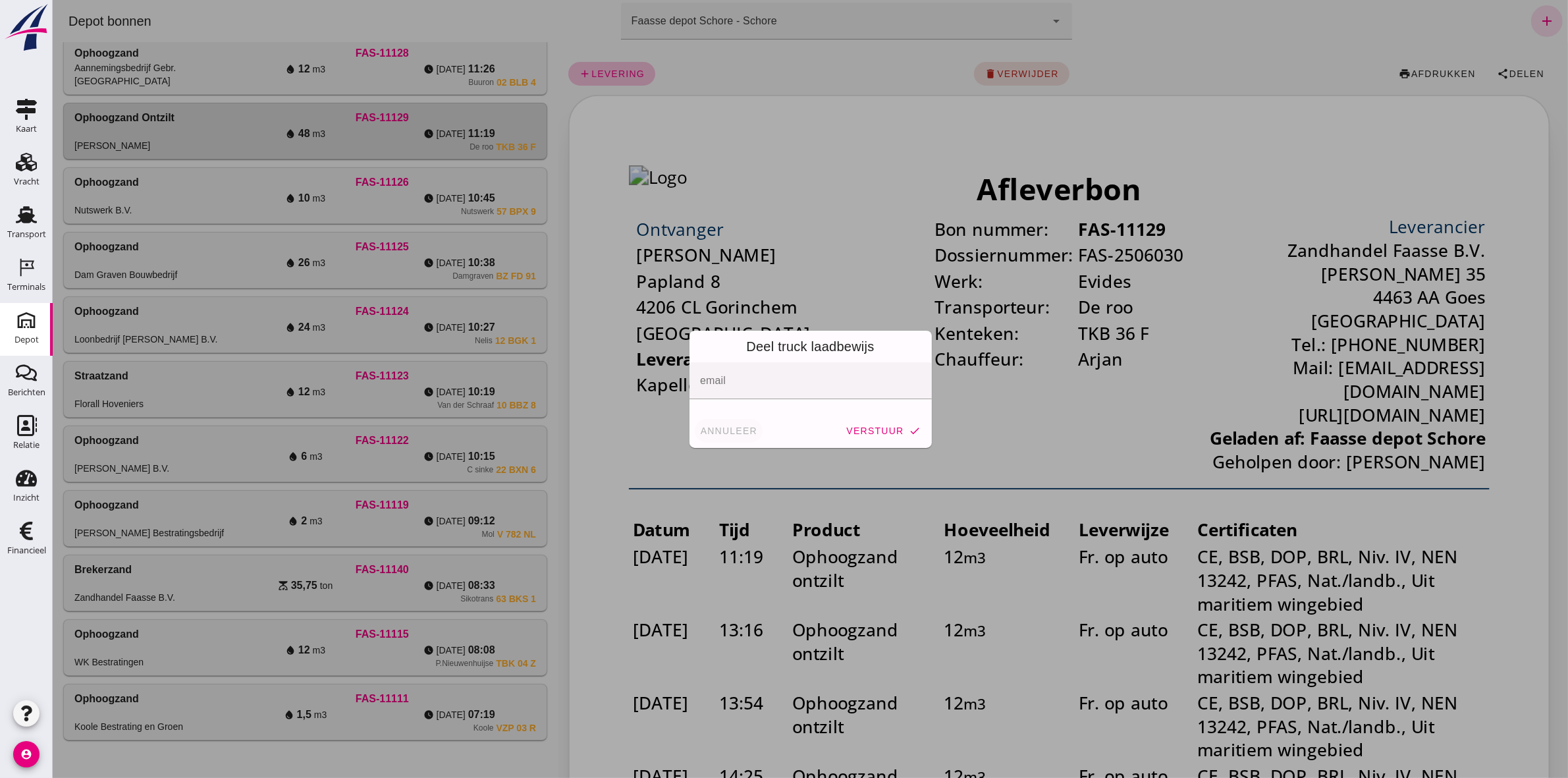
click at [740, 428] on span "annuleer" at bounding box center [728, 431] width 58 height 11
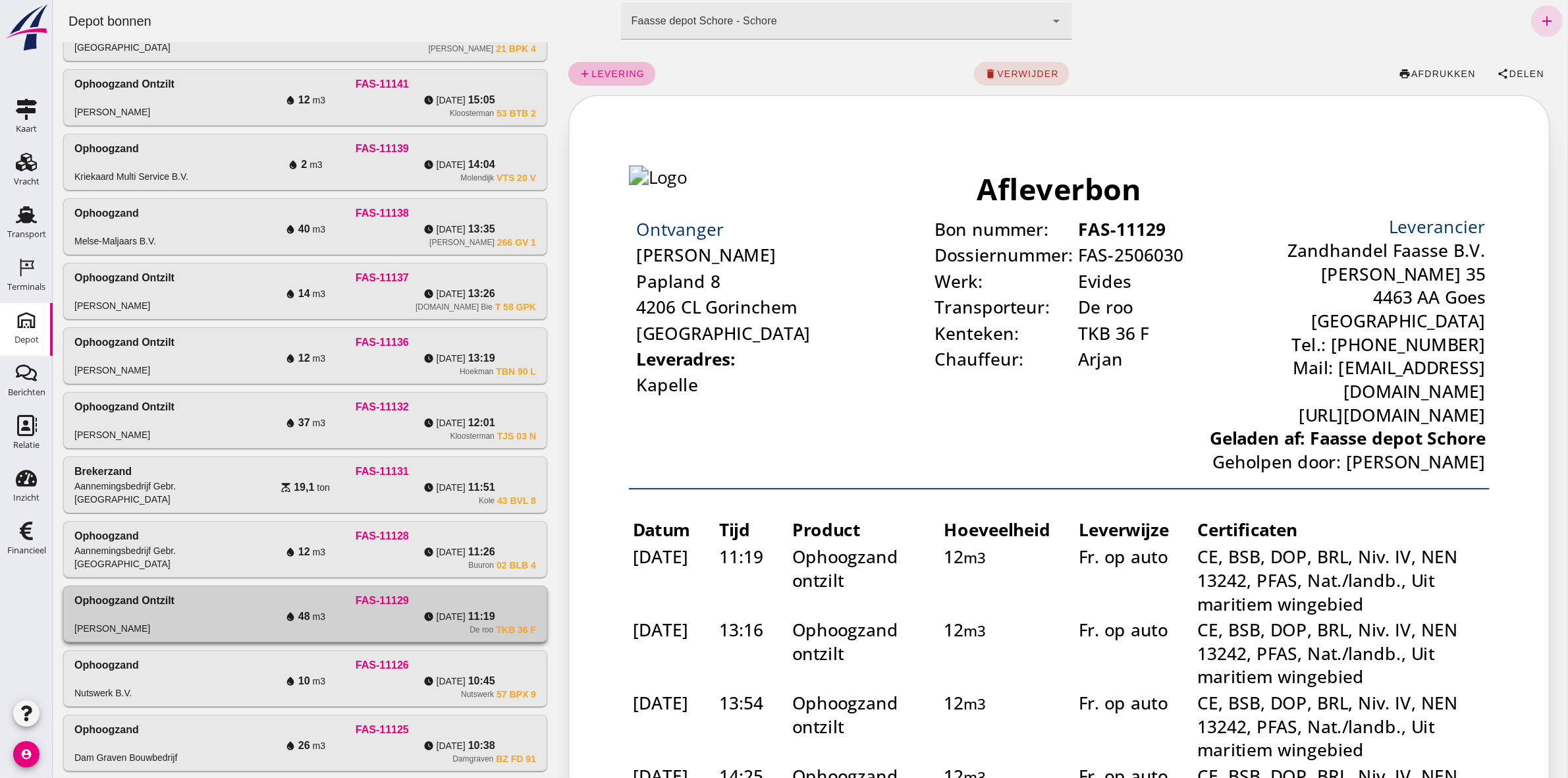
scroll to position [354, 0]
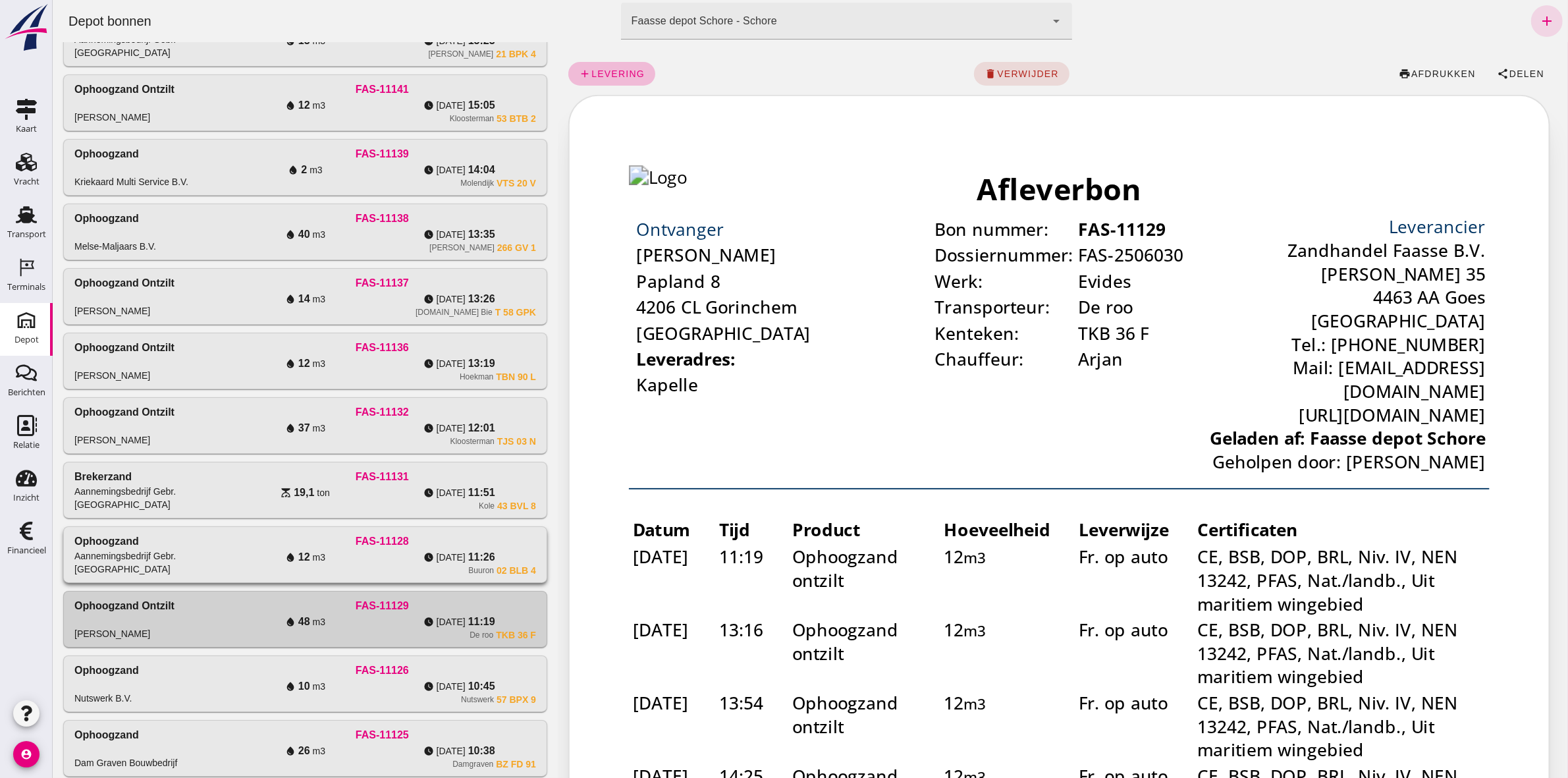
click at [395, 556] on div "watch_later [DATE] 11:26" at bounding box center [458, 557] width 154 height 16
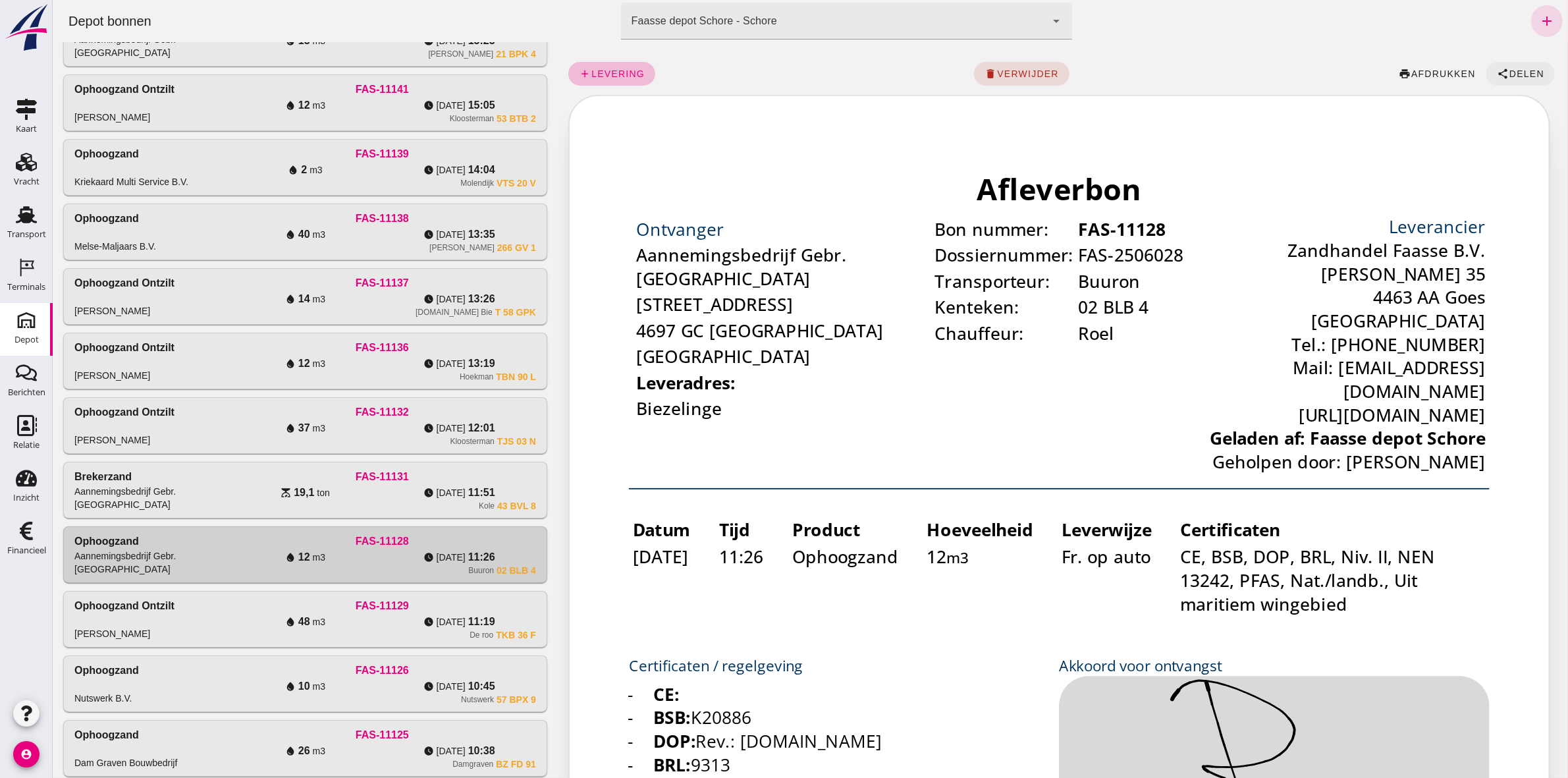
scroll to position [0, 0]
click at [1490, 64] on button "share Delen" at bounding box center [1519, 73] width 69 height 24
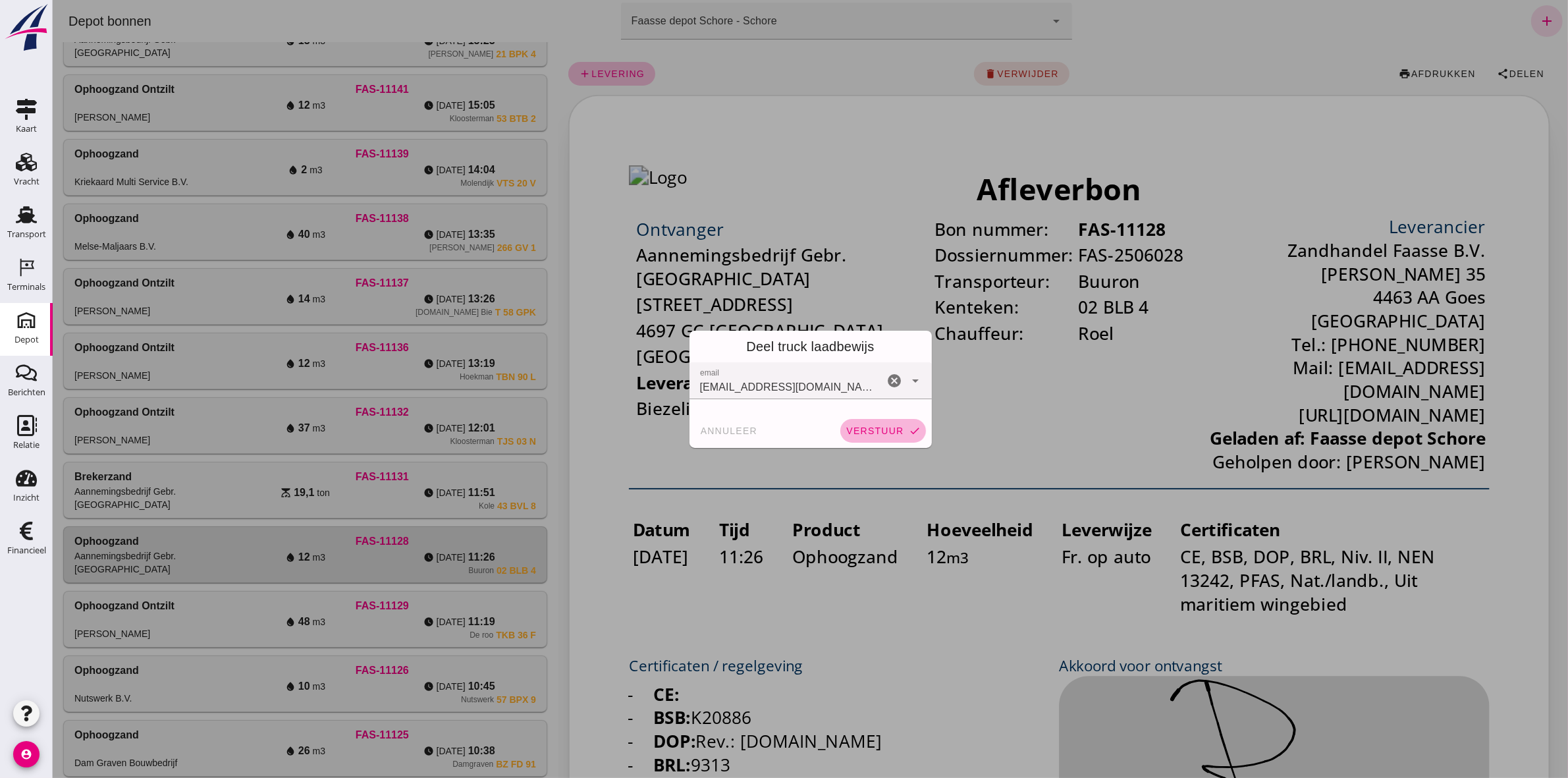
click at [877, 438] on button "verstuur check" at bounding box center [882, 431] width 86 height 24
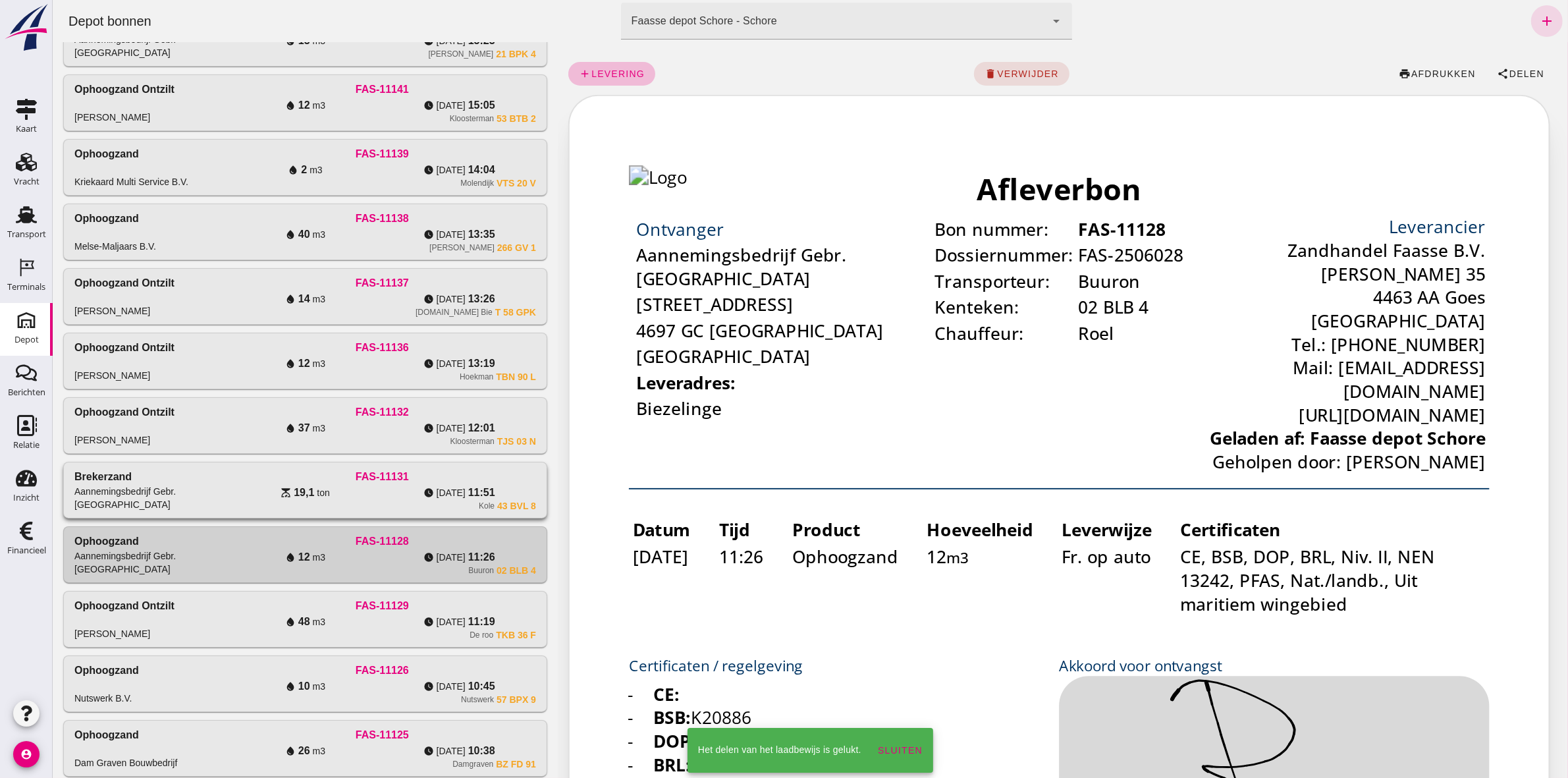
click at [474, 485] on div "FAS-11131" at bounding box center [381, 477] width 307 height 16
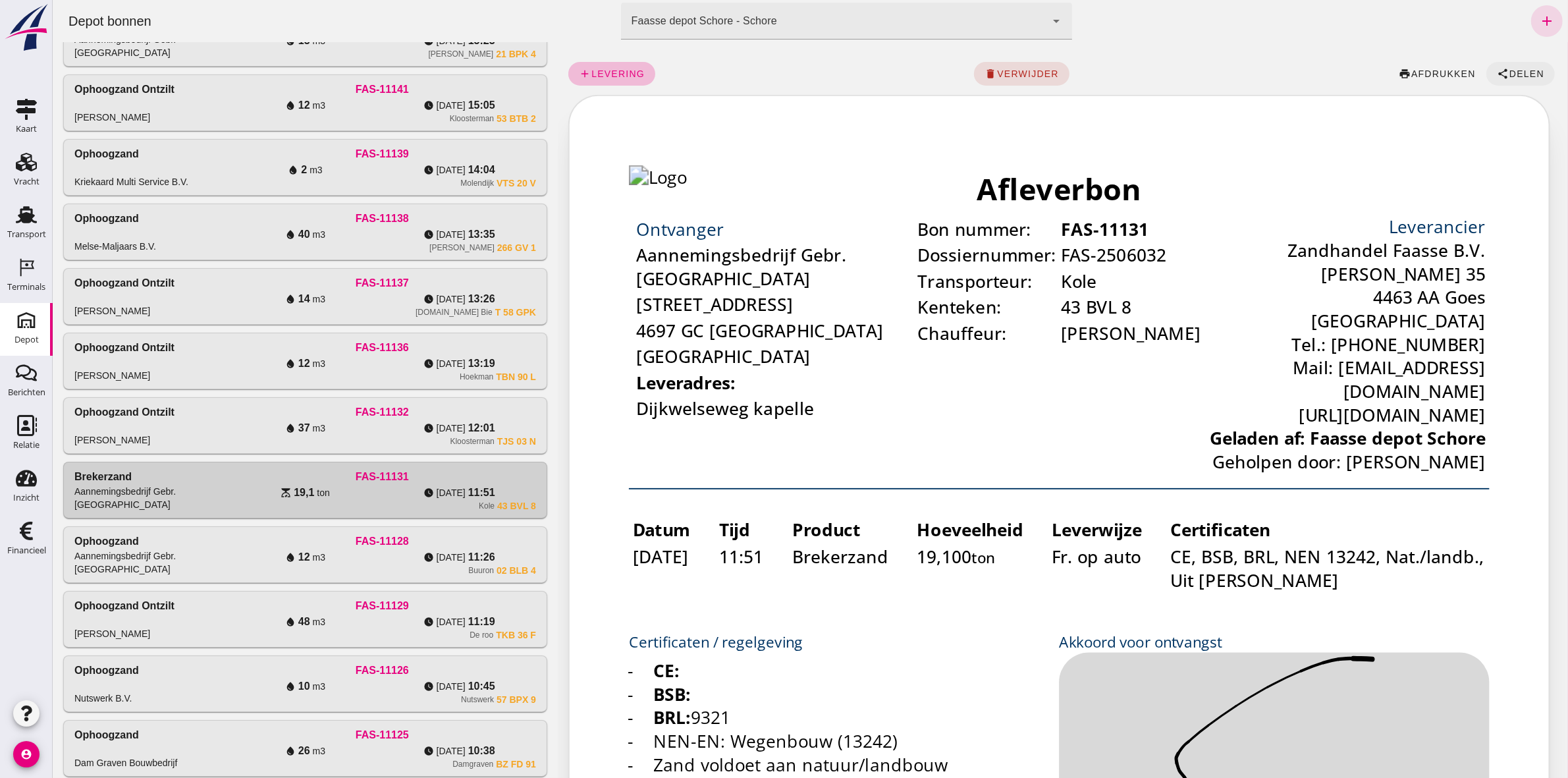
click at [1508, 69] on span "Delen" at bounding box center [1526, 74] width 35 height 11
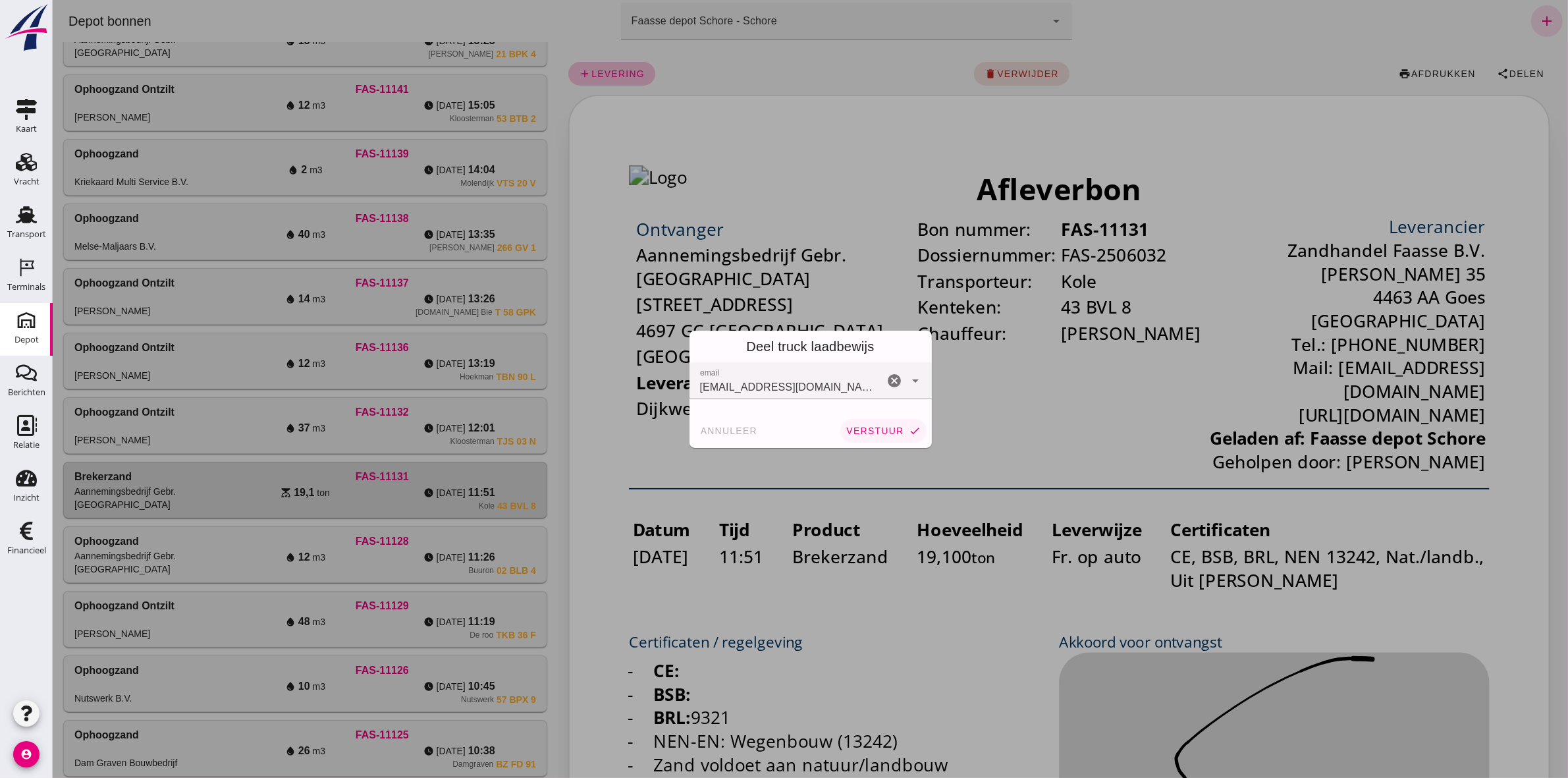
click at [865, 438] on button "verstuur check" at bounding box center [882, 431] width 86 height 24
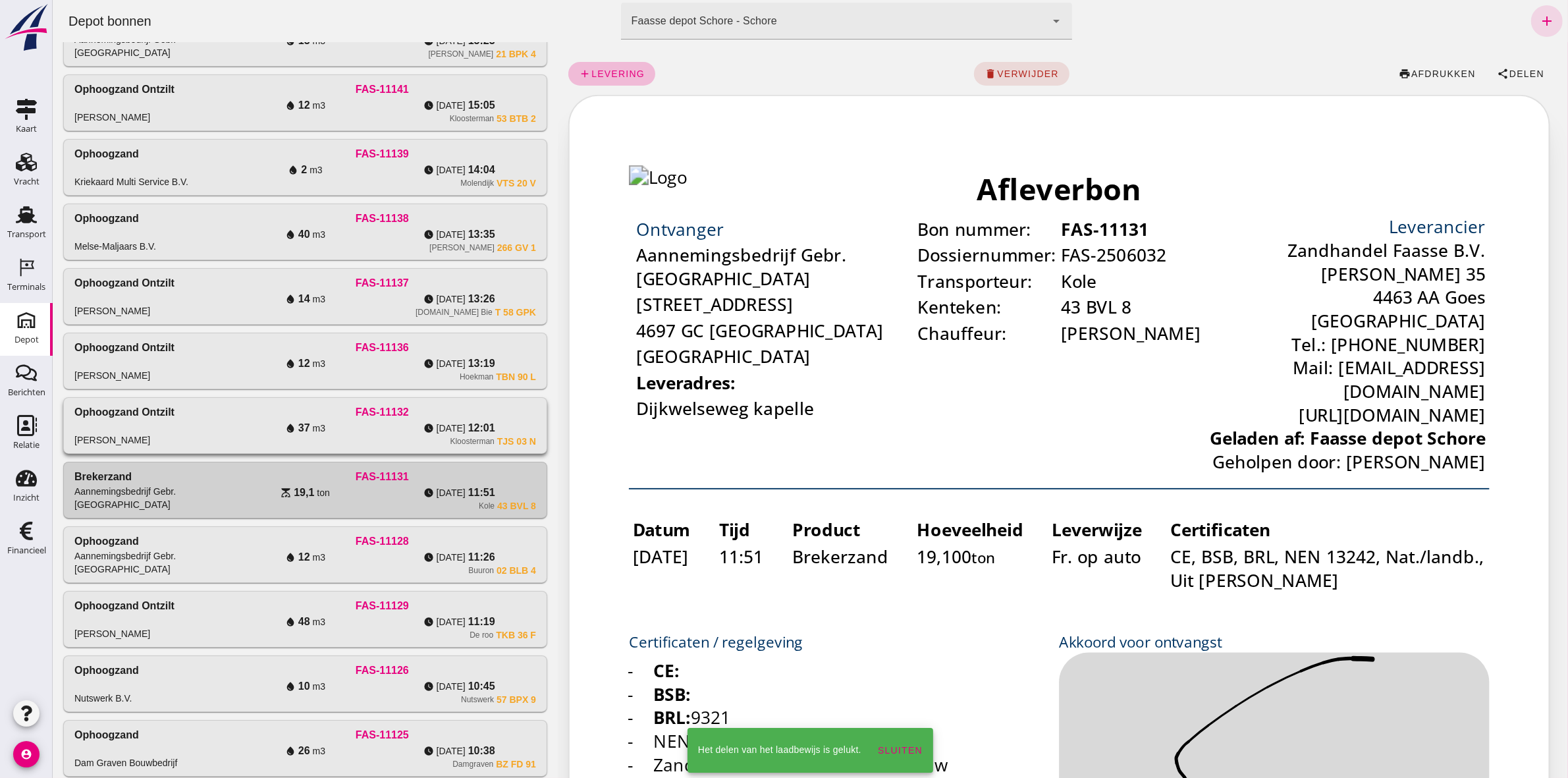
click at [500, 420] on div "FAS-11132" at bounding box center [381, 412] width 307 height 16
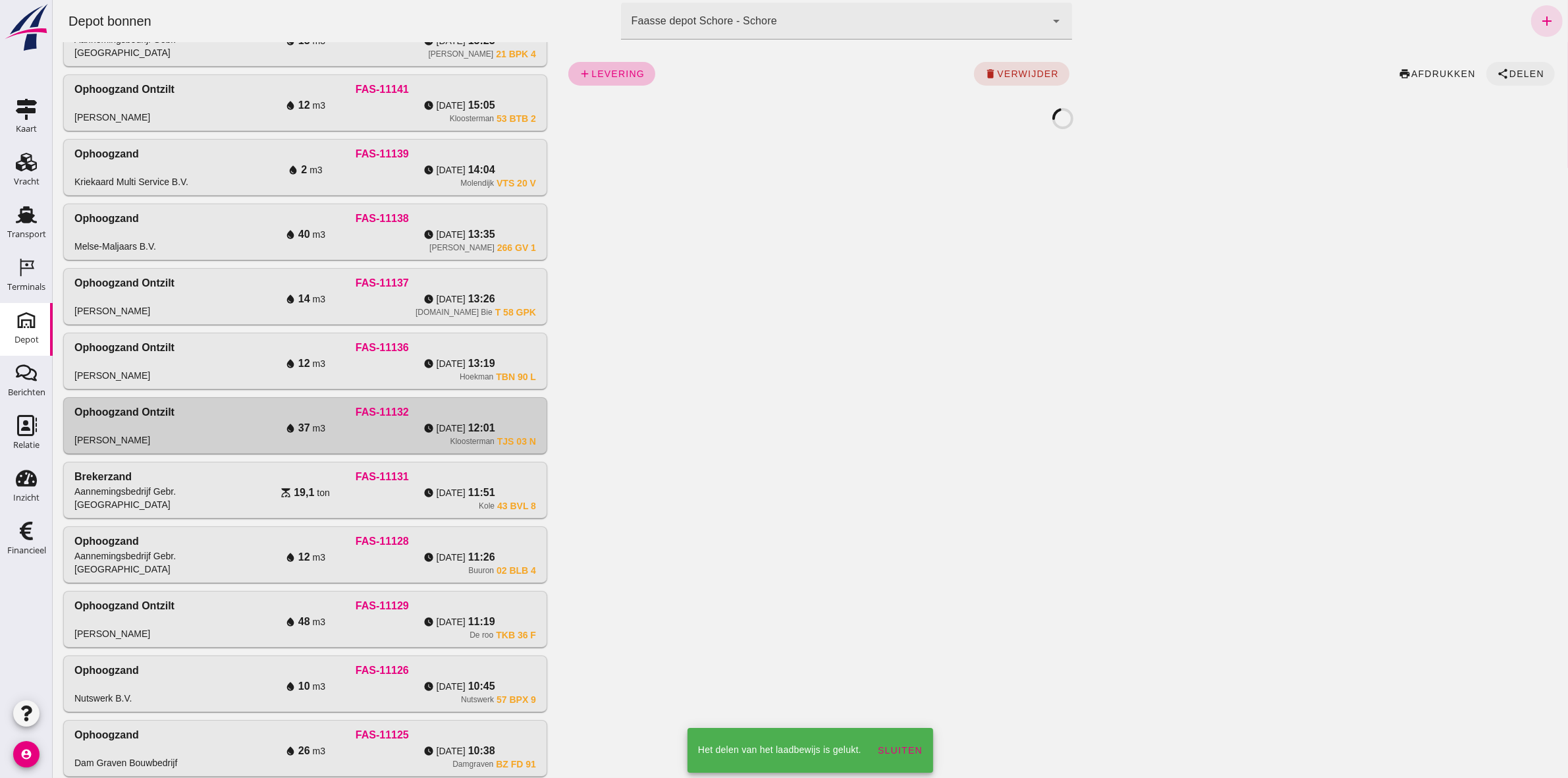
click at [1493, 65] on button "share Delen" at bounding box center [1519, 73] width 69 height 24
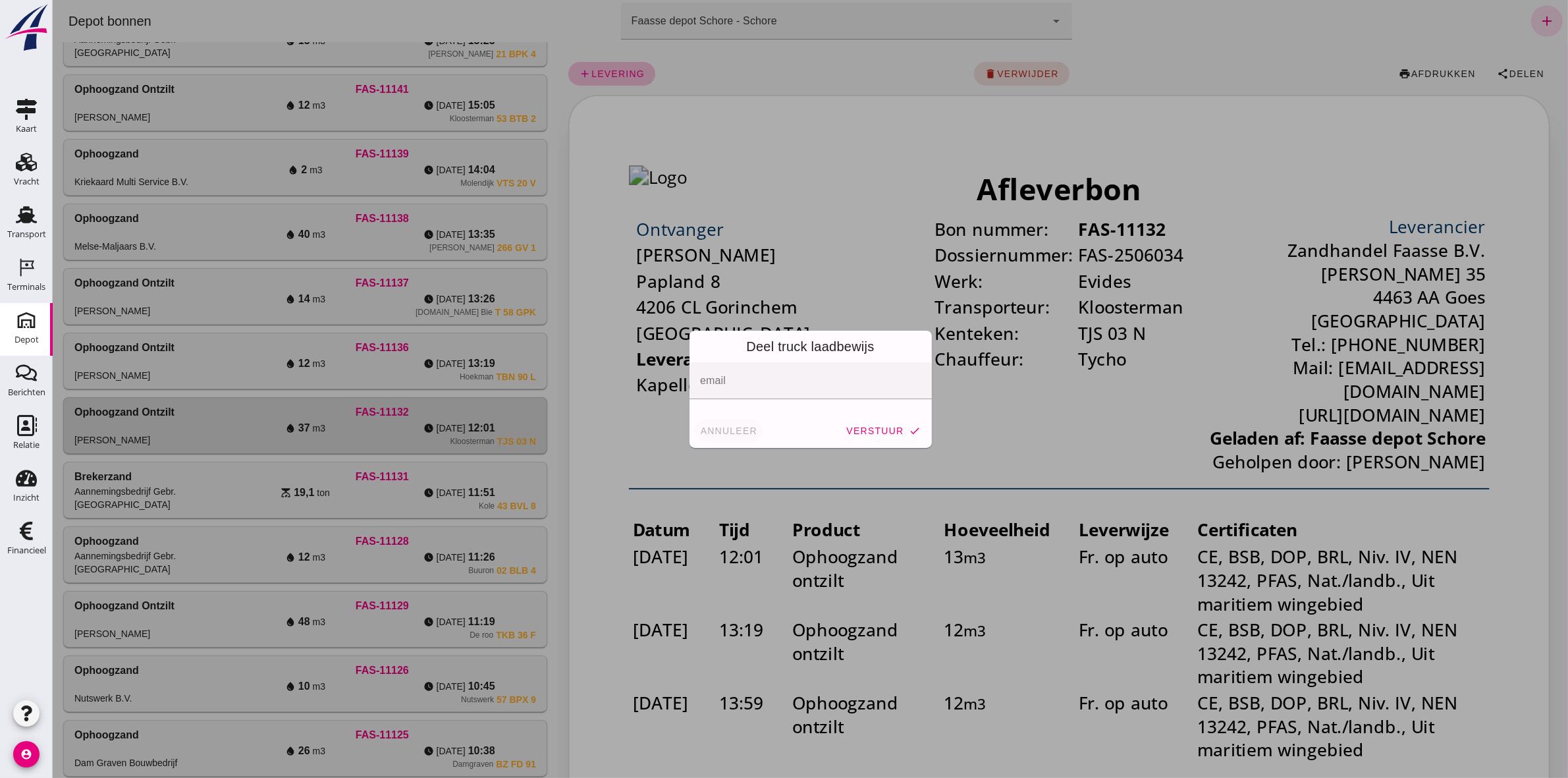
click at [721, 433] on span "annuleer" at bounding box center [728, 431] width 58 height 11
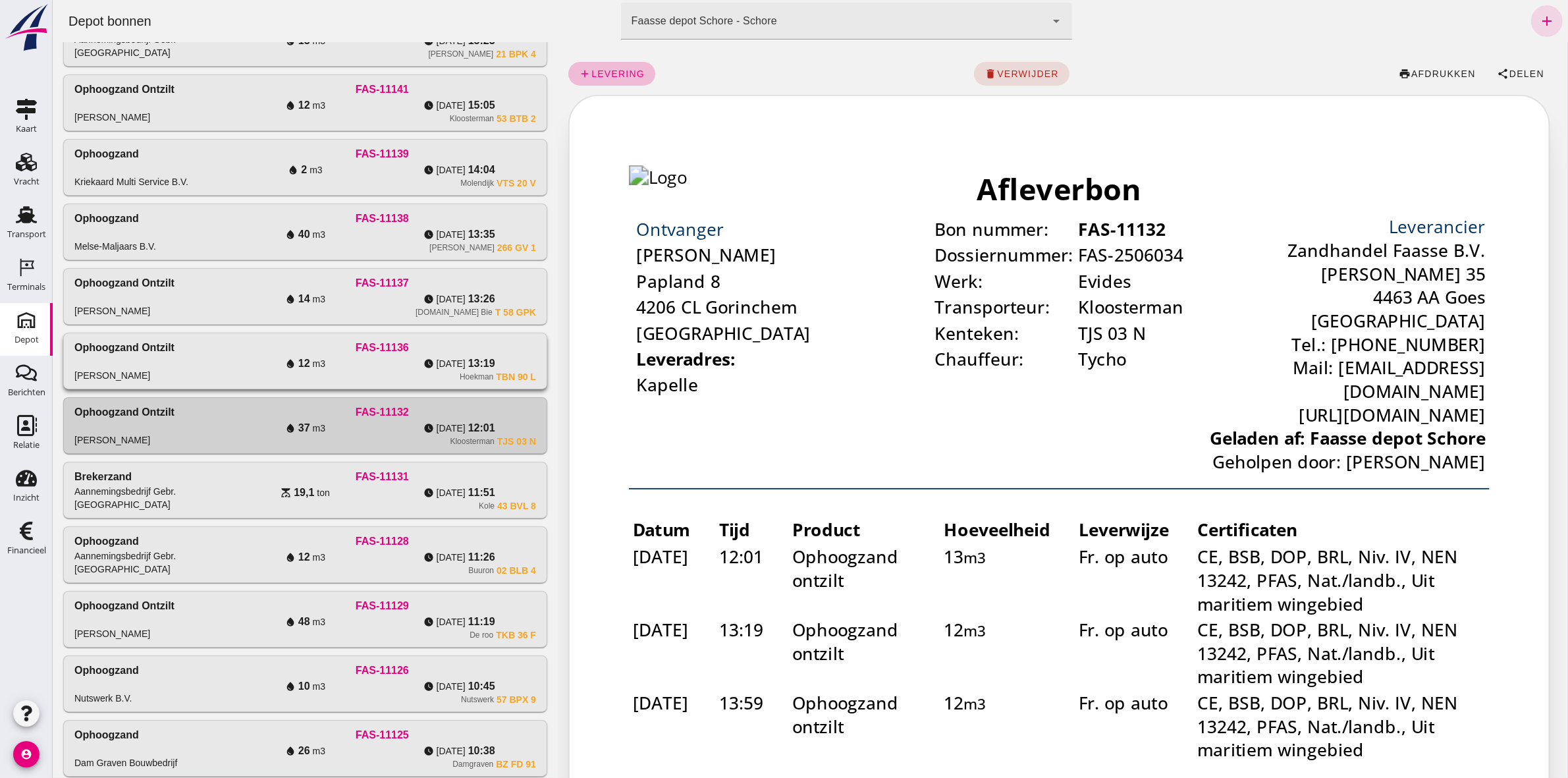
click at [495, 342] on div "FAS-11136" at bounding box center [381, 347] width 307 height 16
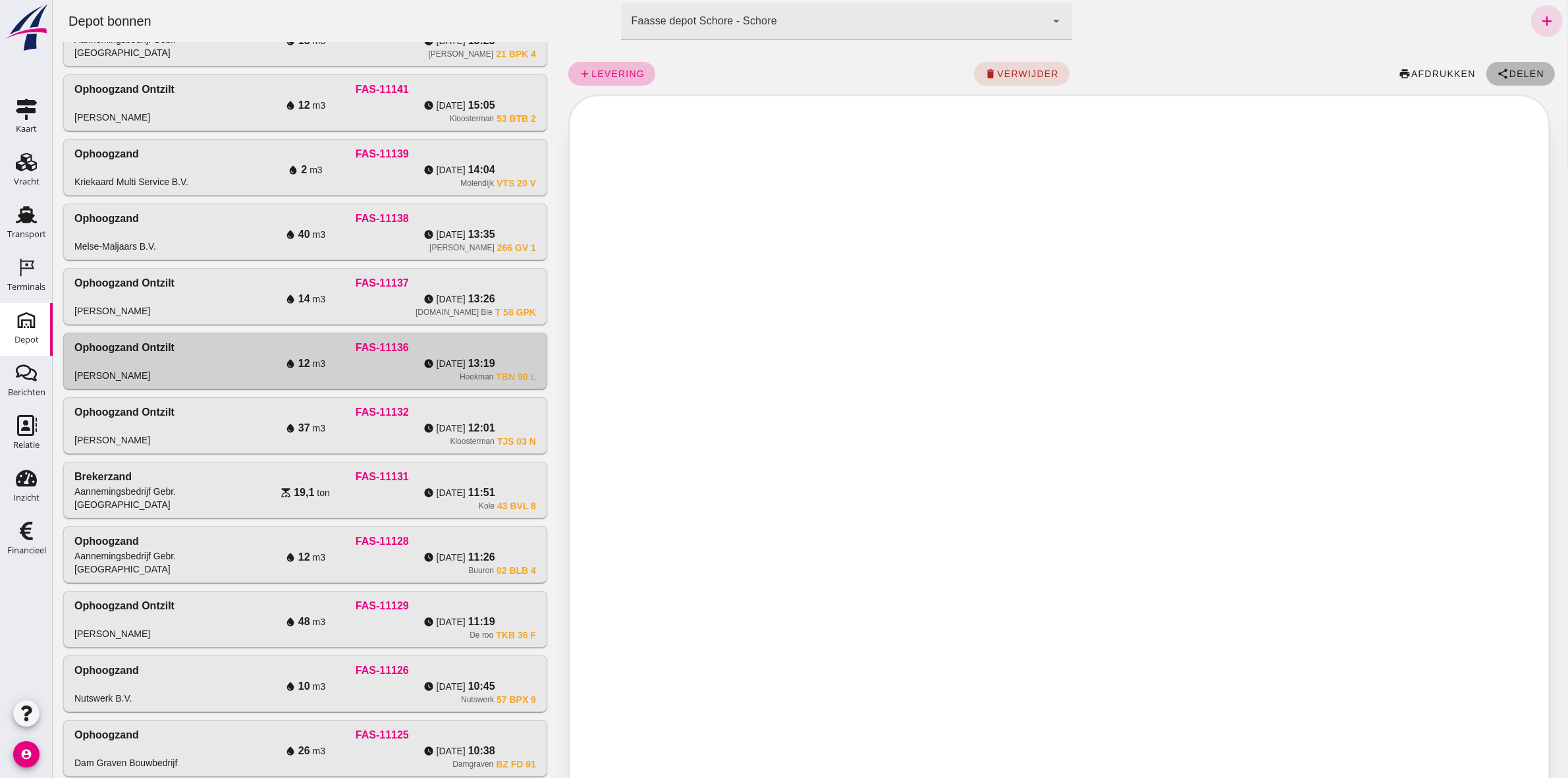
click at [1496, 76] on icon "share" at bounding box center [1502, 73] width 12 height 12
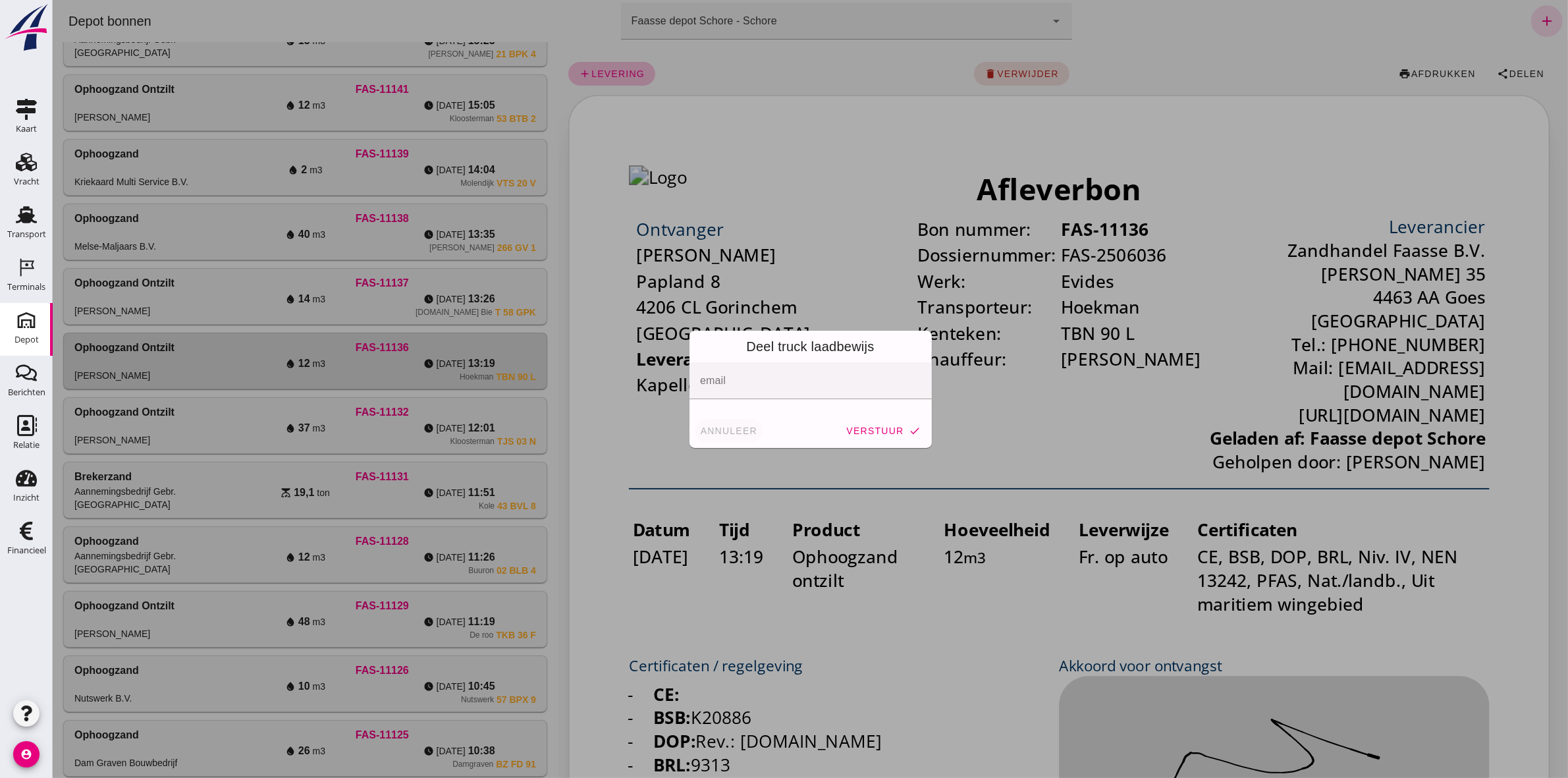
drag, startPoint x: 719, startPoint y: 413, endPoint x: 719, endPoint y: 422, distance: 9.0
click at [719, 418] on div "Deel truck laadbewijs email email cancel annuleer verstuur check" at bounding box center [810, 389] width 243 height 117
click at [720, 430] on span "annuleer" at bounding box center [728, 431] width 58 height 11
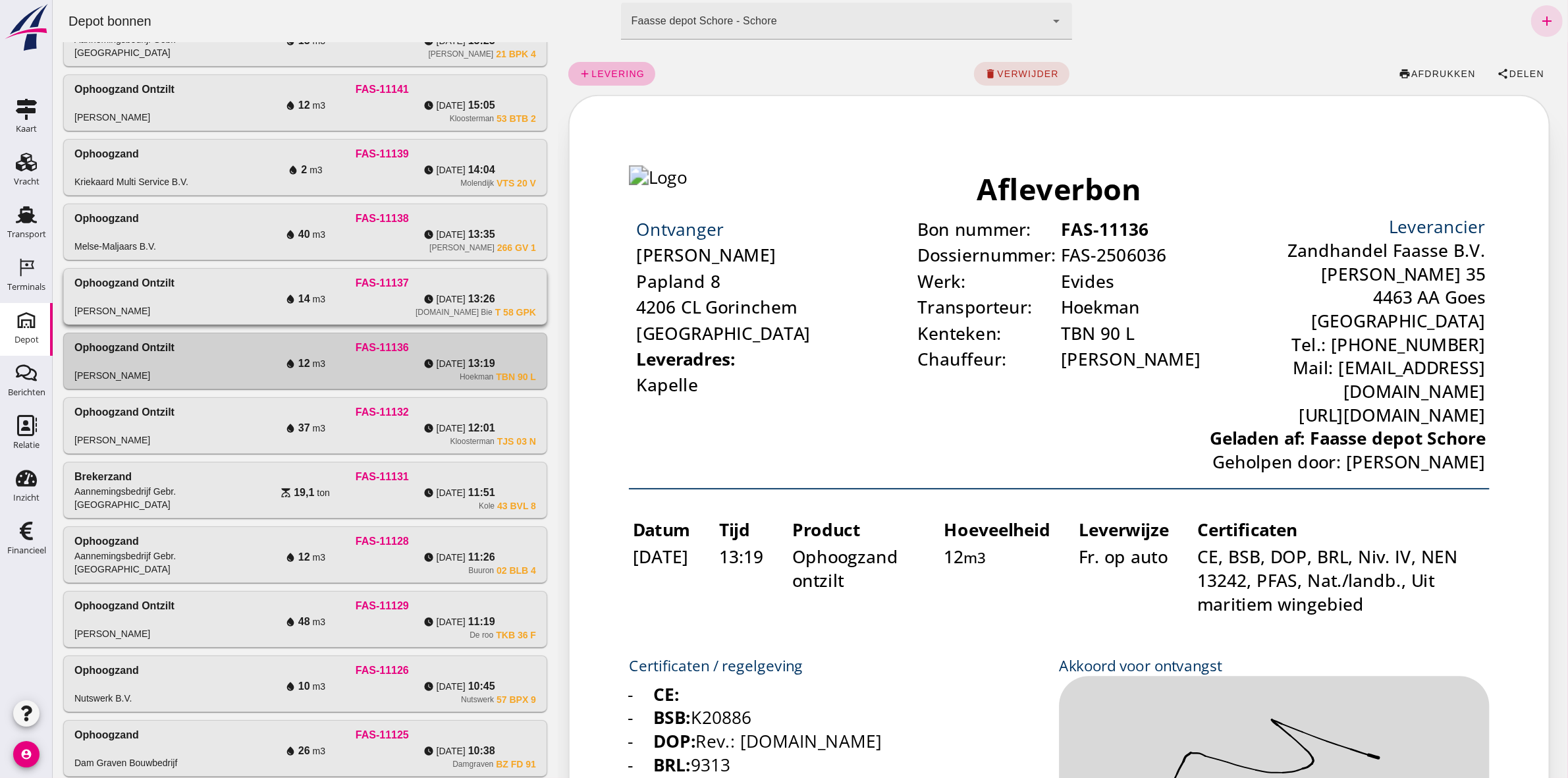
click at [515, 301] on div "watch_later [DATE] 13:26" at bounding box center [458, 299] width 154 height 16
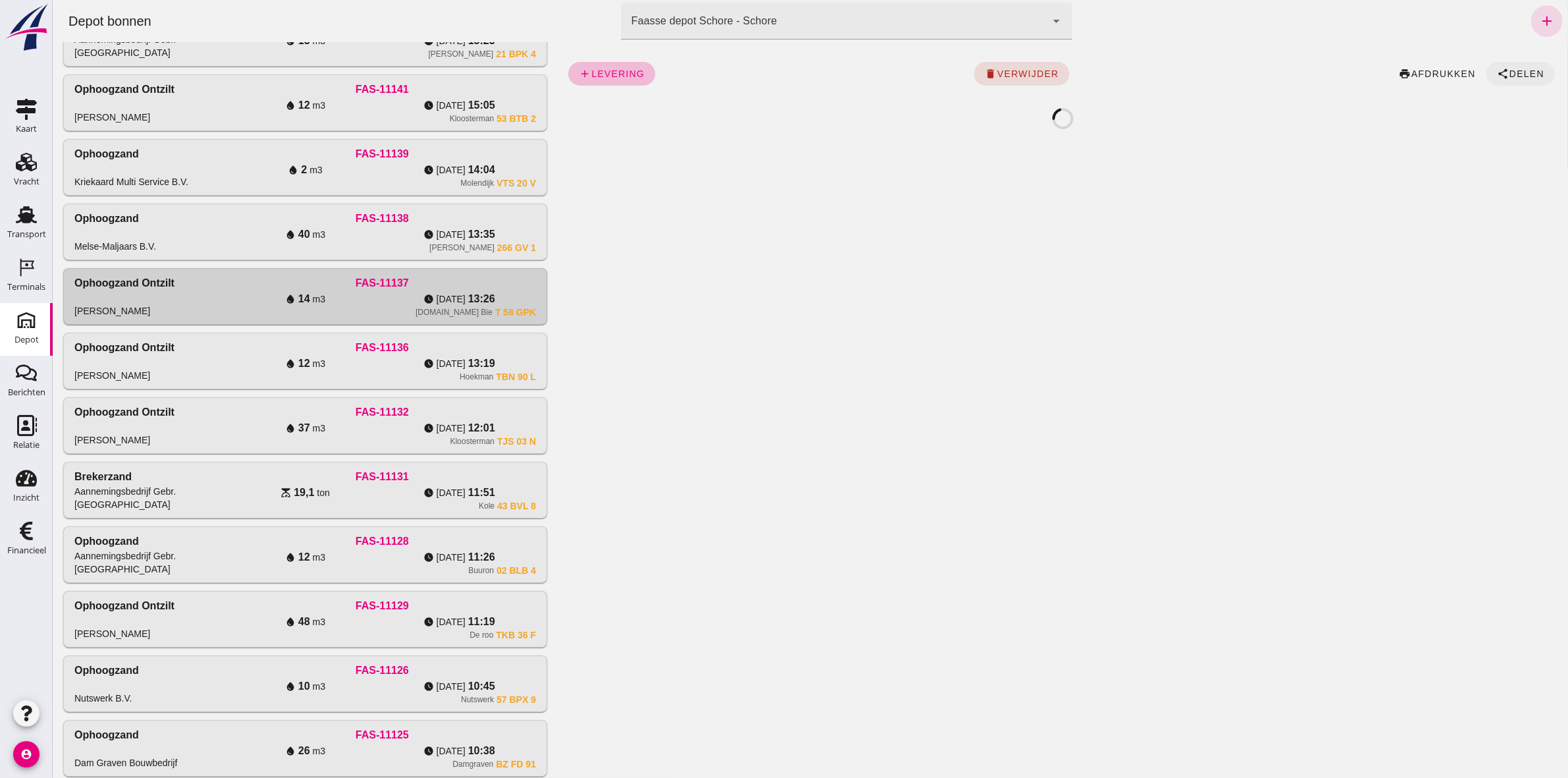
click at [1503, 66] on button "share Delen" at bounding box center [1519, 73] width 69 height 24
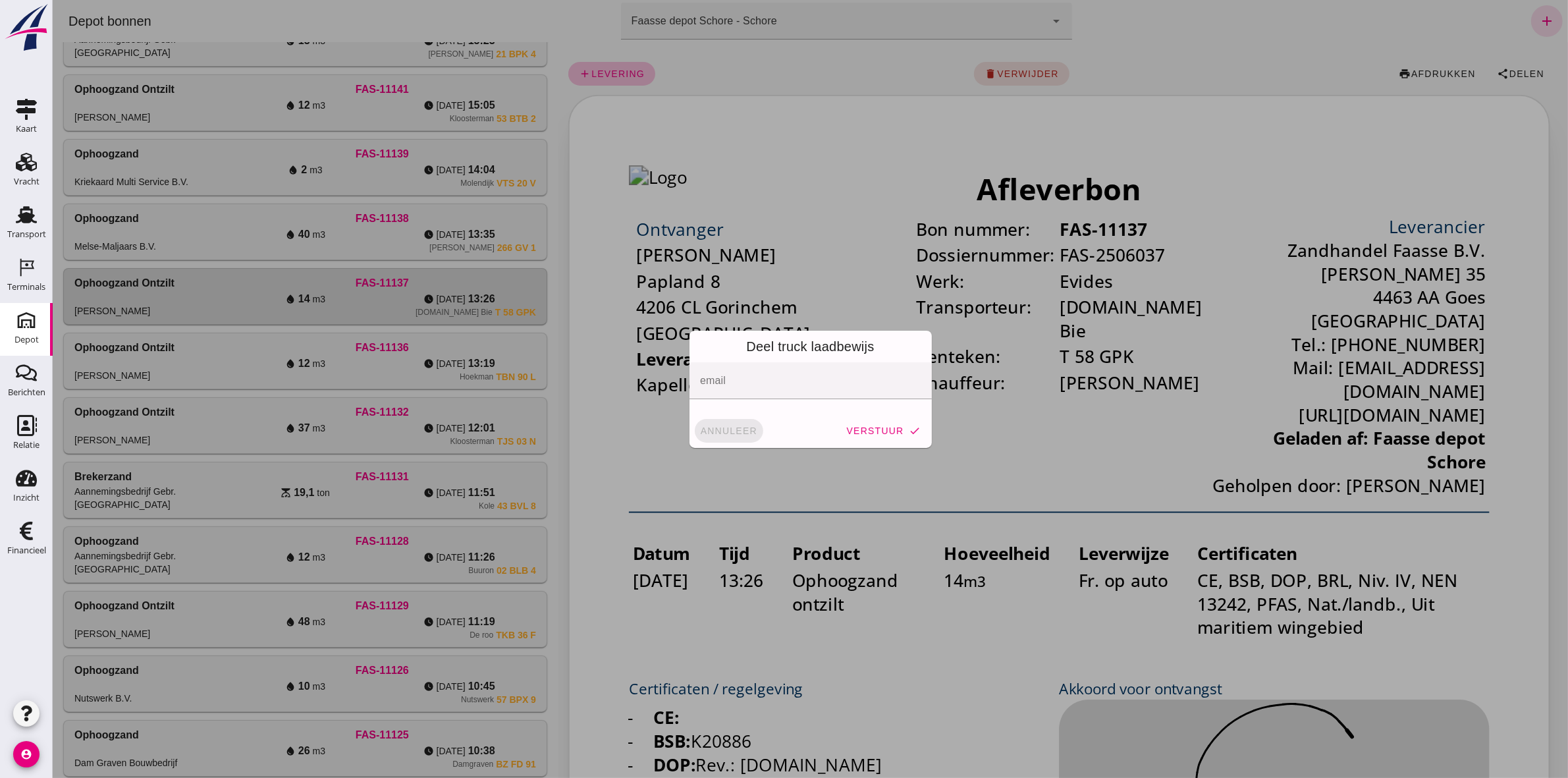
click at [718, 433] on span "annuleer" at bounding box center [728, 431] width 58 height 11
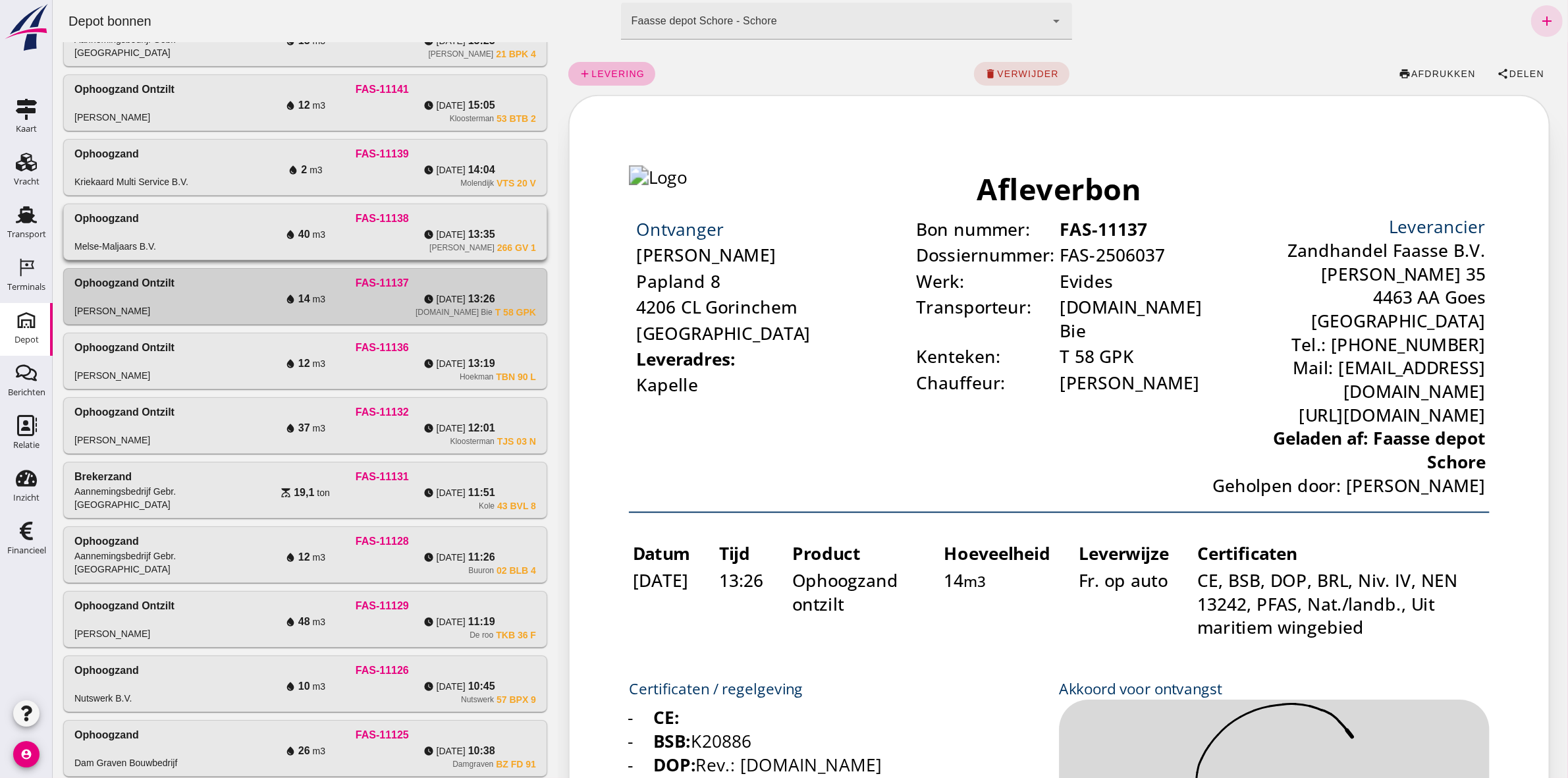
click at [541, 236] on div "chevron_left chevron_right search cancel Drainagezand Van Vulpen FAS-11147 wate…" at bounding box center [305, 477] width 505 height 1577
click at [536, 237] on div "Ophoogzand Melse-Maljaars B.V. FAS-11138 water_drop 40 m3 watch_later [DATE] 13…" at bounding box center [304, 232] width 483 height 55
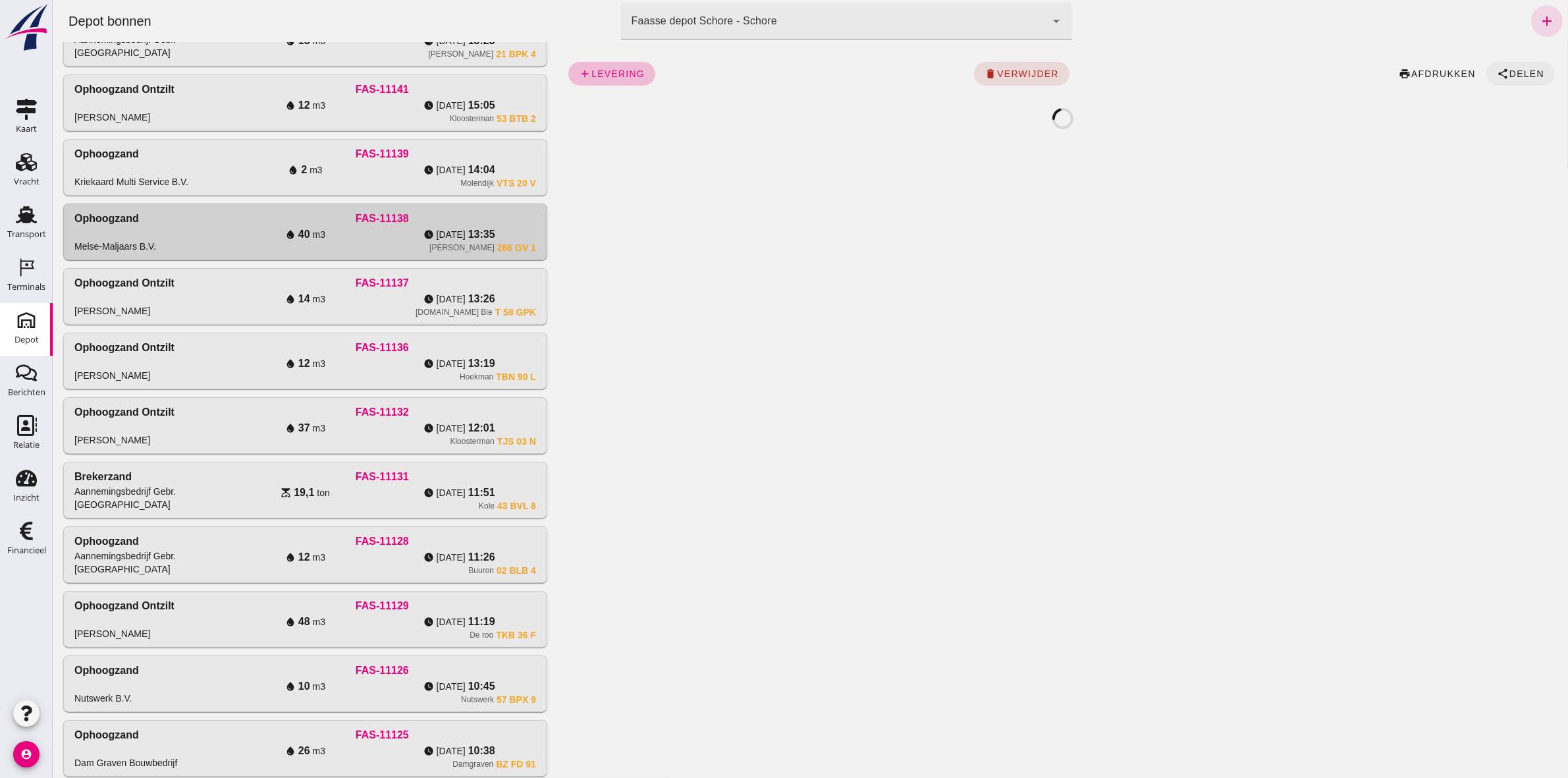
click at [1508, 76] on span "Delen" at bounding box center [1526, 74] width 35 height 11
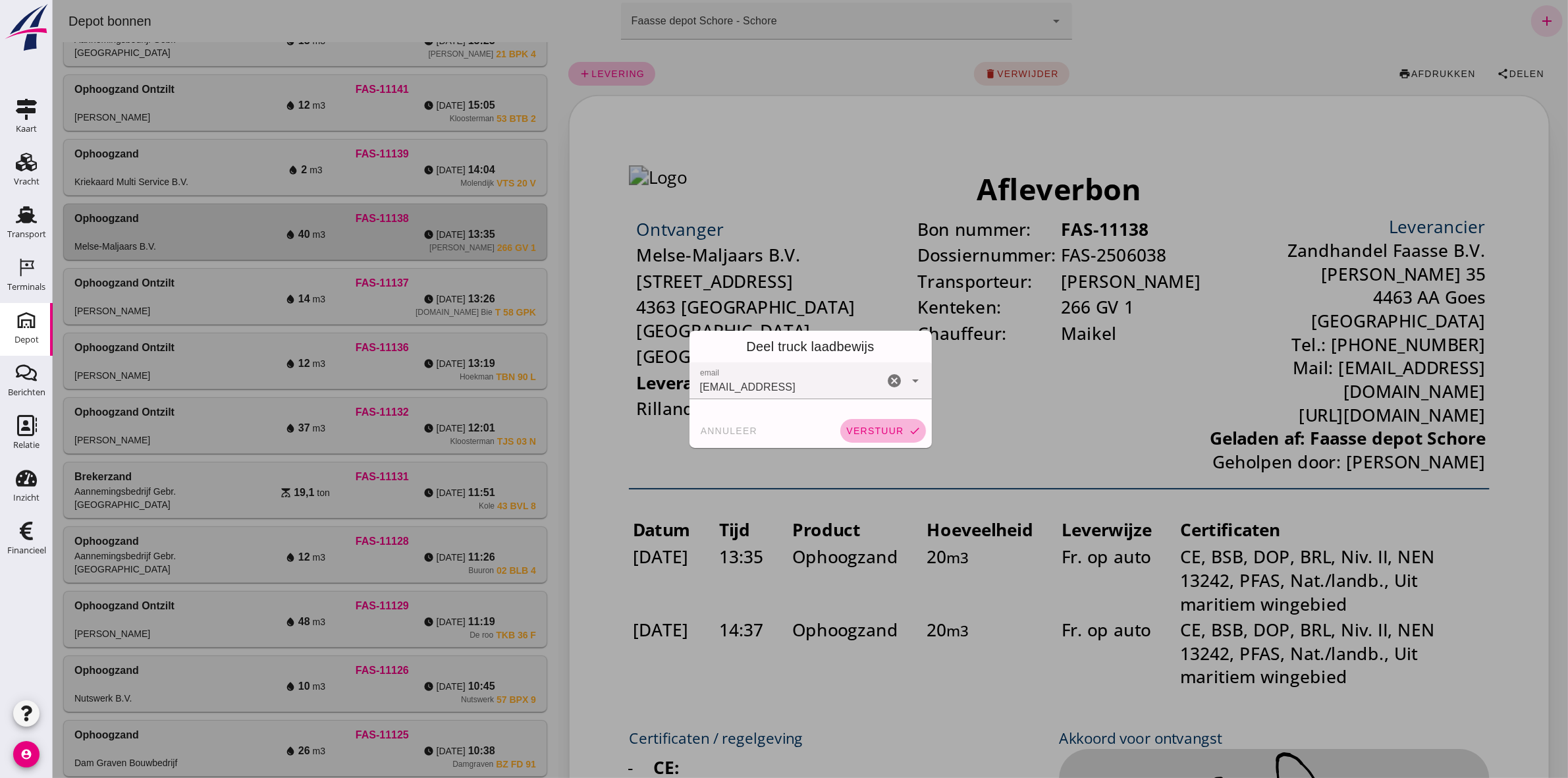
click at [886, 428] on span "verstuur" at bounding box center [874, 431] width 58 height 11
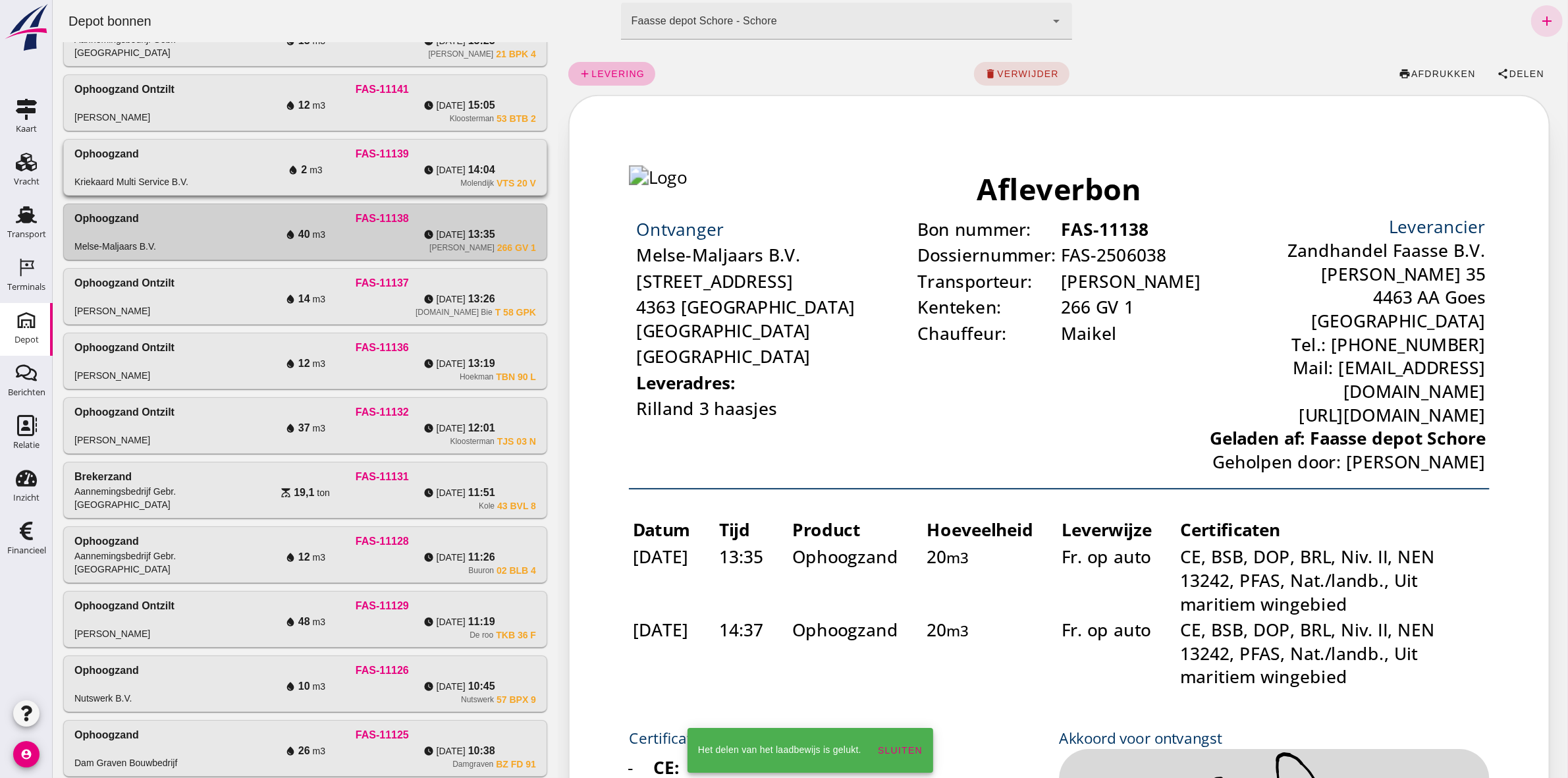
click at [533, 163] on div "Ophoogzand Kriekaard Multi Service B.V. FAS-11139 water_drop 2 m3 watch_later […" at bounding box center [304, 167] width 483 height 55
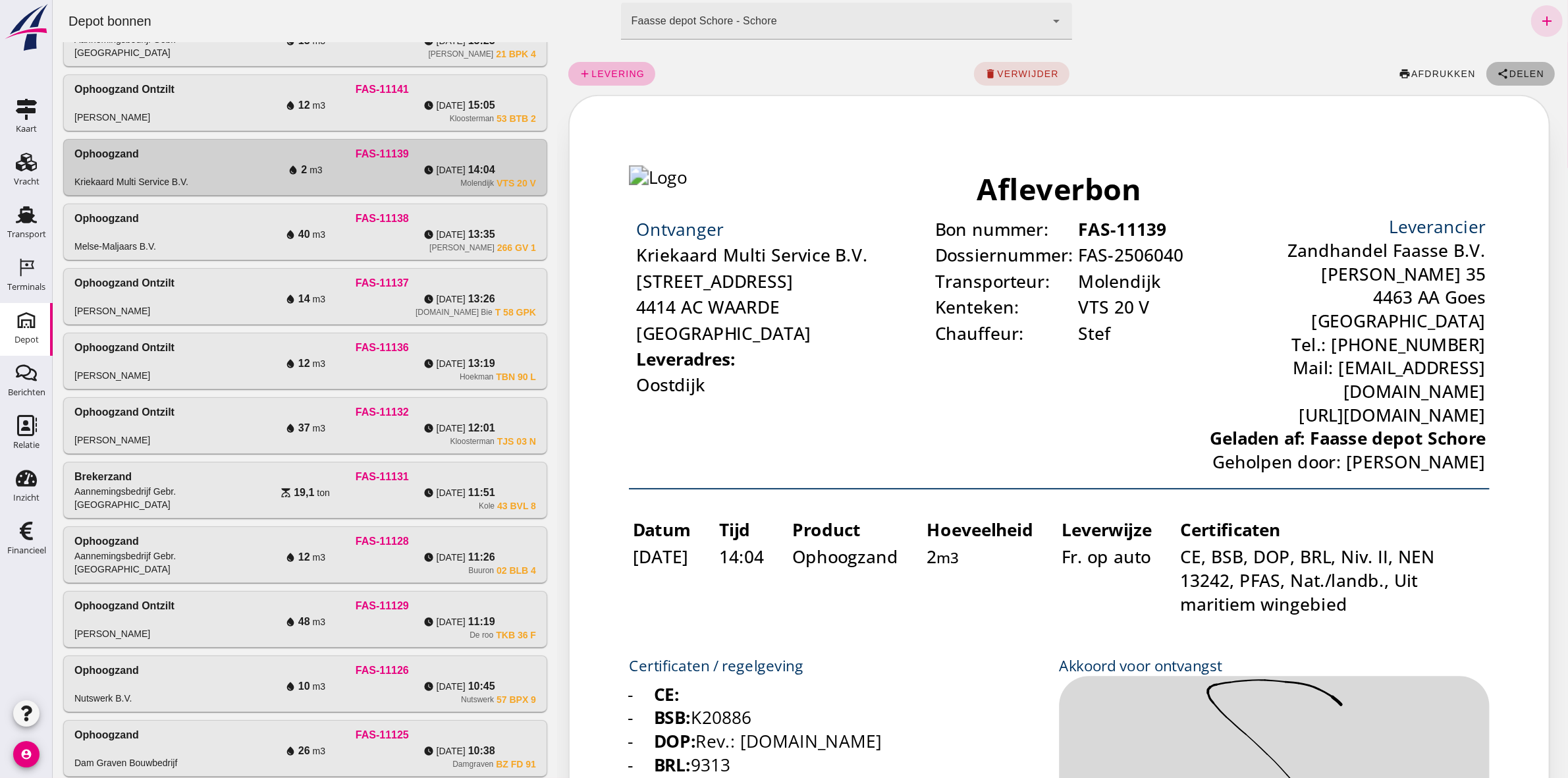
click at [1496, 68] on icon "share" at bounding box center [1502, 73] width 12 height 12
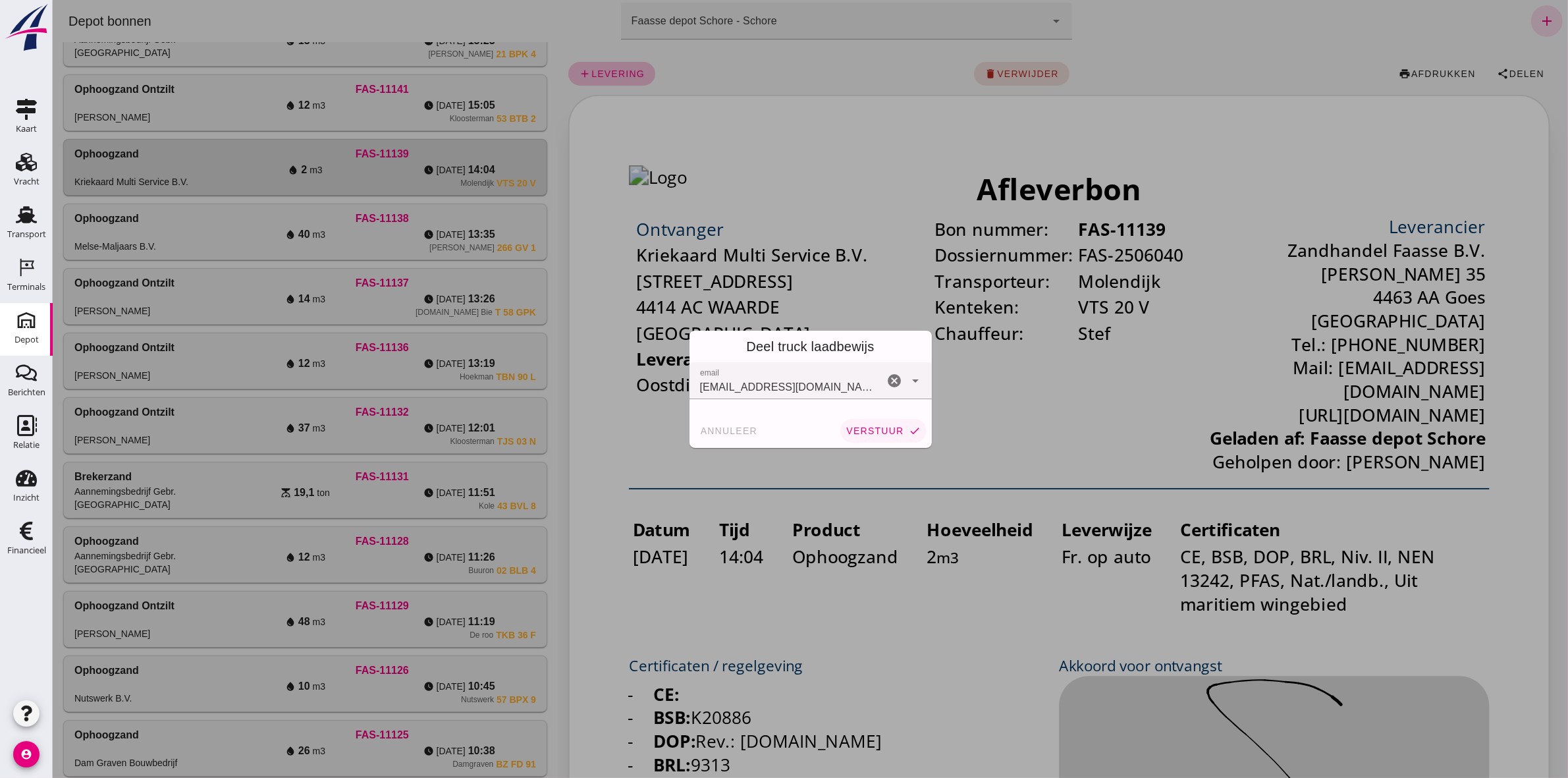
click at [885, 438] on button "verstuur check" at bounding box center [882, 431] width 86 height 24
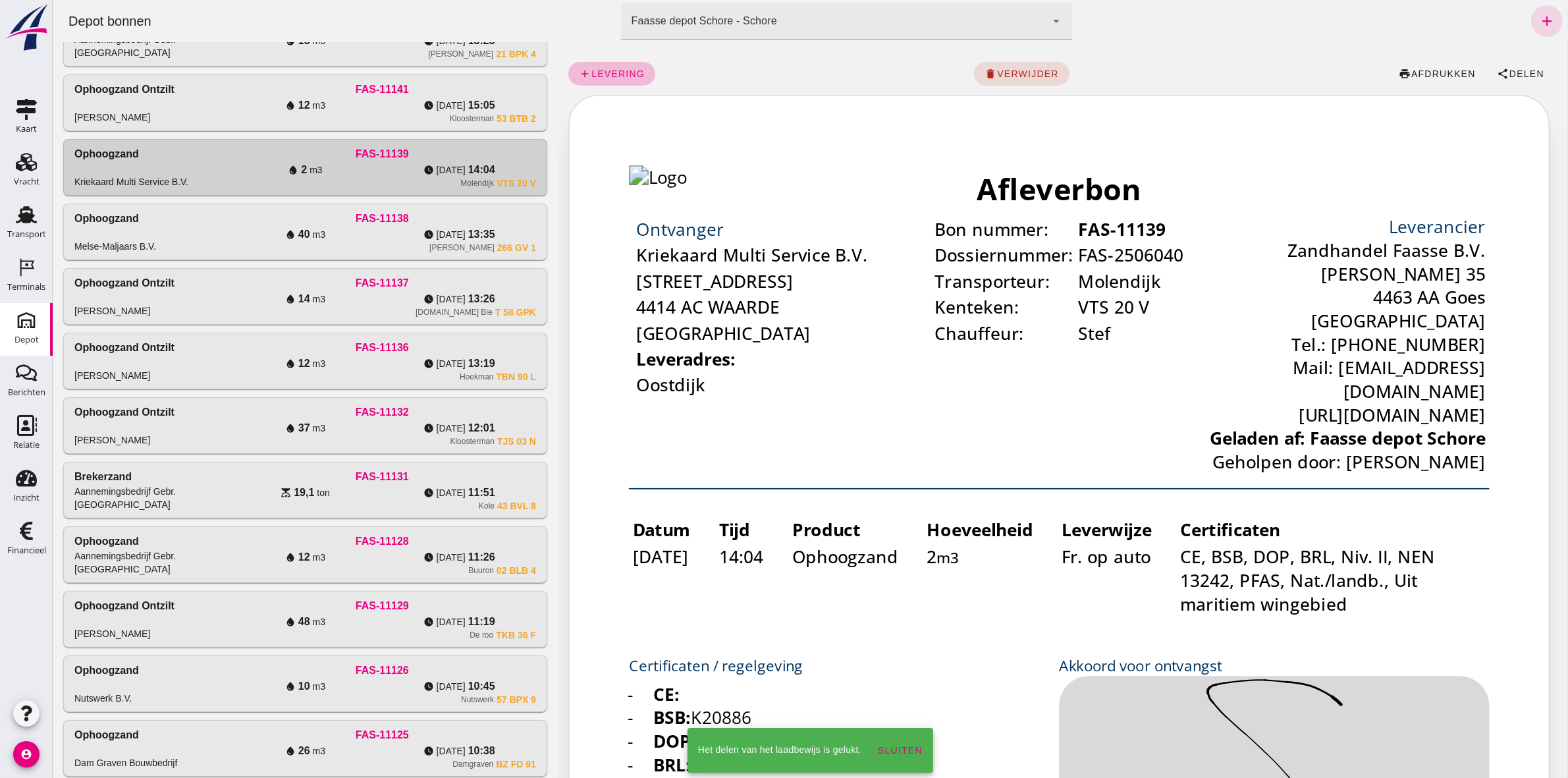
click at [386, 129] on div "Ophoogzand ontzilt Van Vulpen FAS-11141 water_drop 12 m3 watch_later [DATE] 15:…" at bounding box center [304, 102] width 483 height 55
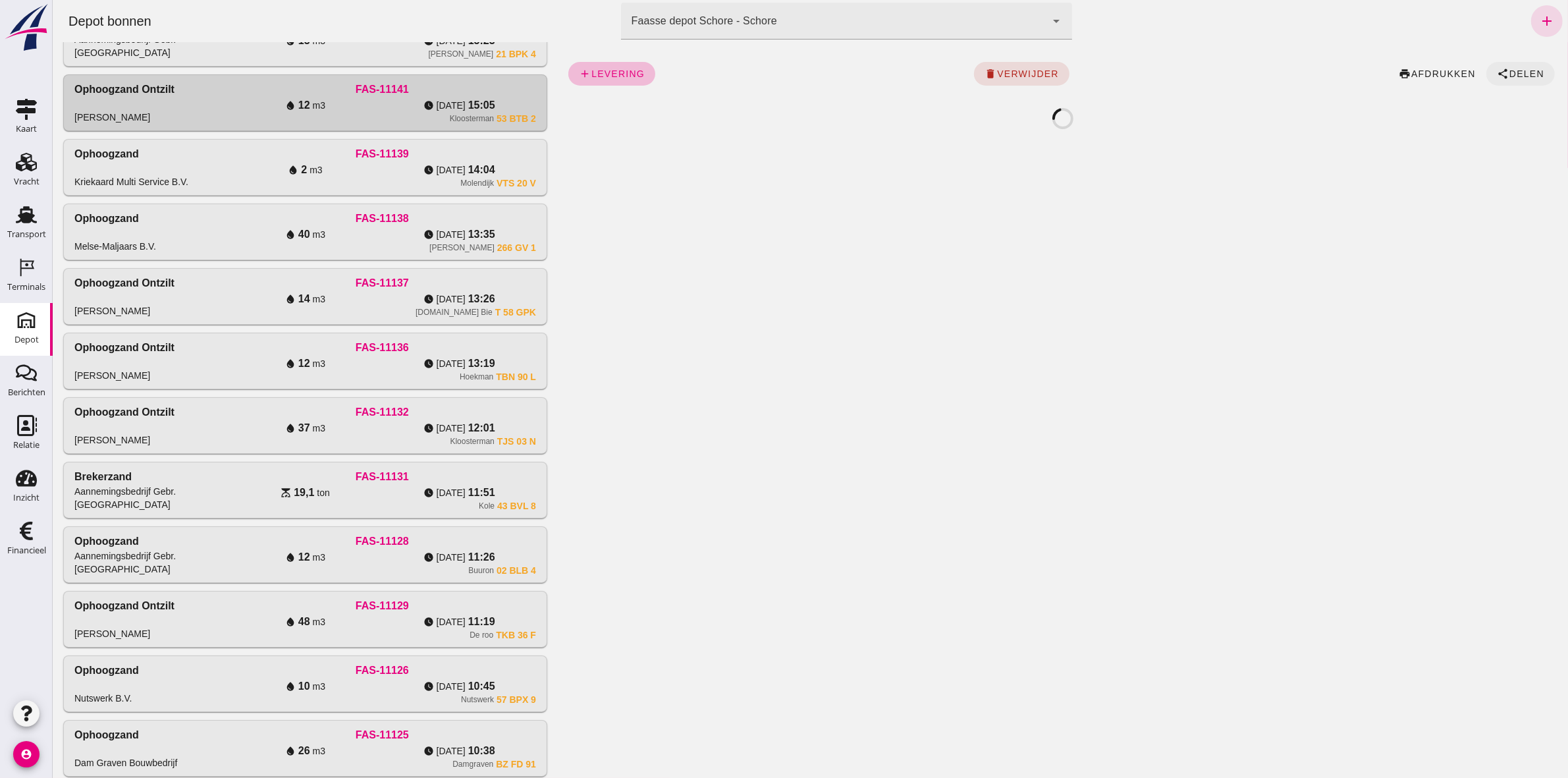
click at [1525, 73] on span "Delen" at bounding box center [1526, 74] width 35 height 11
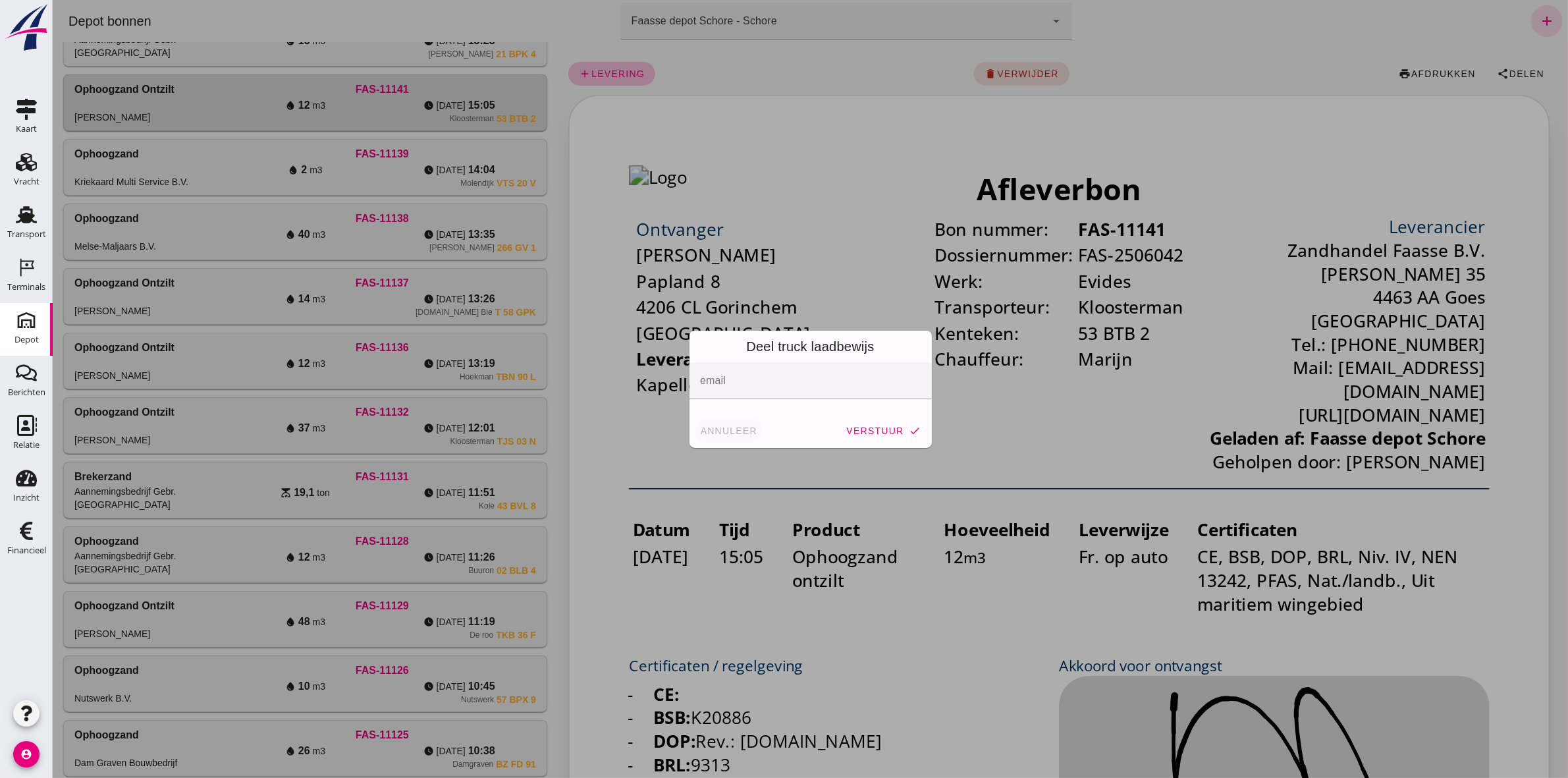
click at [705, 428] on span "annuleer" at bounding box center [728, 431] width 58 height 11
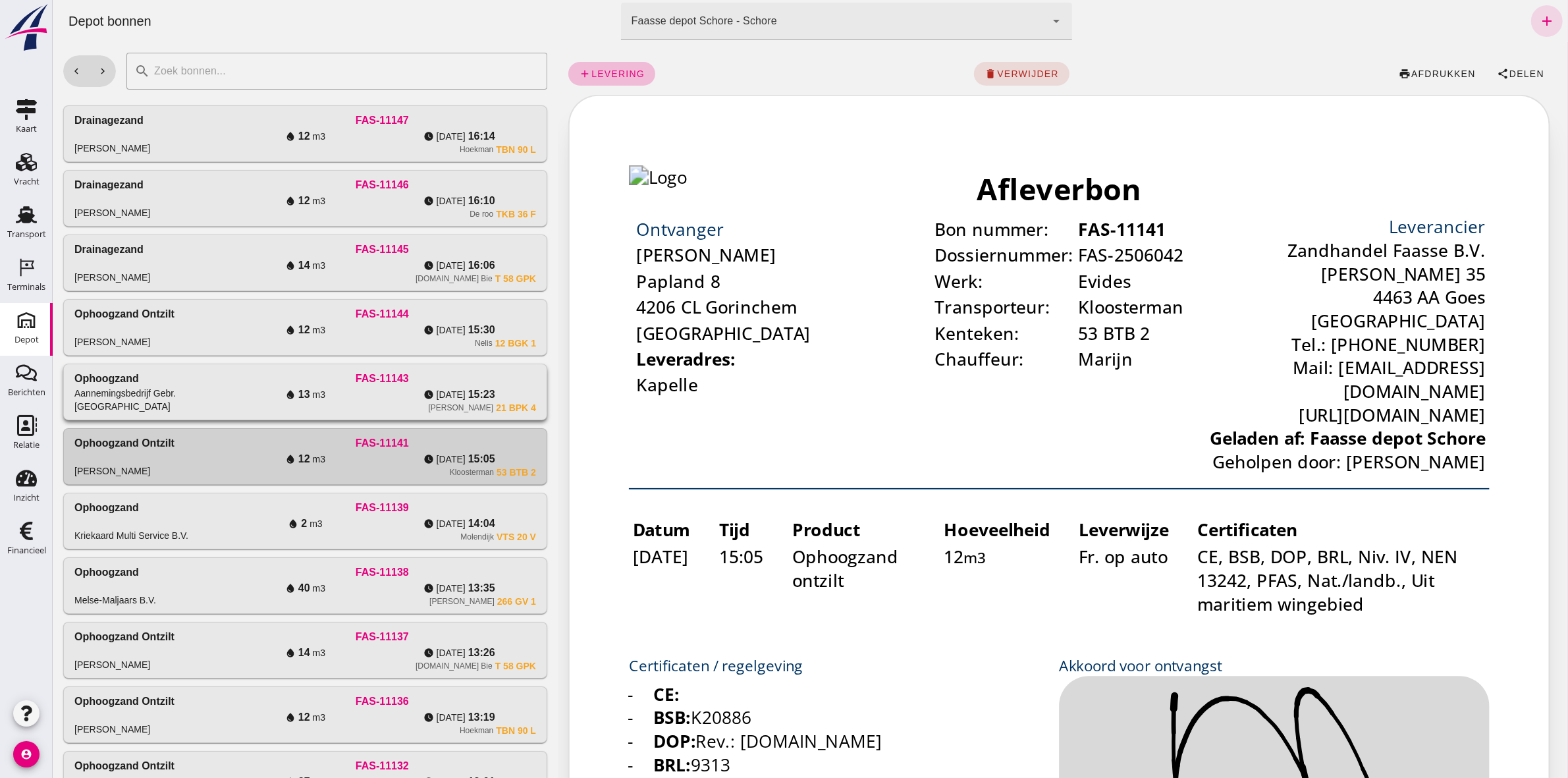
click at [415, 401] on div "watch_later [DATE] 15:23" at bounding box center [458, 394] width 154 height 16
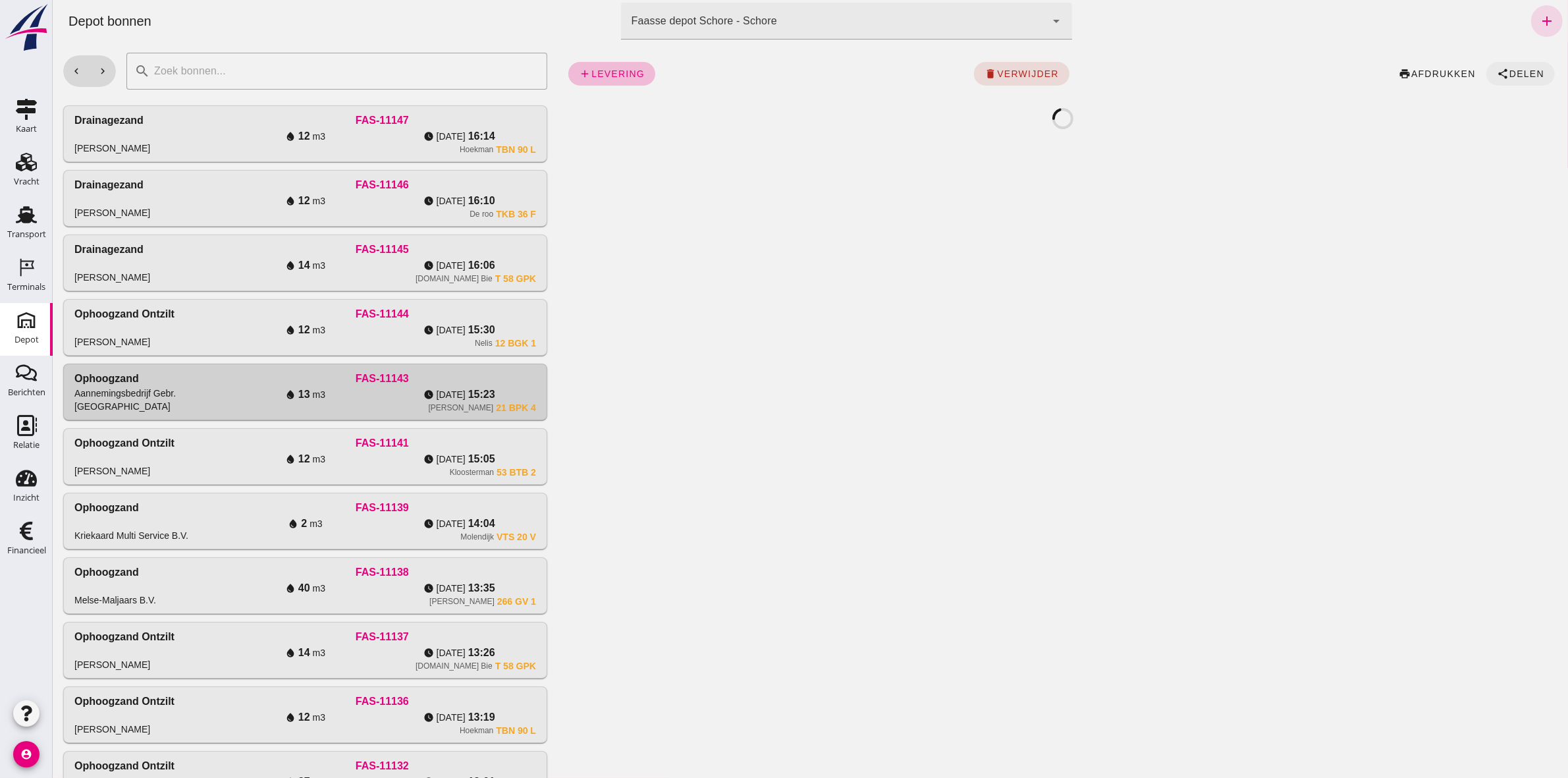
click at [1508, 71] on span "Delen" at bounding box center [1526, 74] width 35 height 11
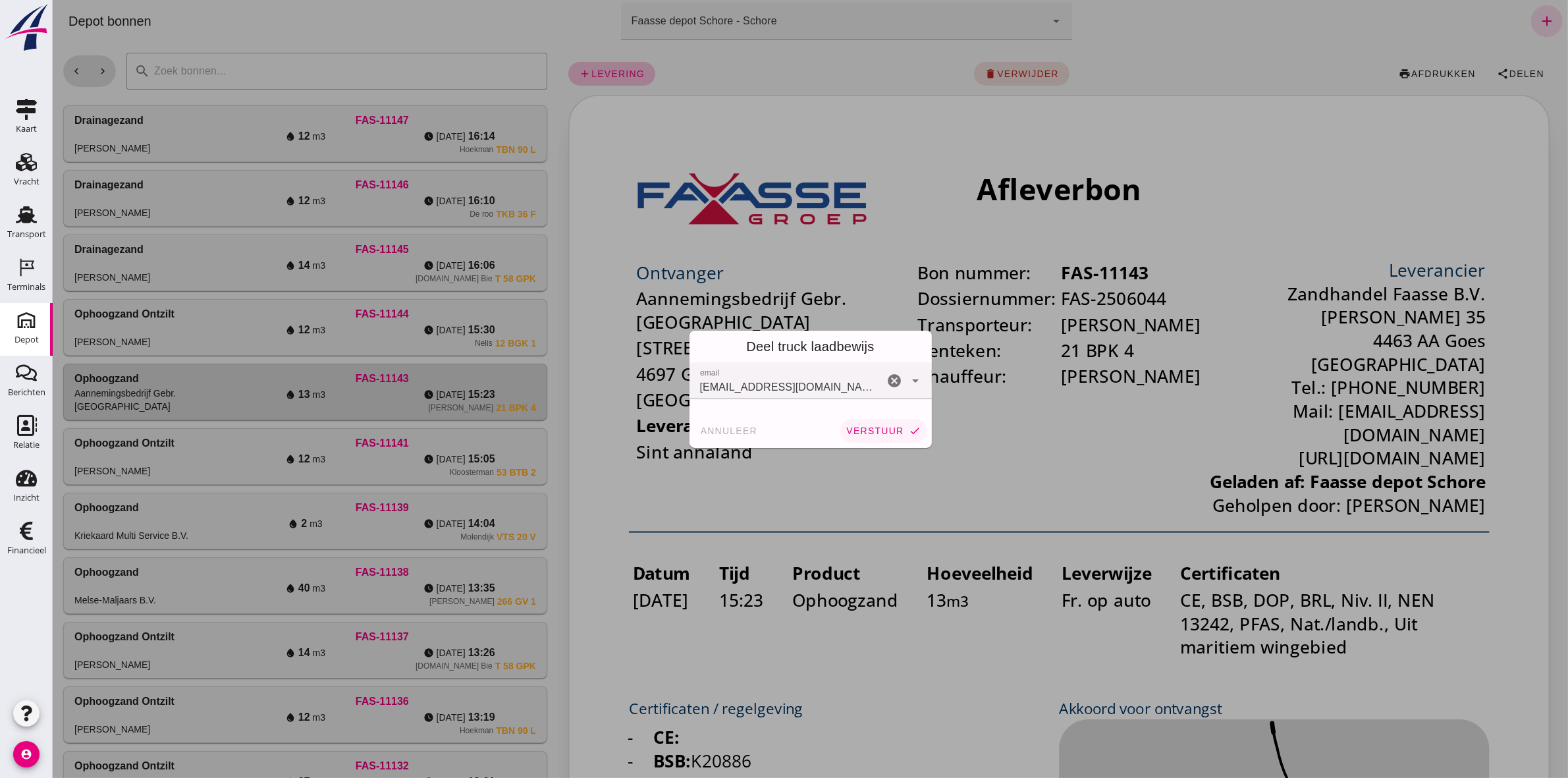
click at [909, 428] on icon "check" at bounding box center [915, 430] width 12 height 12
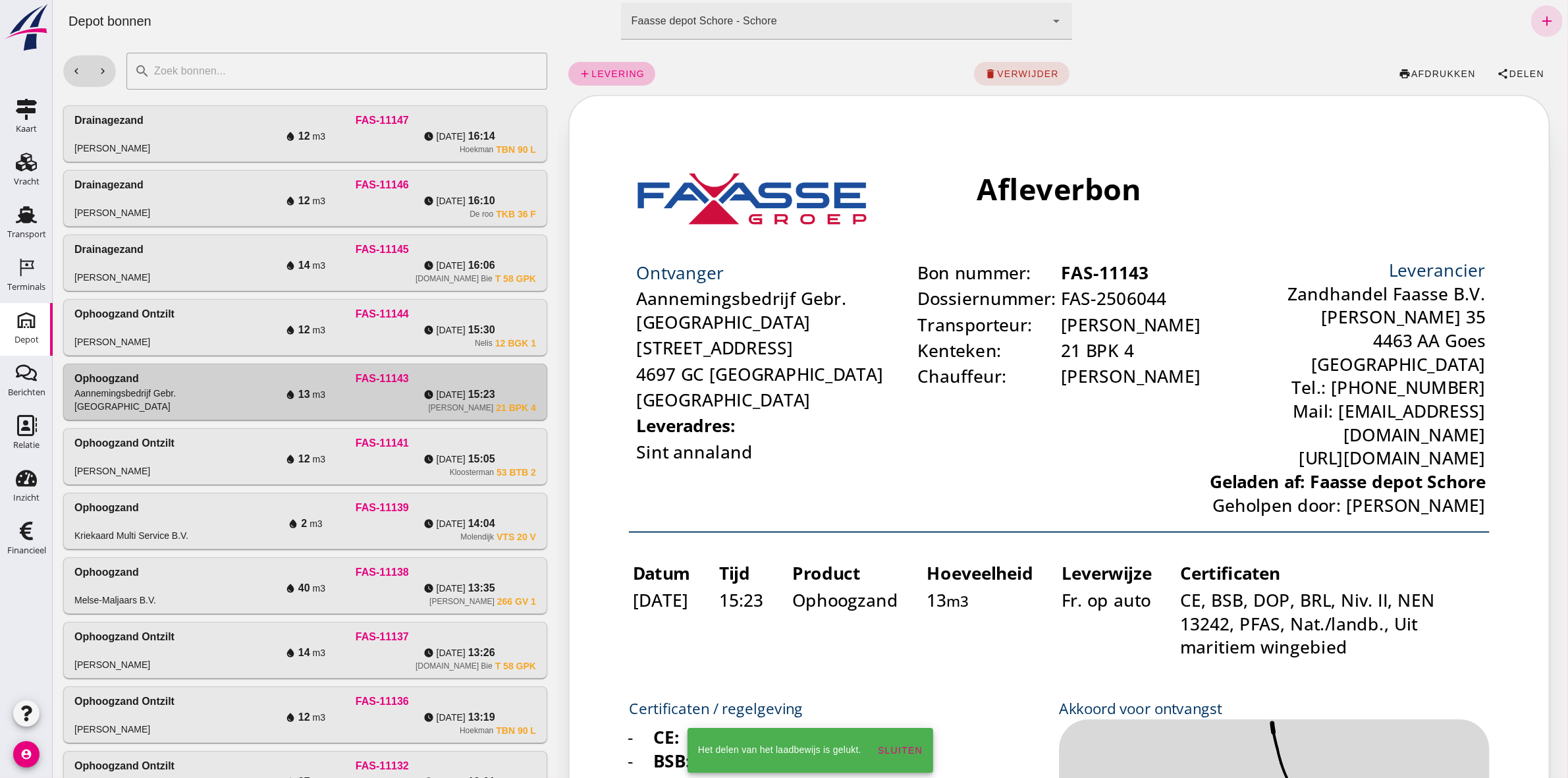
click at [483, 330] on span "15:30" at bounding box center [481, 330] width 27 height 16
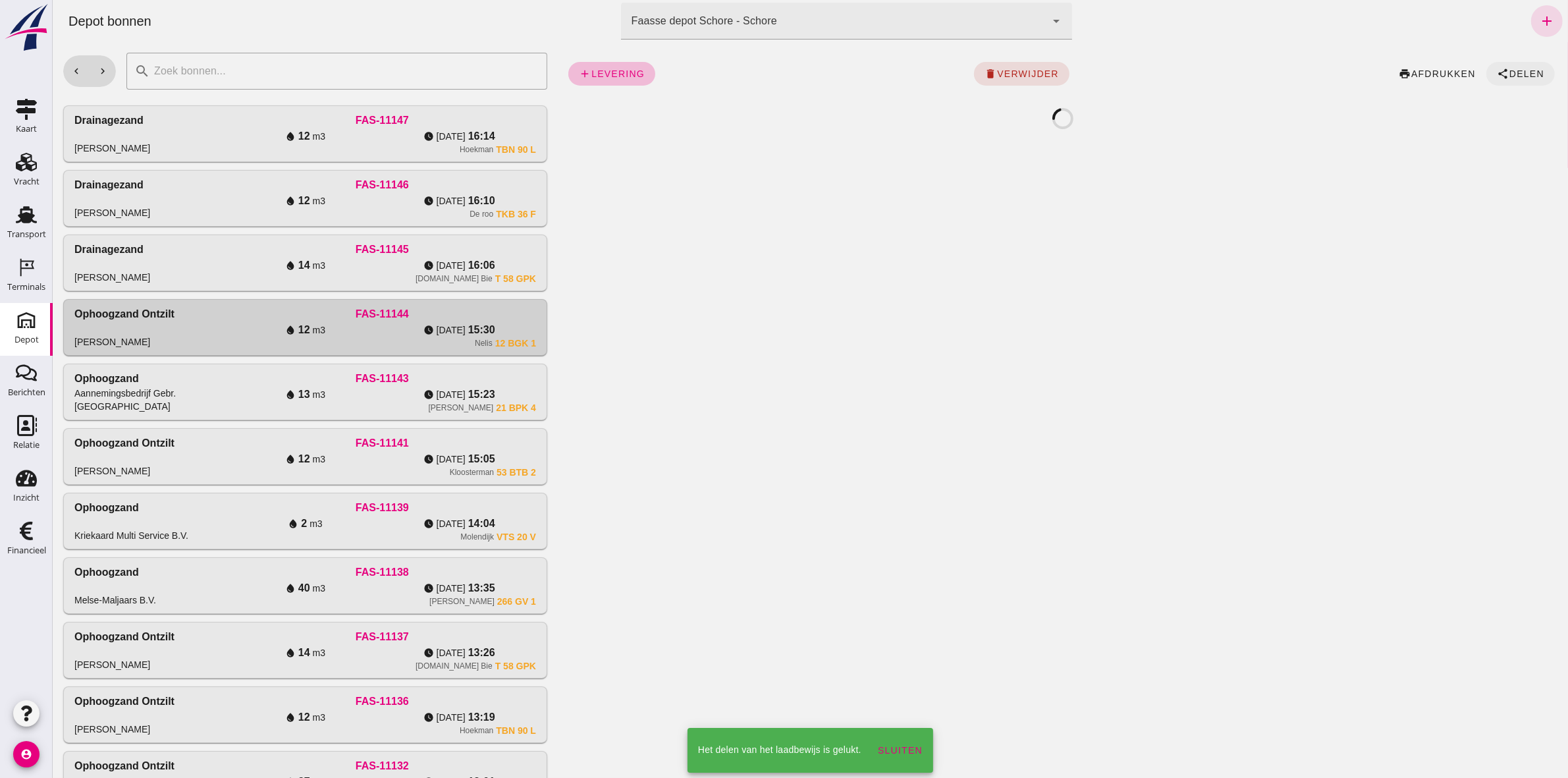
click at [1508, 70] on span "Delen" at bounding box center [1526, 74] width 35 height 11
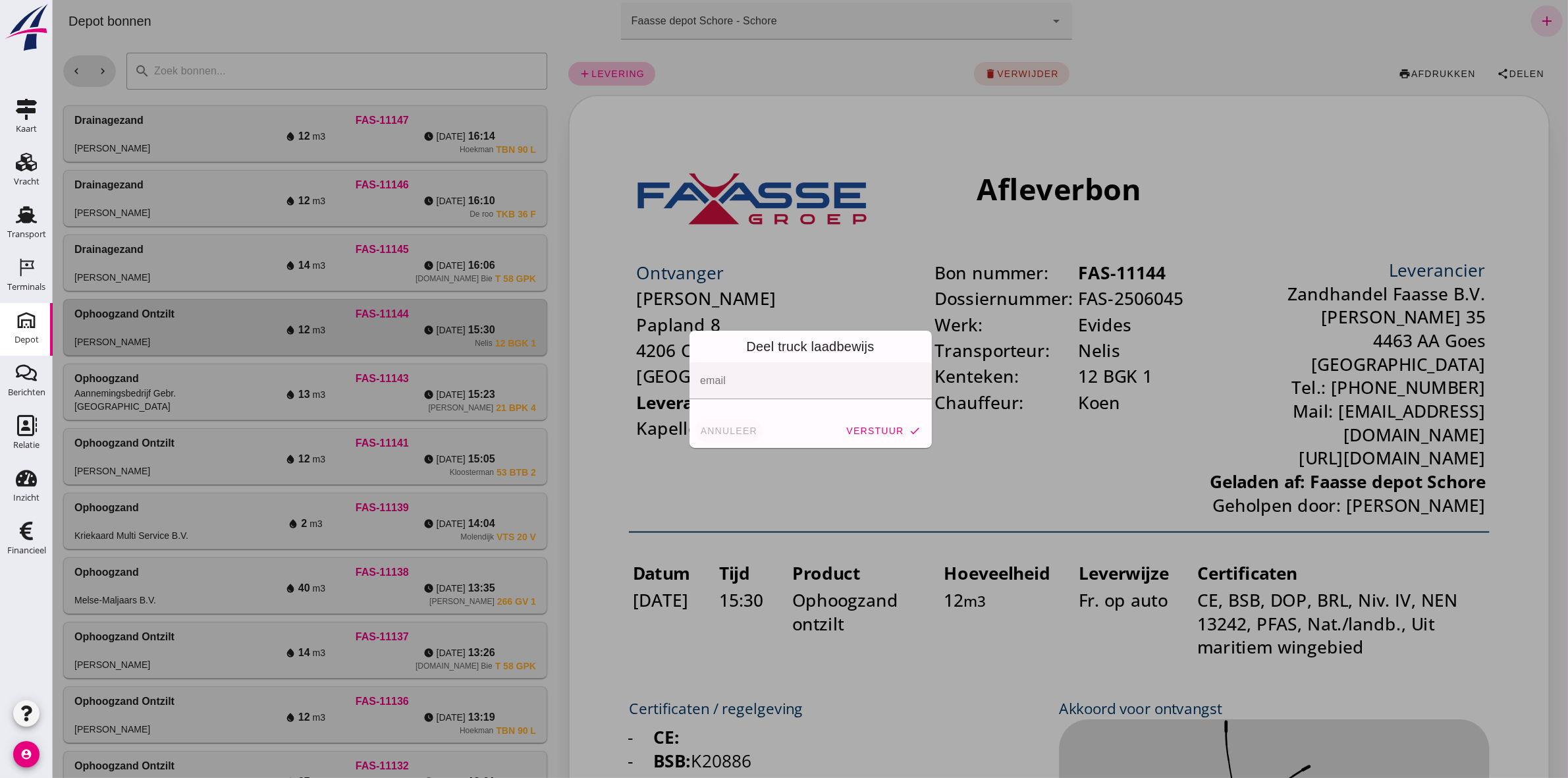
click at [706, 426] on span "annuleer" at bounding box center [728, 431] width 58 height 11
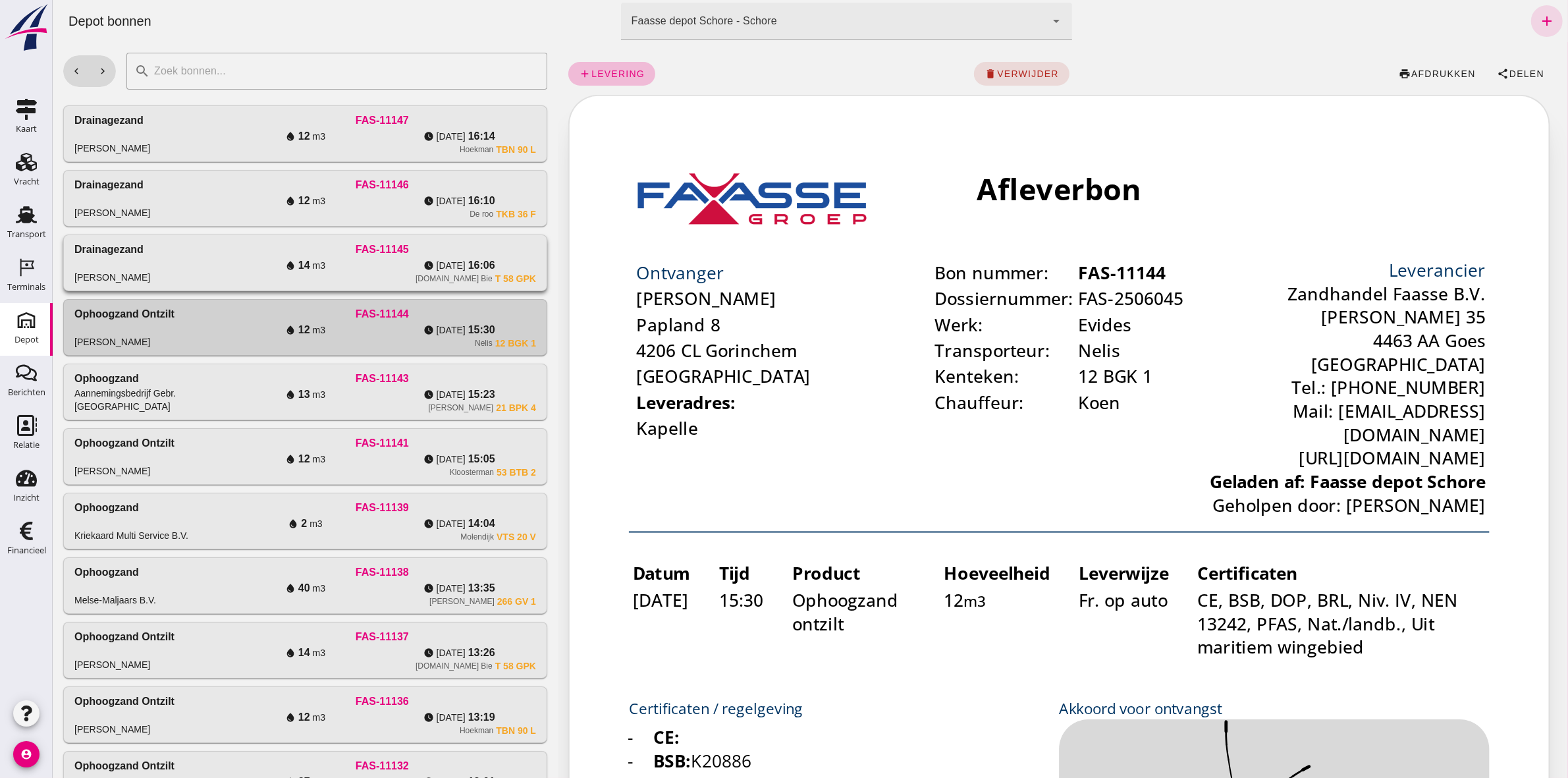
click at [495, 274] on div "T 58 GPK" at bounding box center [515, 279] width 41 height 11
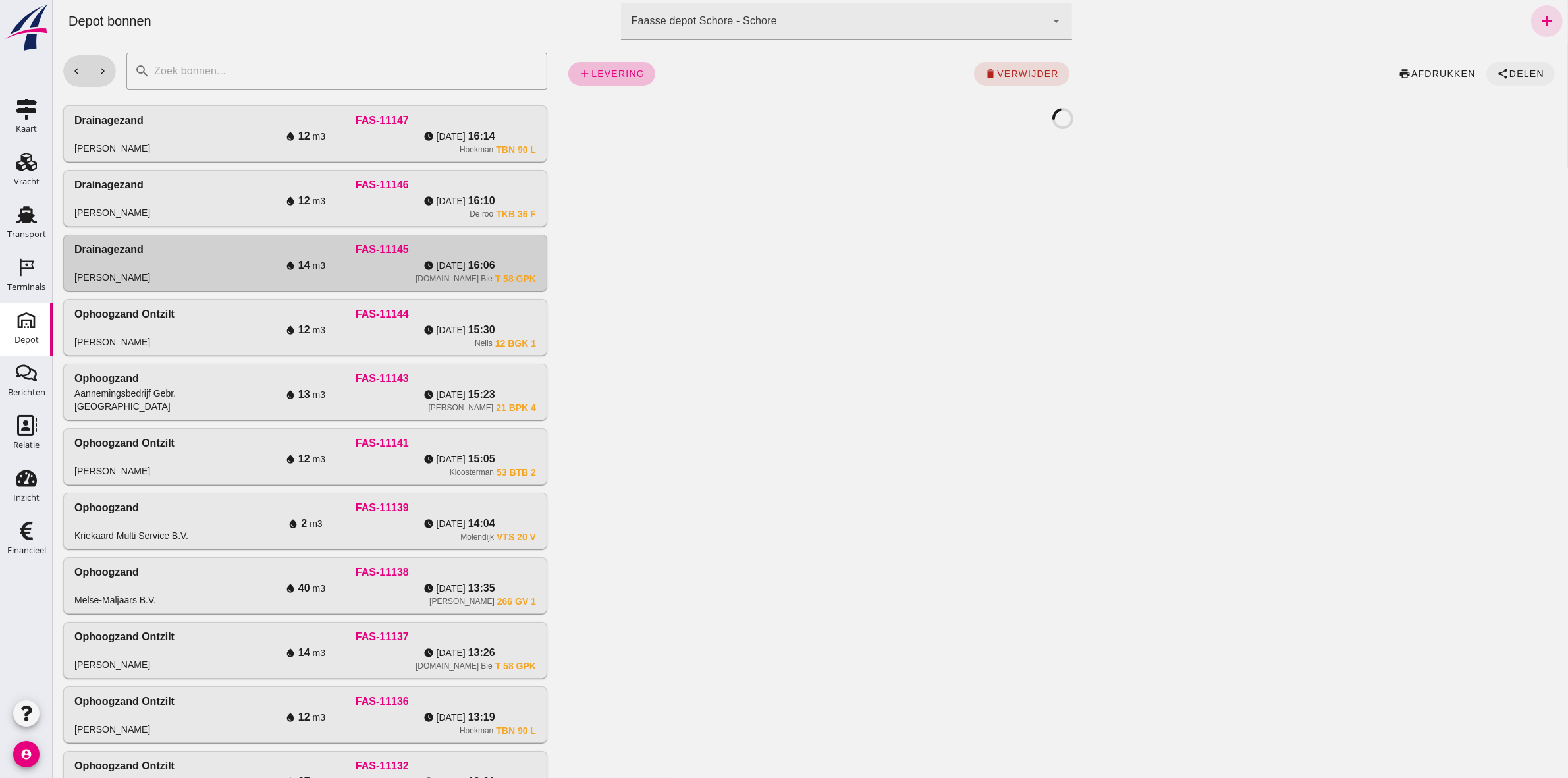
click at [1531, 80] on button "share Delen" at bounding box center [1519, 73] width 69 height 24
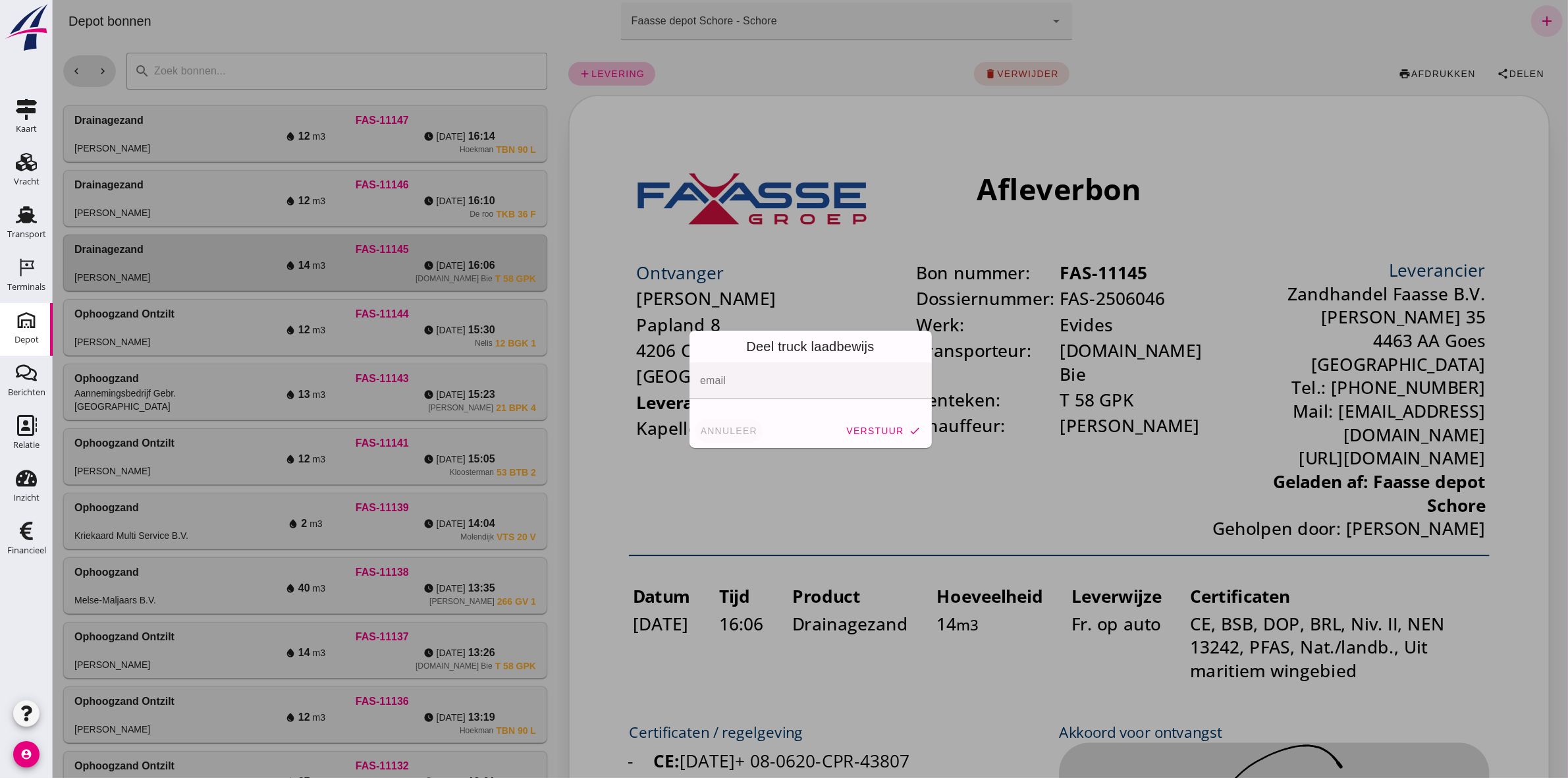
click at [719, 438] on button "annuleer" at bounding box center [728, 431] width 69 height 24
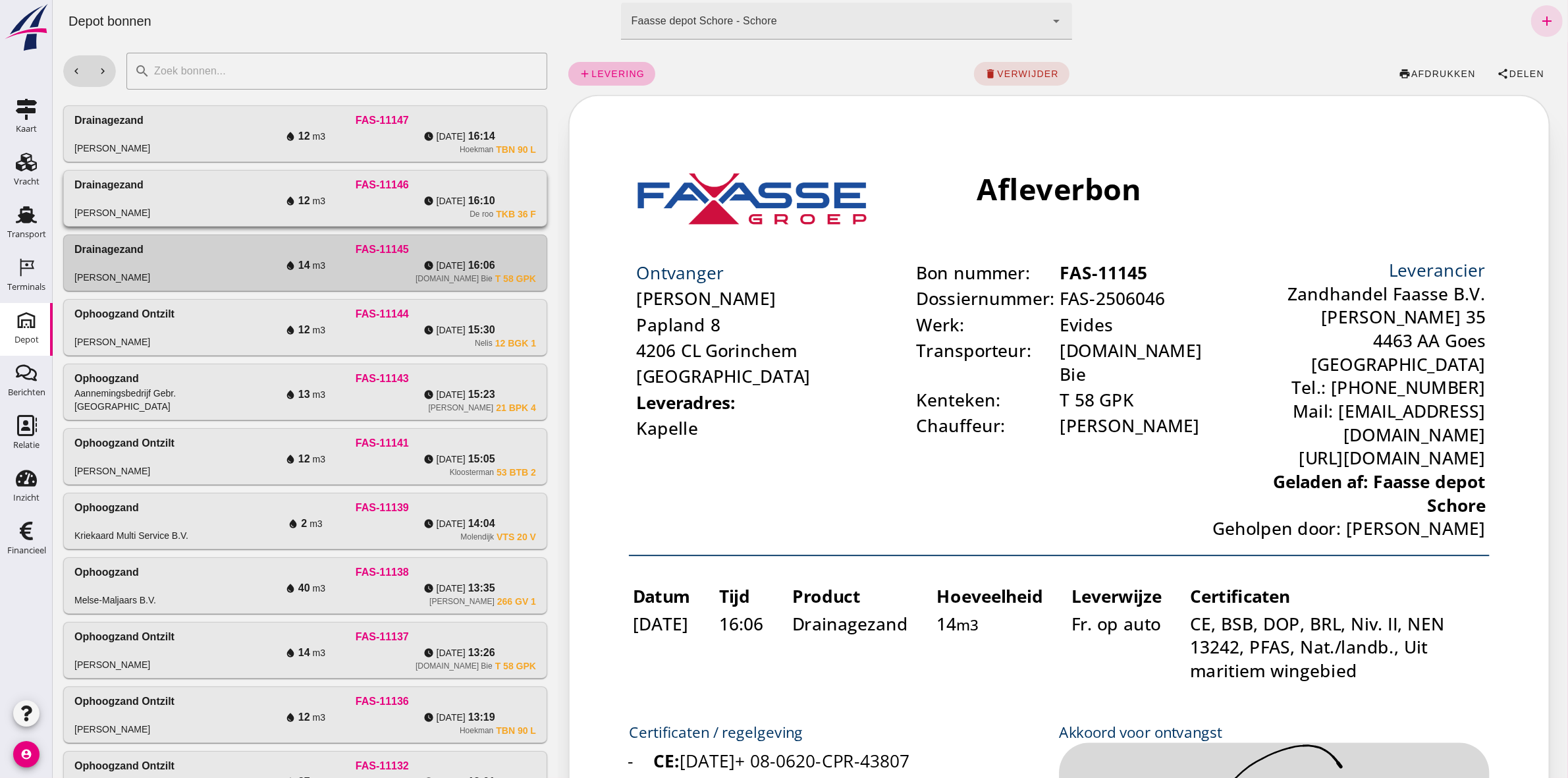
click at [514, 189] on div "FAS-11146" at bounding box center [381, 185] width 307 height 16
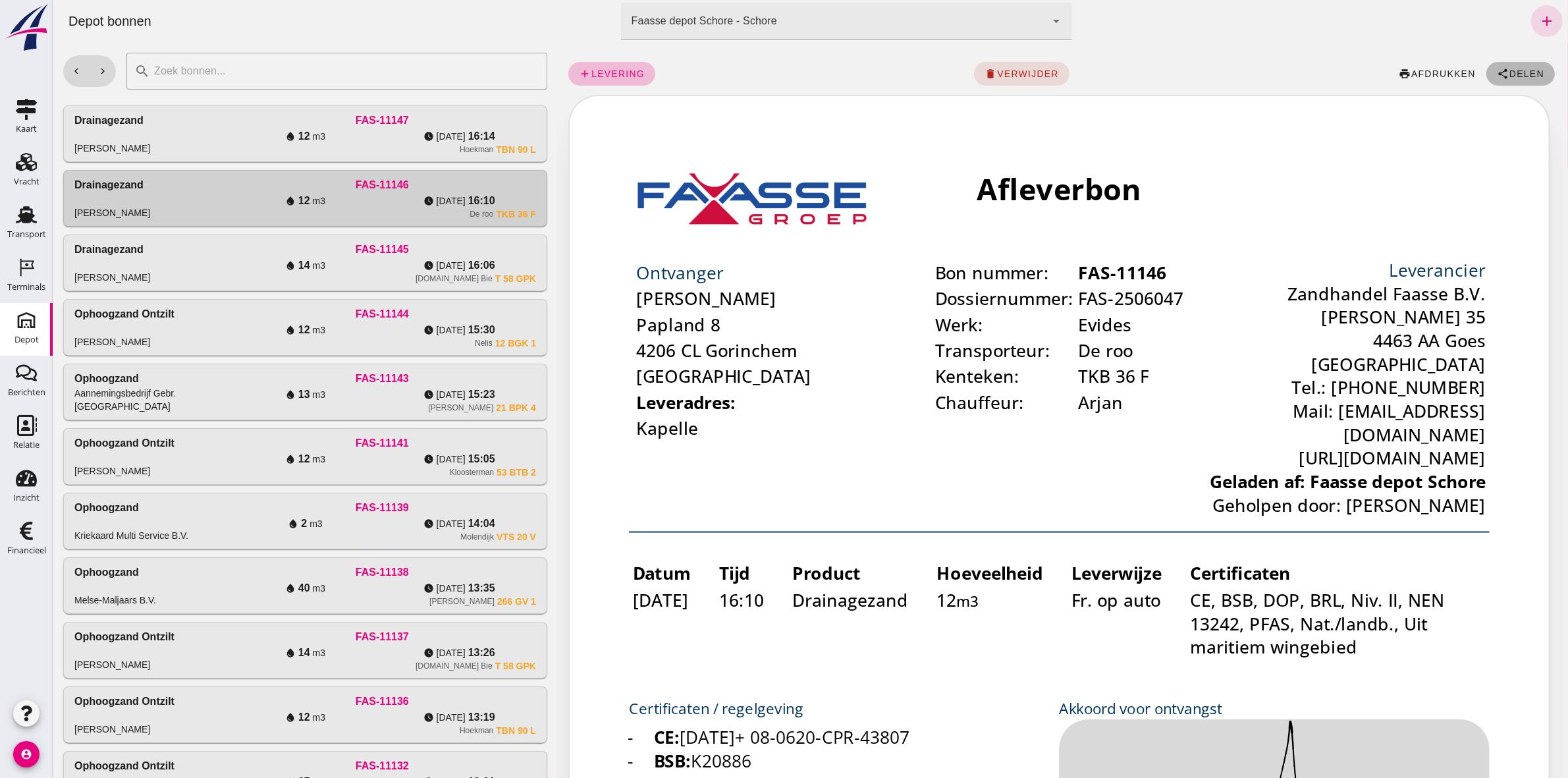
click at [1511, 74] on span "Delen" at bounding box center [1526, 74] width 35 height 11
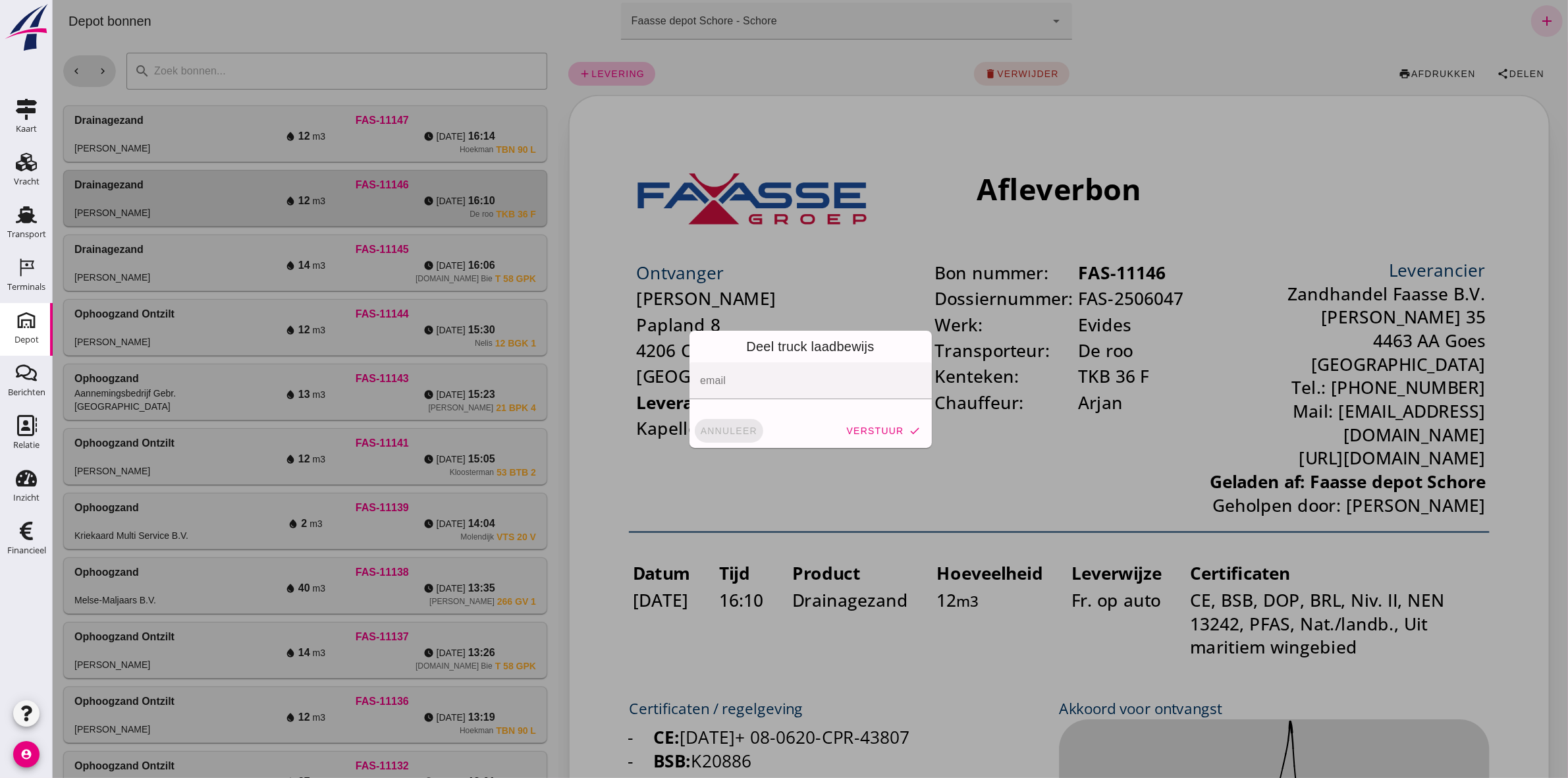
click at [718, 430] on span "annuleer" at bounding box center [728, 431] width 58 height 11
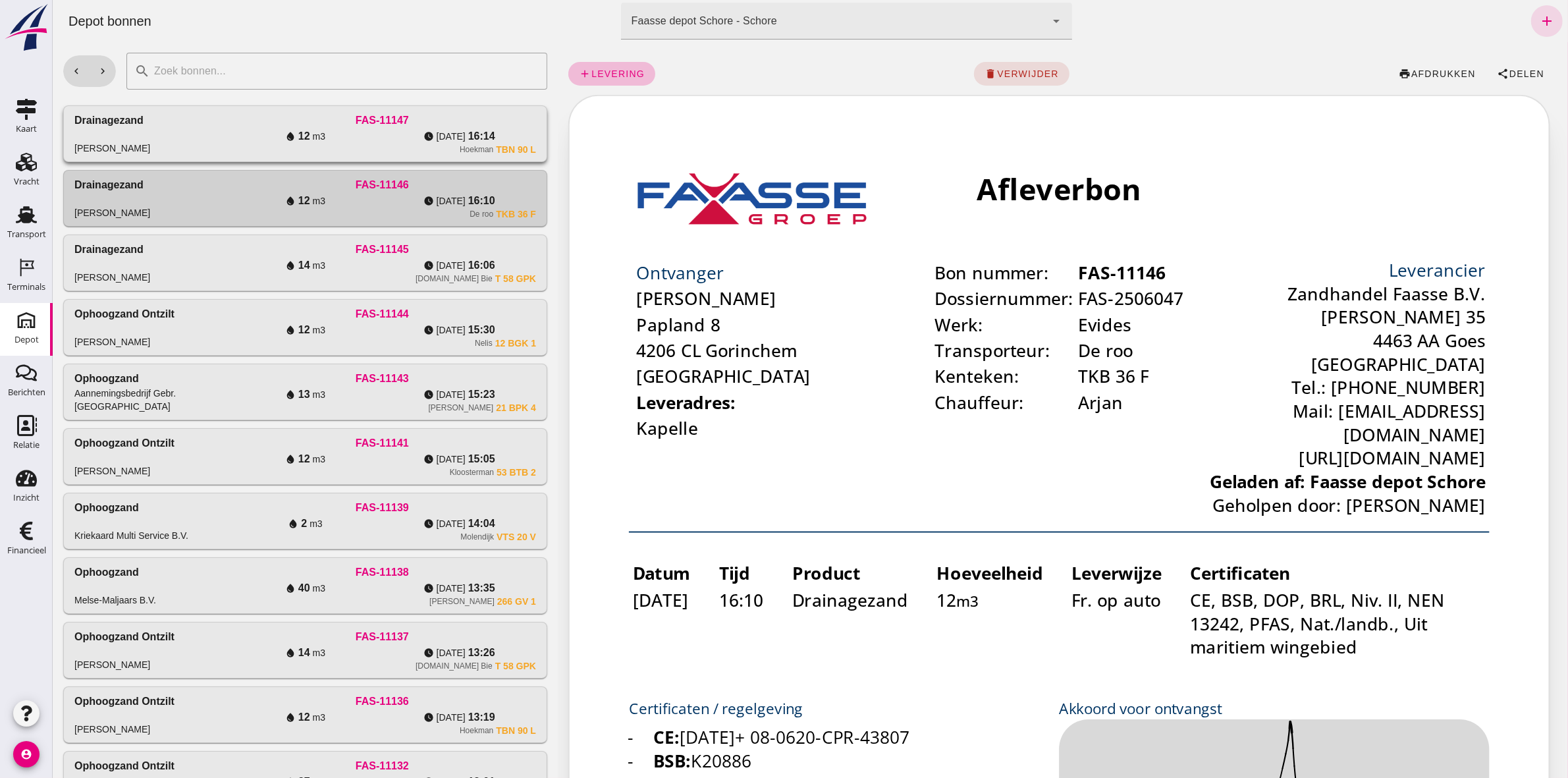
click at [484, 125] on div "FAS-11147" at bounding box center [381, 120] width 307 height 16
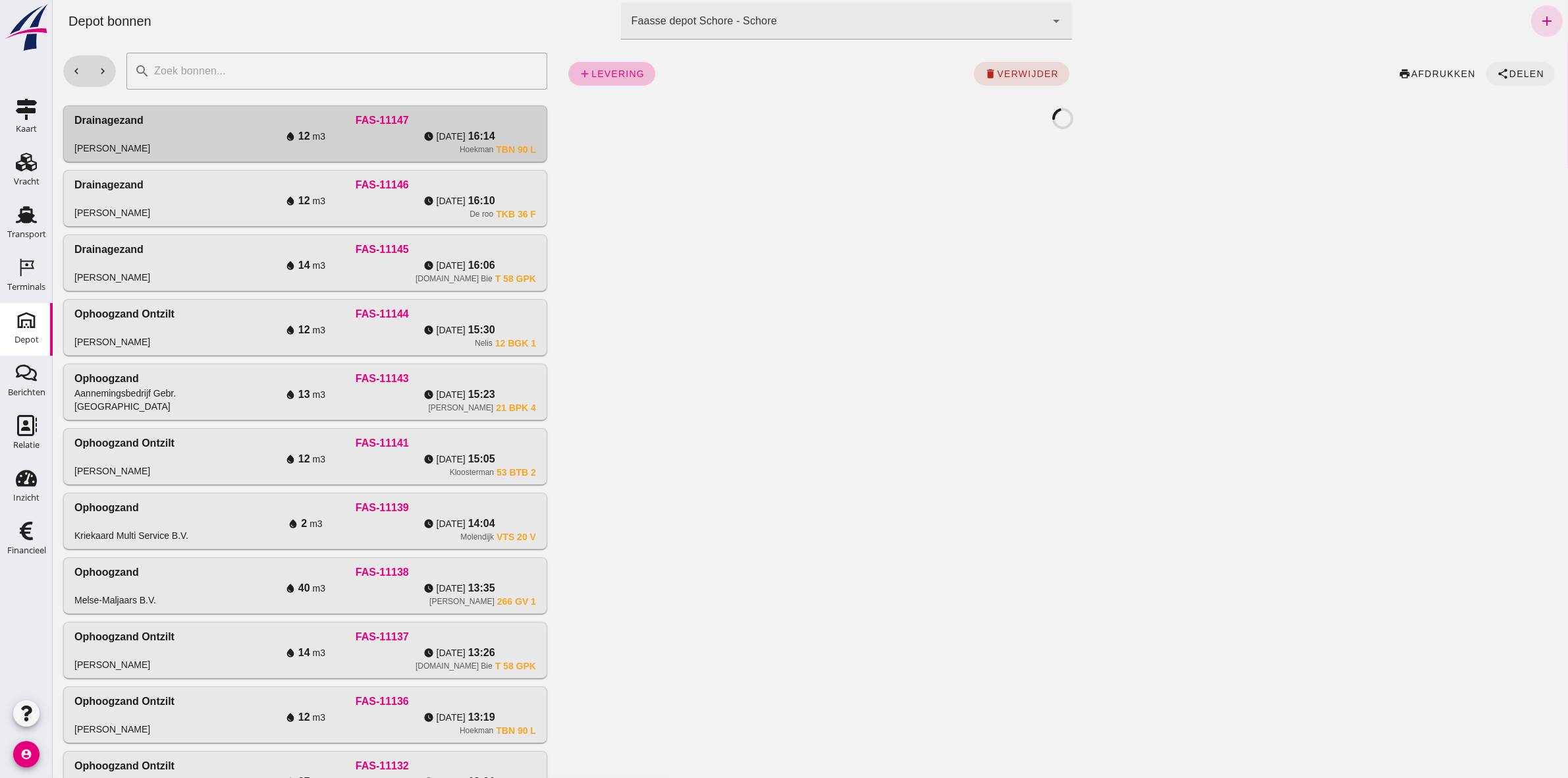
click at [1527, 69] on span "Delen" at bounding box center [1526, 74] width 35 height 11
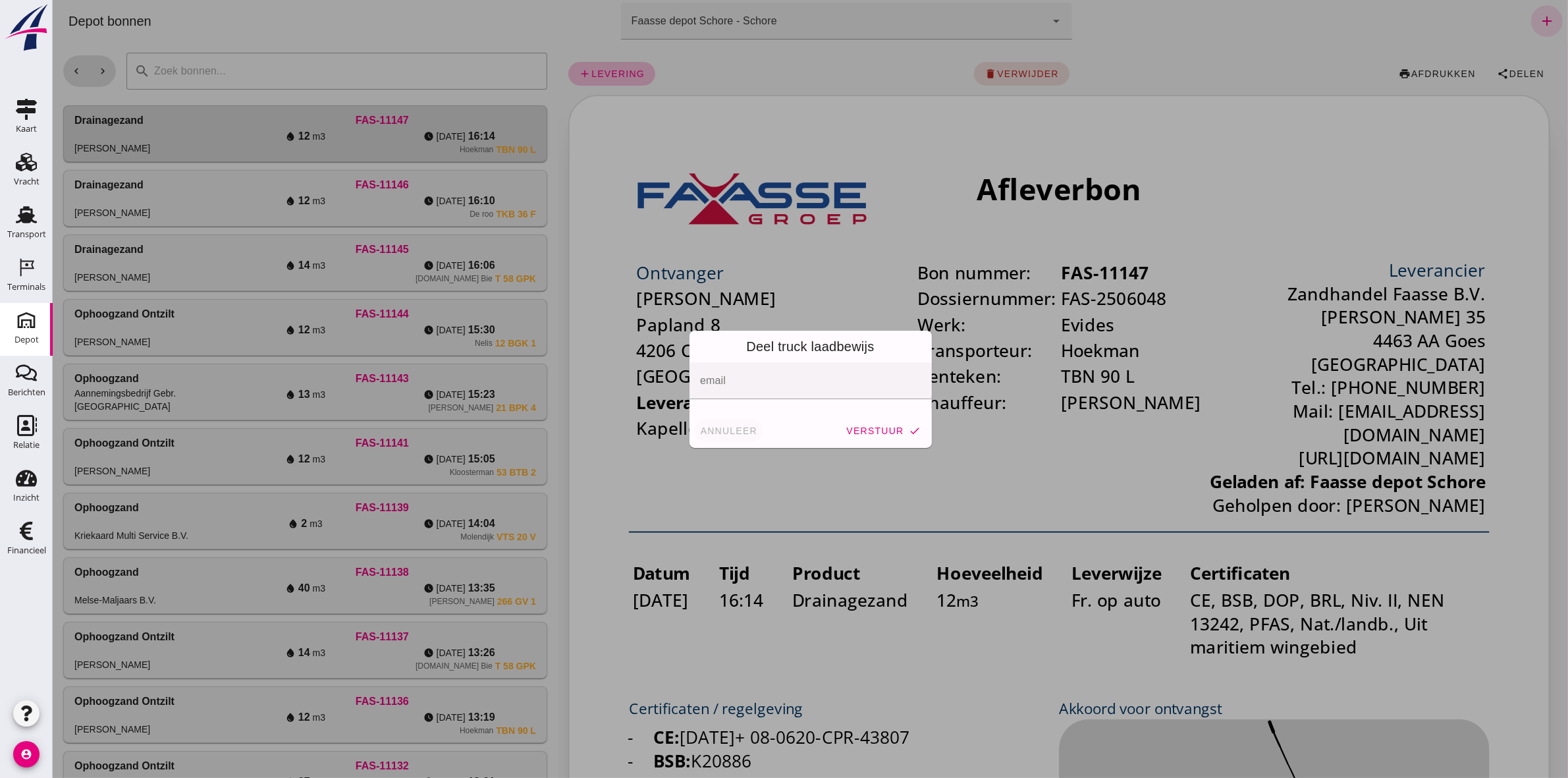
click at [709, 429] on span "annuleer" at bounding box center [728, 431] width 58 height 11
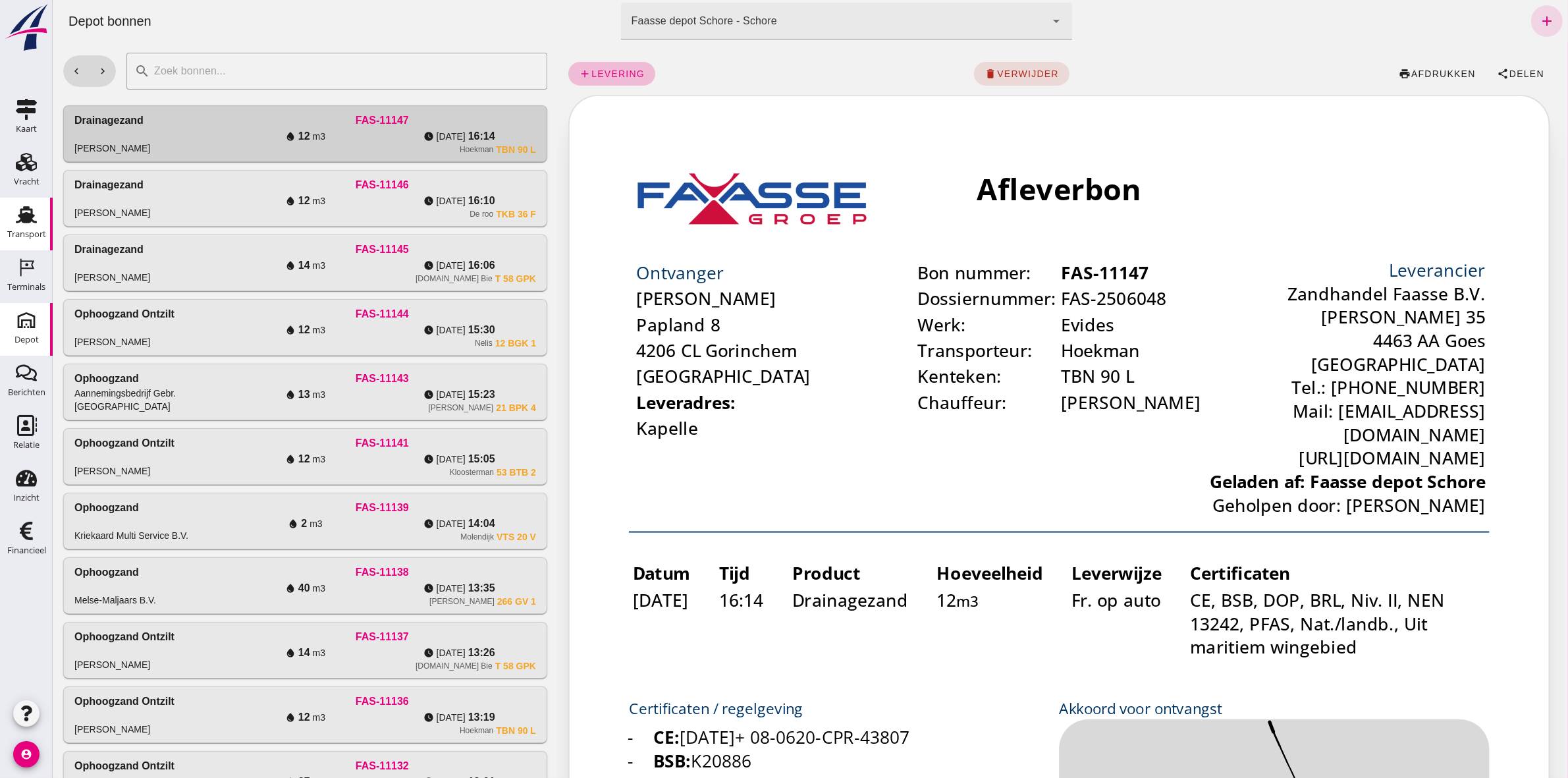
click at [37, 239] on div "Transport" at bounding box center [26, 234] width 39 height 18
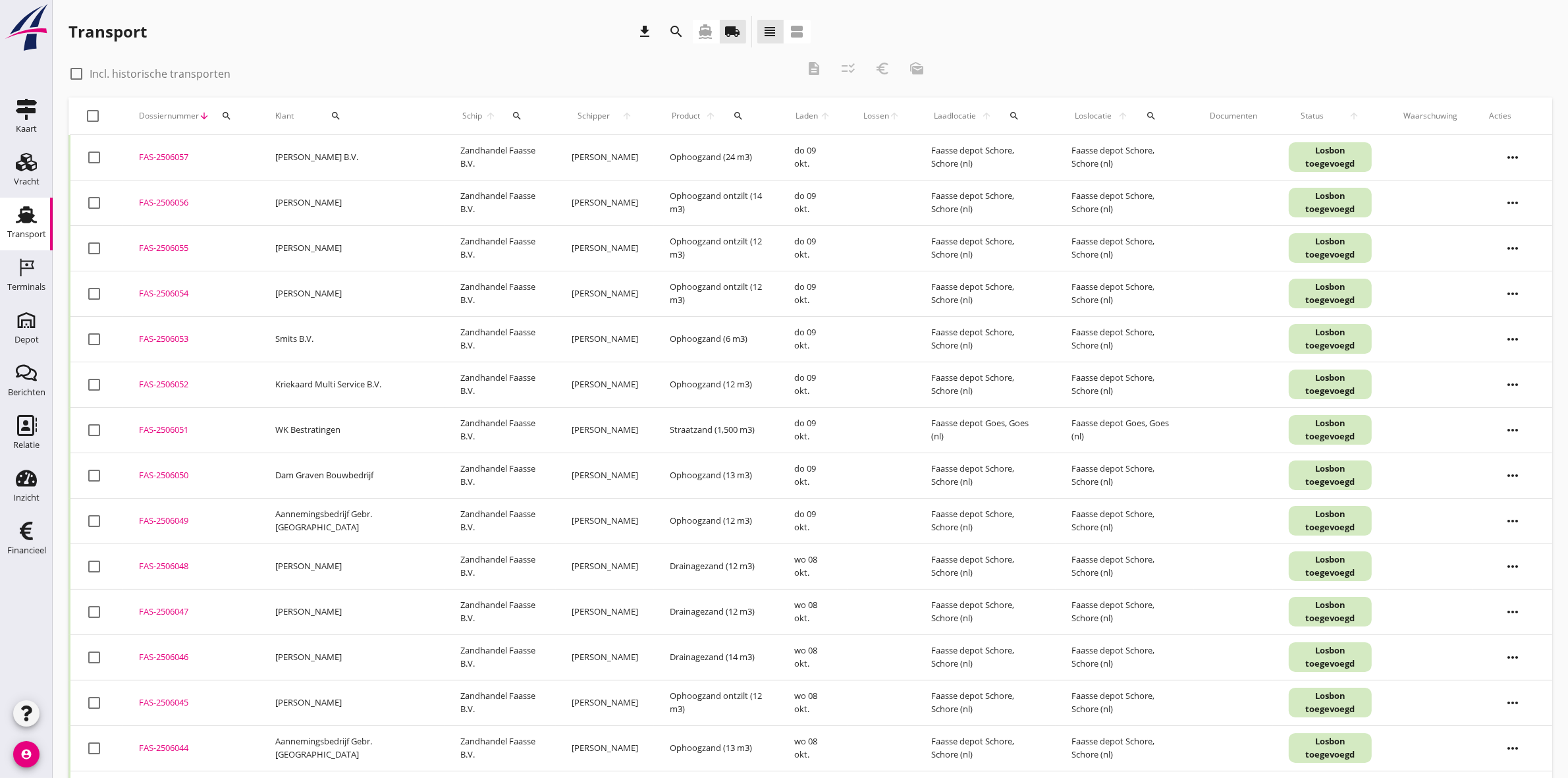
click at [344, 119] on div "search" at bounding box center [336, 116] width 75 height 11
click at [348, 155] on input "Zoeken op opdrachtgever..." at bounding box center [373, 153] width 137 height 21
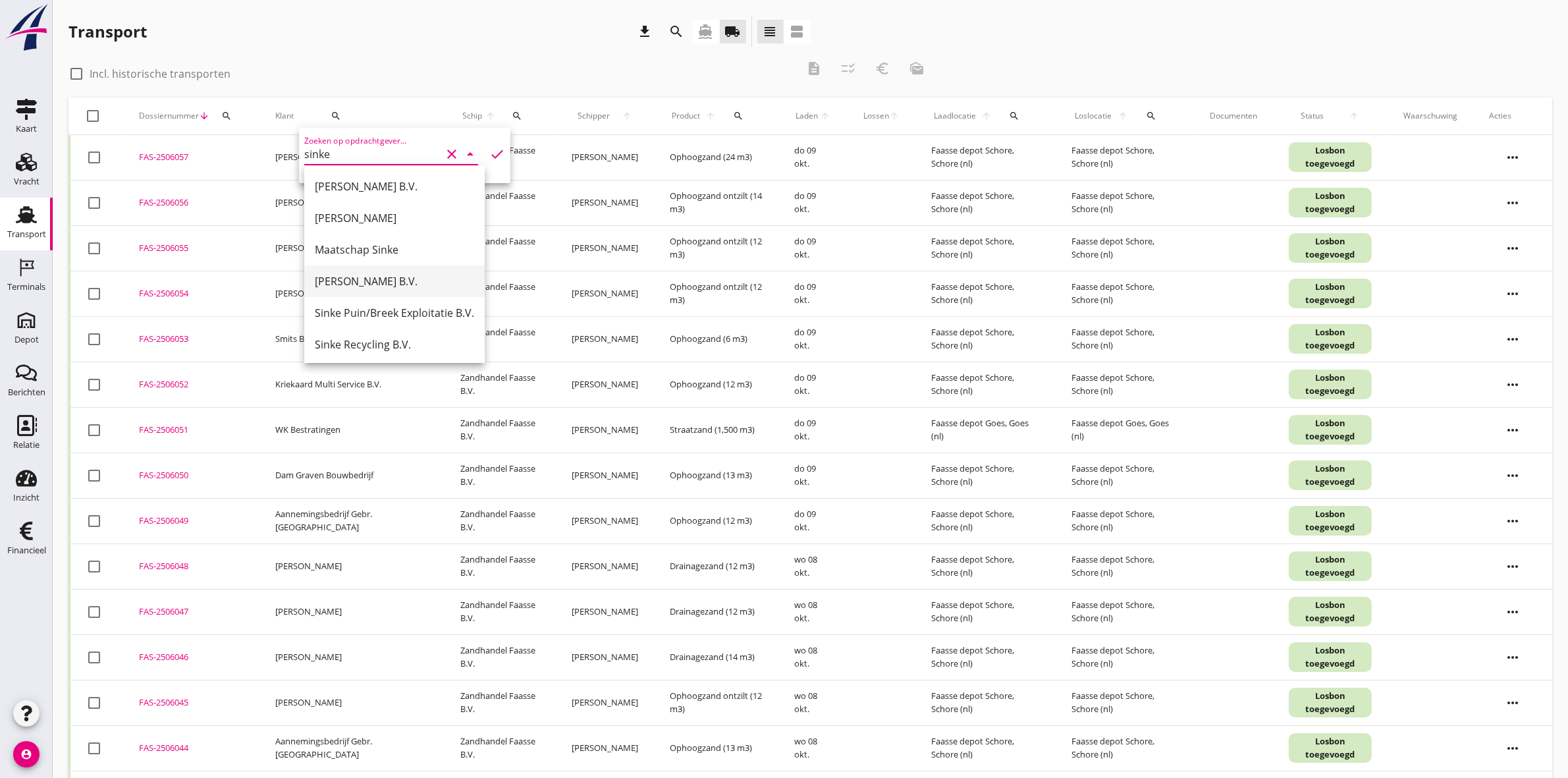
click at [415, 273] on div "[PERSON_NAME] B.V." at bounding box center [395, 281] width 159 height 16
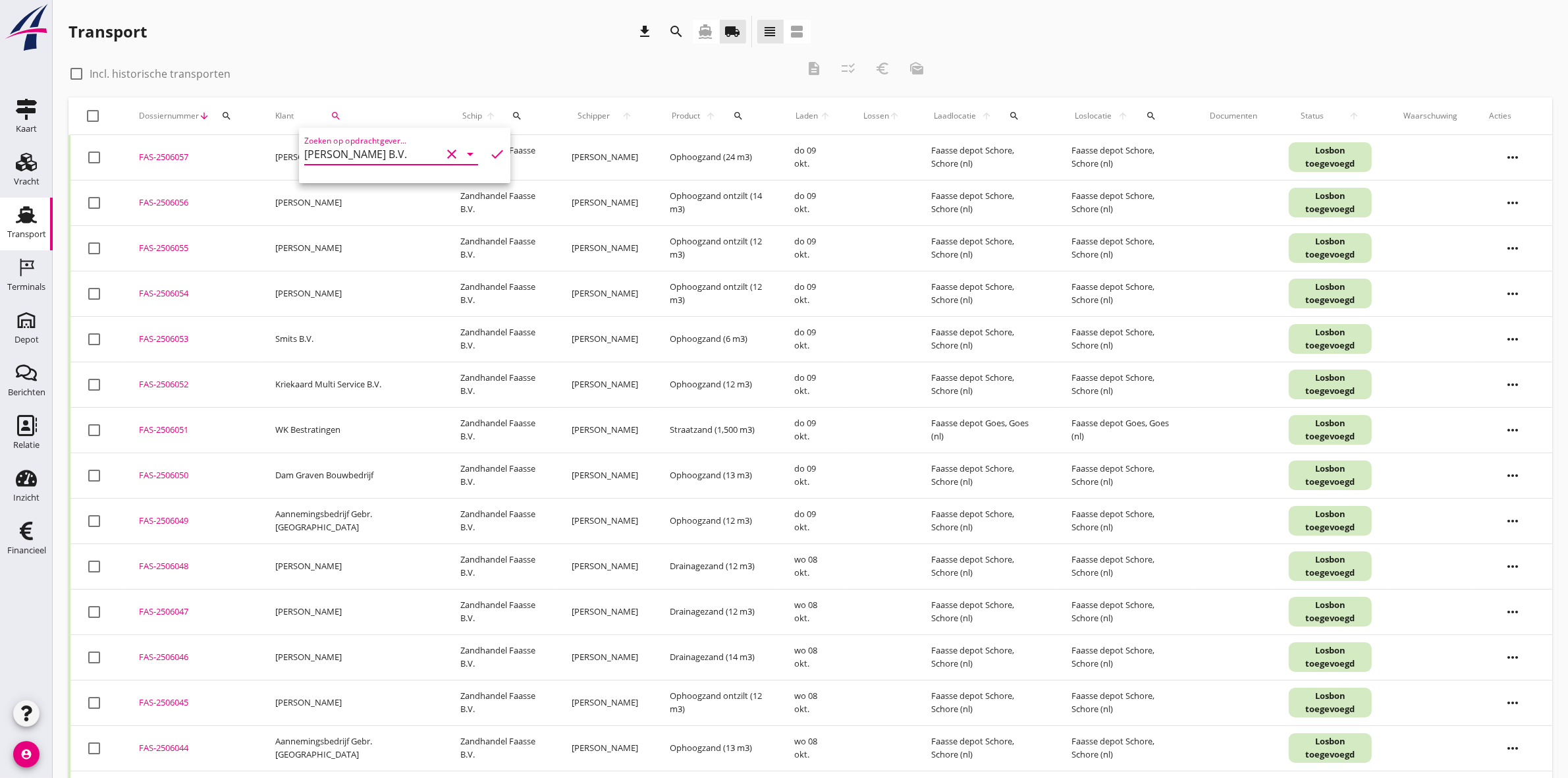
type input "[PERSON_NAME] B.V."
click at [491, 150] on icon "check" at bounding box center [497, 154] width 16 height 16
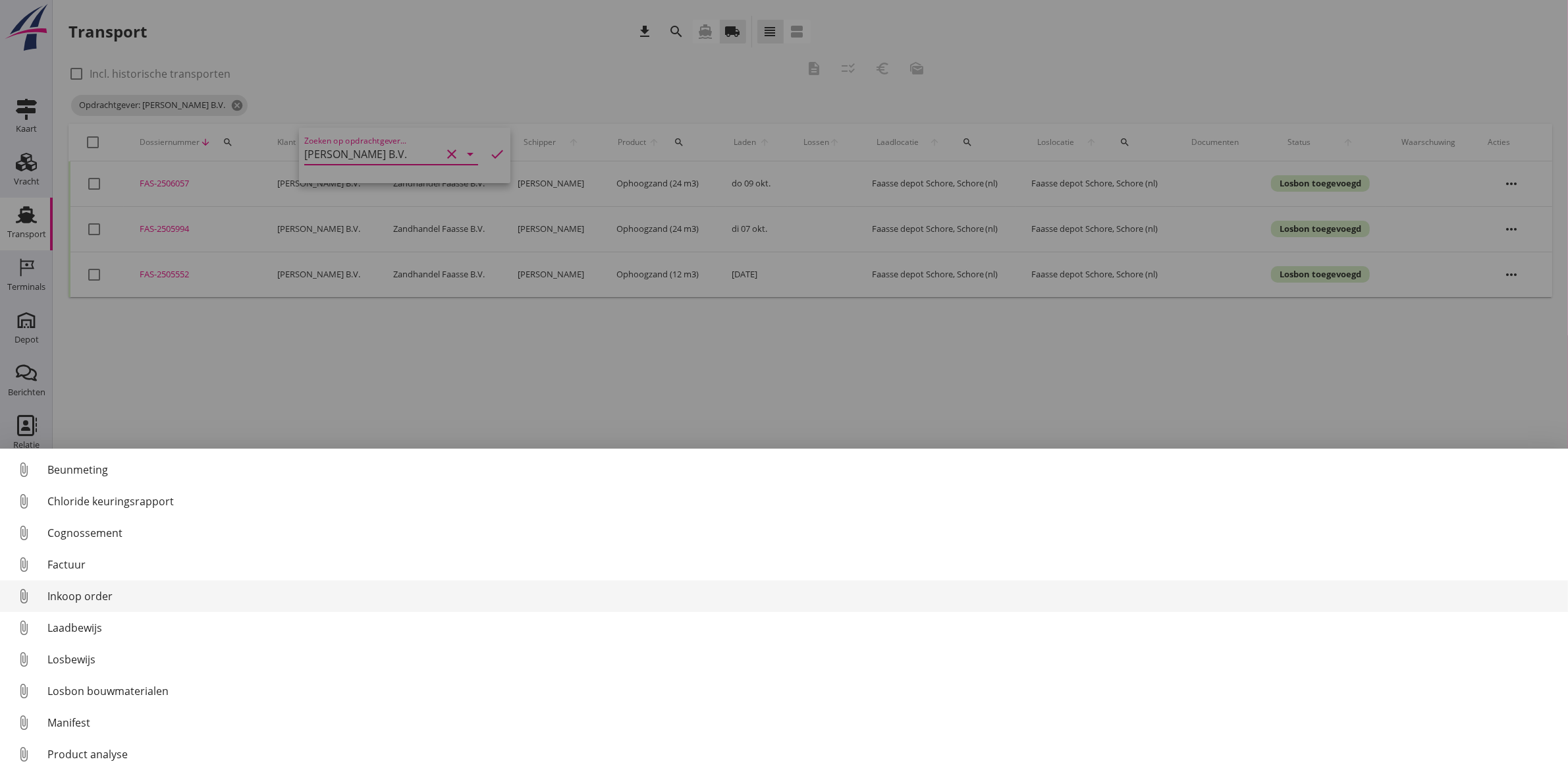
click at [109, 600] on div "Inkoop order" at bounding box center [803, 595] width 1510 height 16
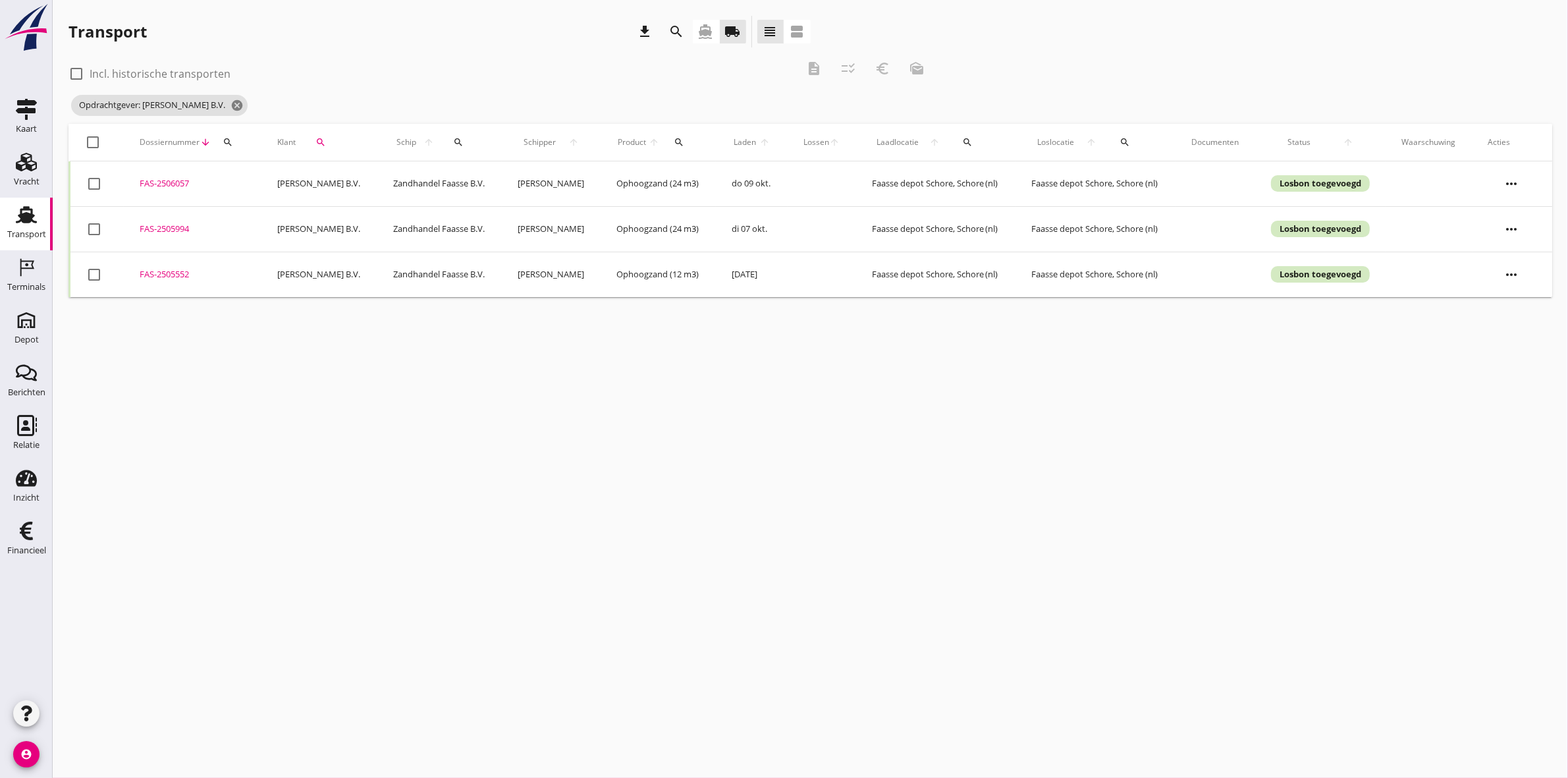
click at [160, 268] on div "FAS-2505552" at bounding box center [193, 274] width 106 height 13
click at [92, 274] on div at bounding box center [94, 274] width 22 height 22
checkbox input "true"
click at [810, 73] on icon "description" at bounding box center [814, 69] width 16 height 16
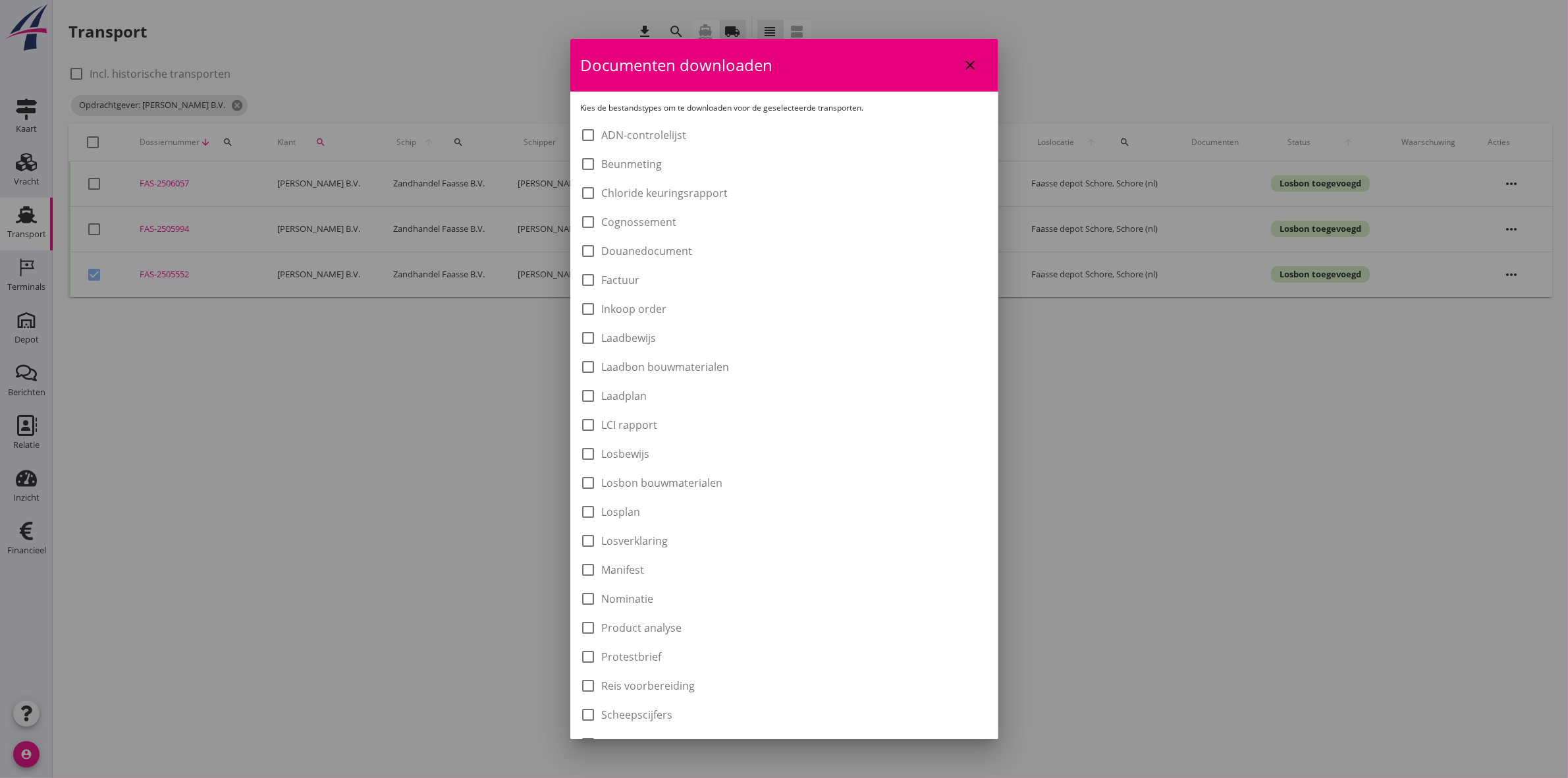
click at [678, 371] on label "Laadbon bouwmaterialen" at bounding box center [666, 367] width 128 height 13
checkbox input "true"
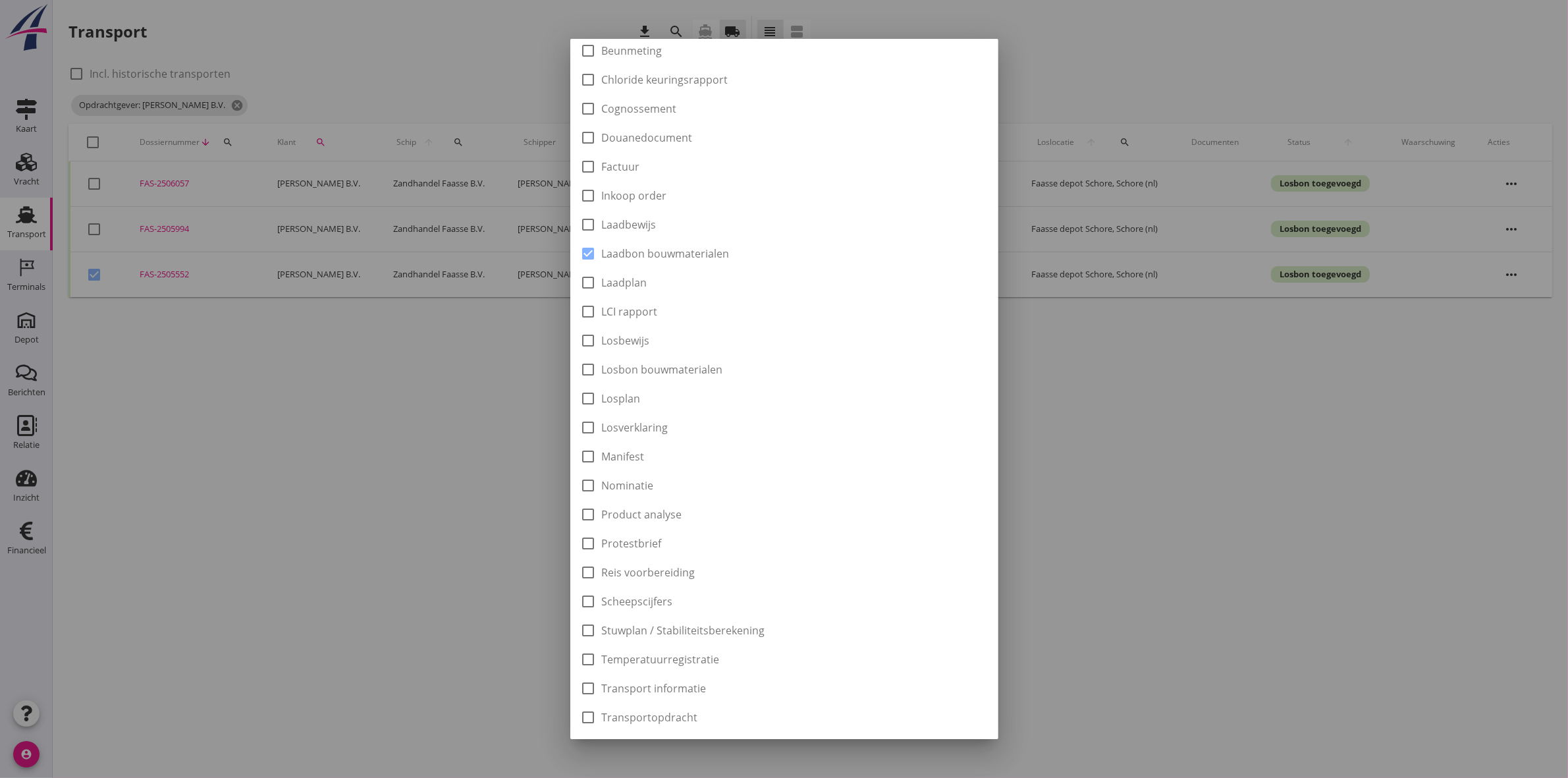
scroll to position [211, 0]
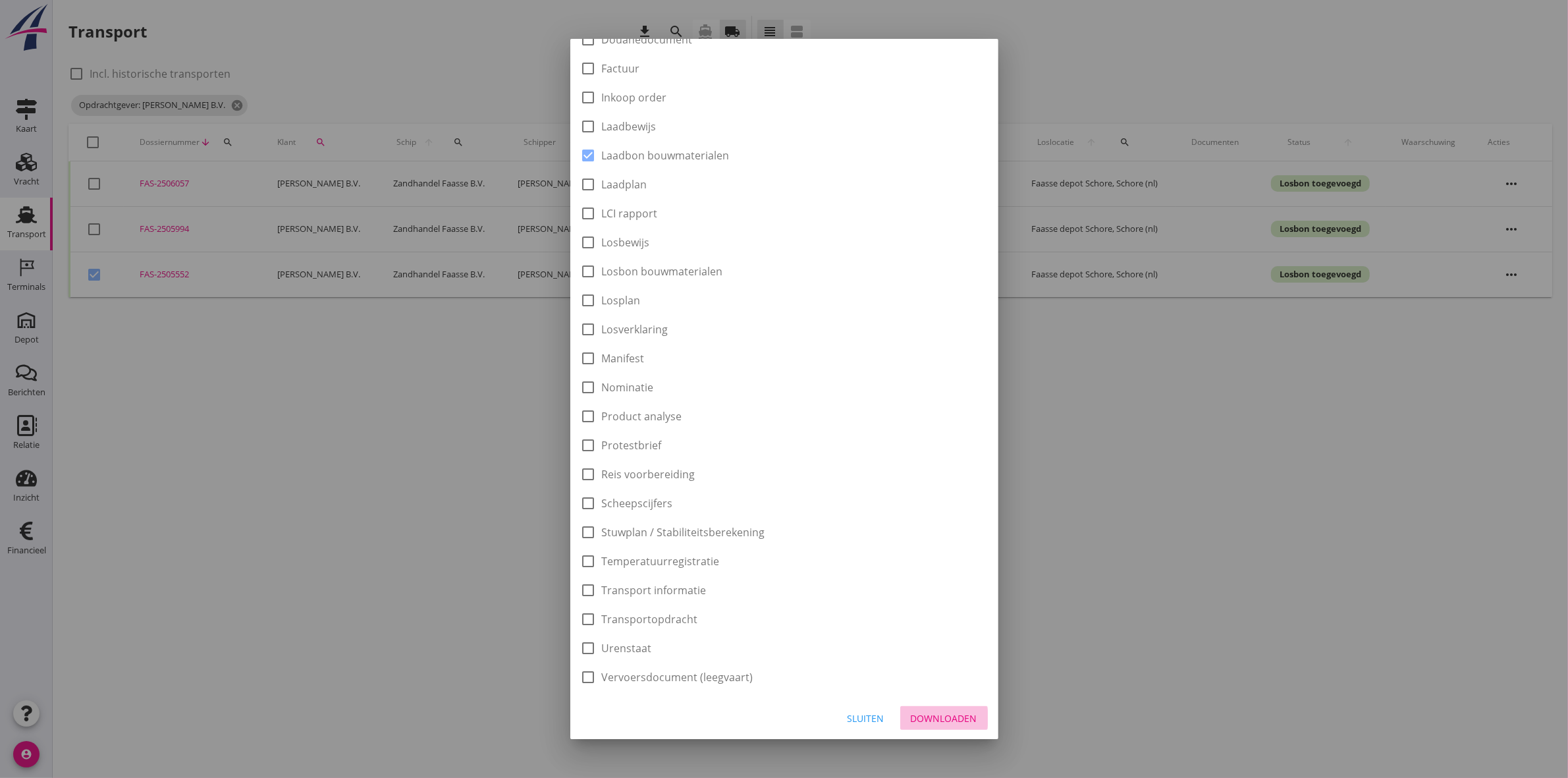
click at [945, 728] on button "Downloaden" at bounding box center [944, 717] width 88 height 24
click at [945, 712] on div "Sluiten Downloaden" at bounding box center [784, 718] width 428 height 45
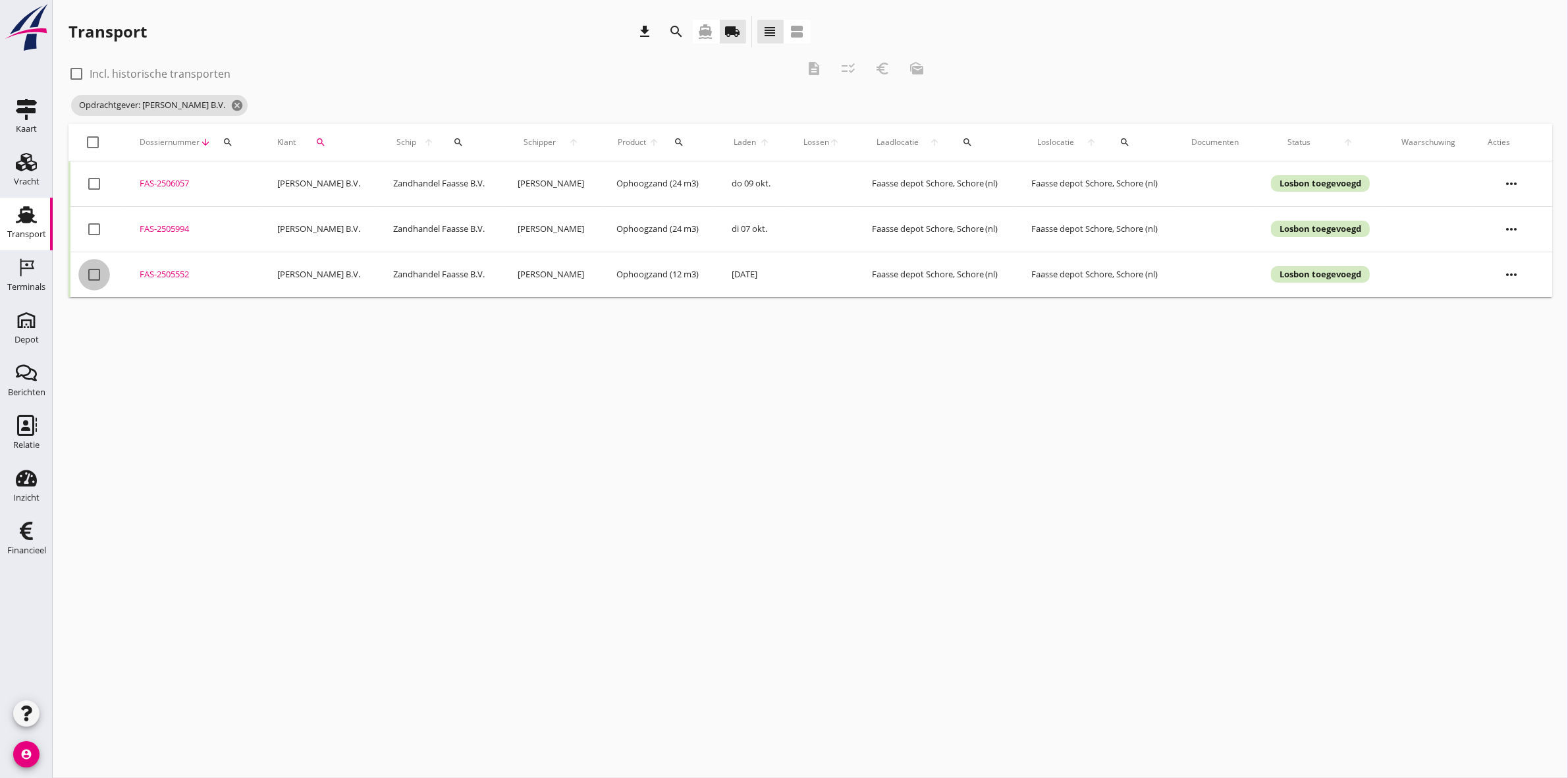
click at [94, 282] on div at bounding box center [94, 274] width 22 height 22
checkbox input "true"
click at [889, 76] on button "euro_symbol" at bounding box center [882, 69] width 24 height 24
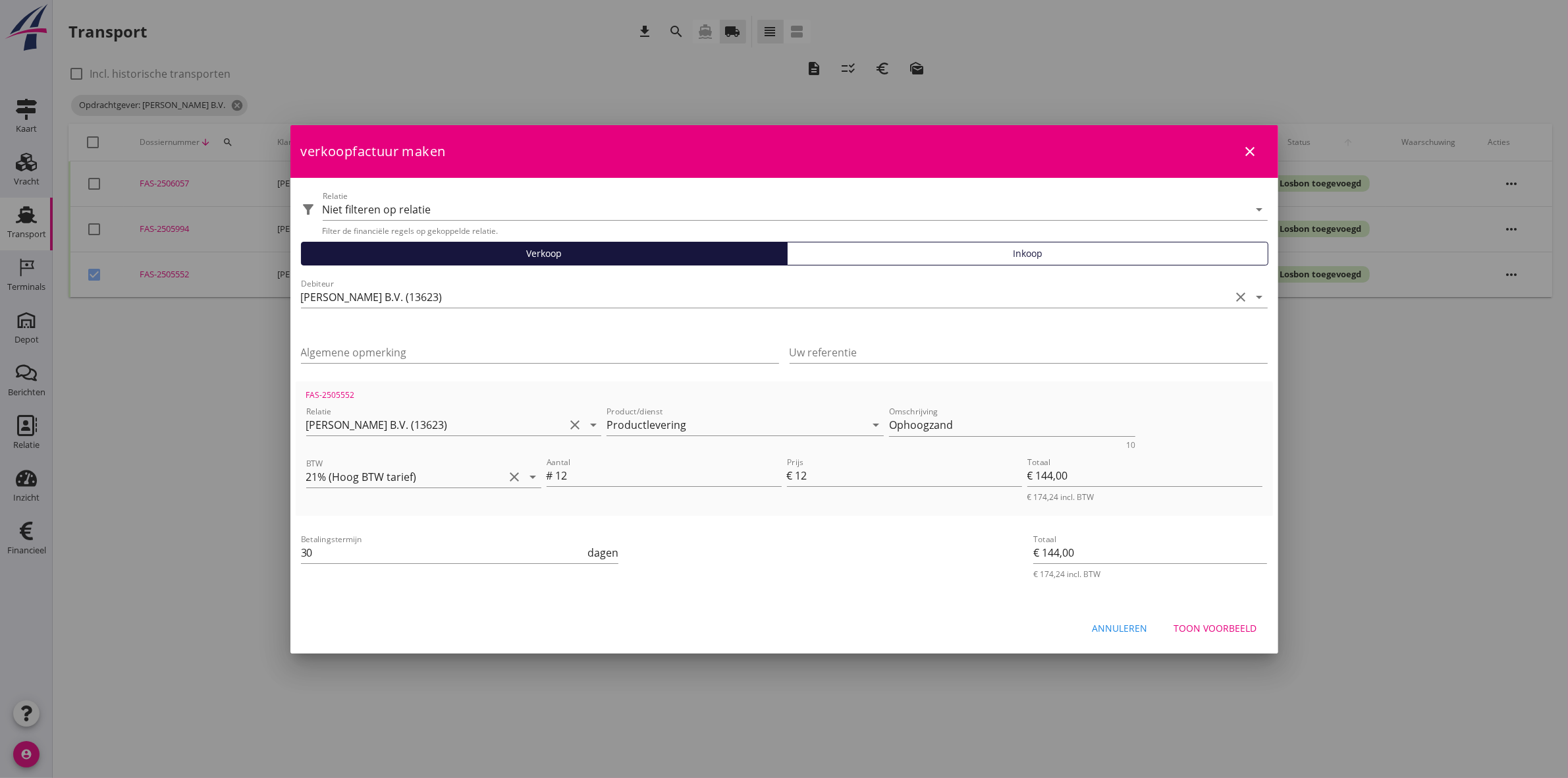
click at [1253, 621] on div "Toon voorbeeld" at bounding box center [1216, 628] width 83 height 14
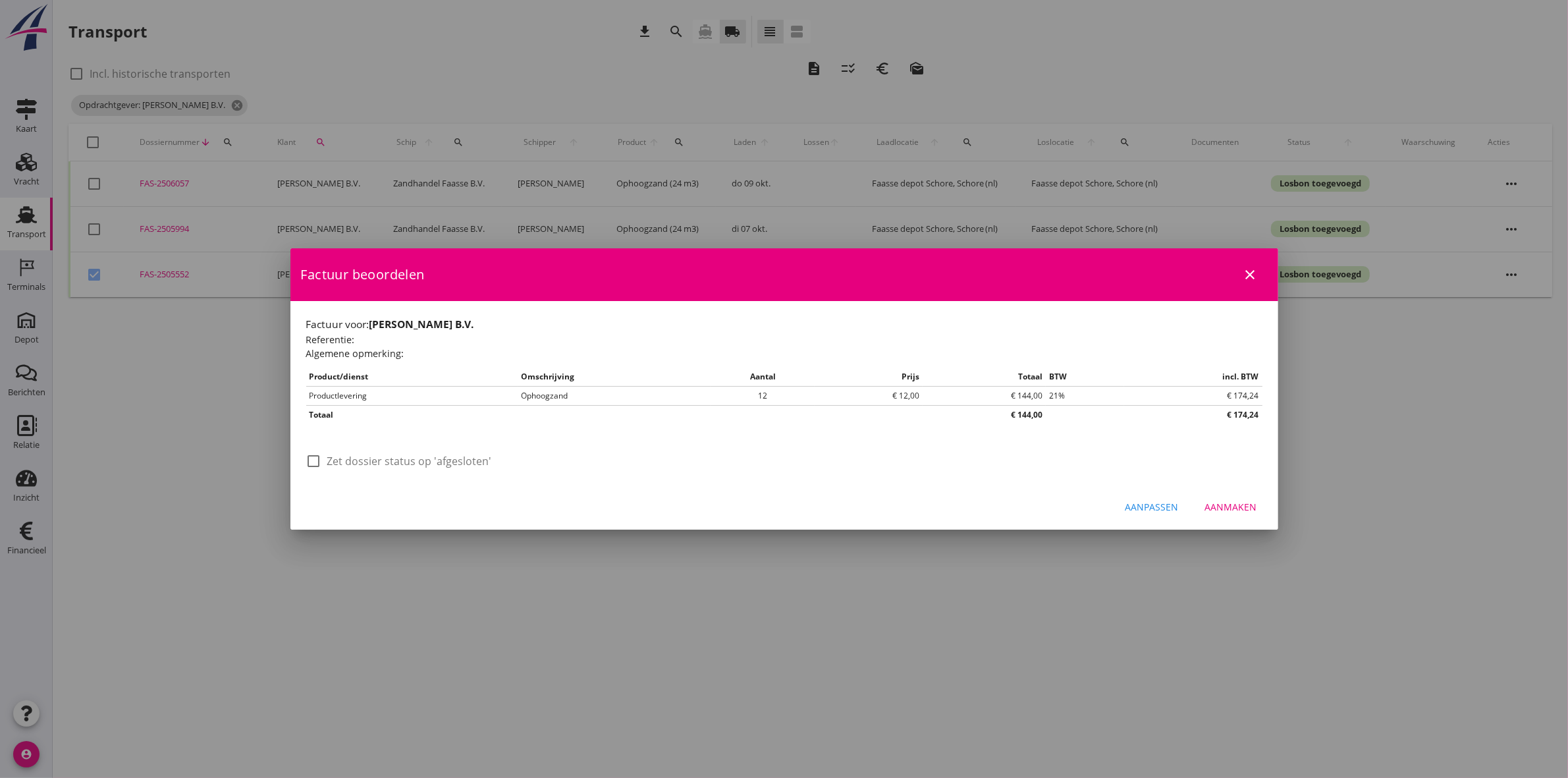
click at [395, 464] on label "Zet dossier status op 'afgesloten'" at bounding box center [410, 461] width 165 height 13
checkbox input "true"
click at [1258, 510] on button "Aanmaken" at bounding box center [1231, 507] width 73 height 24
checkbox input "false"
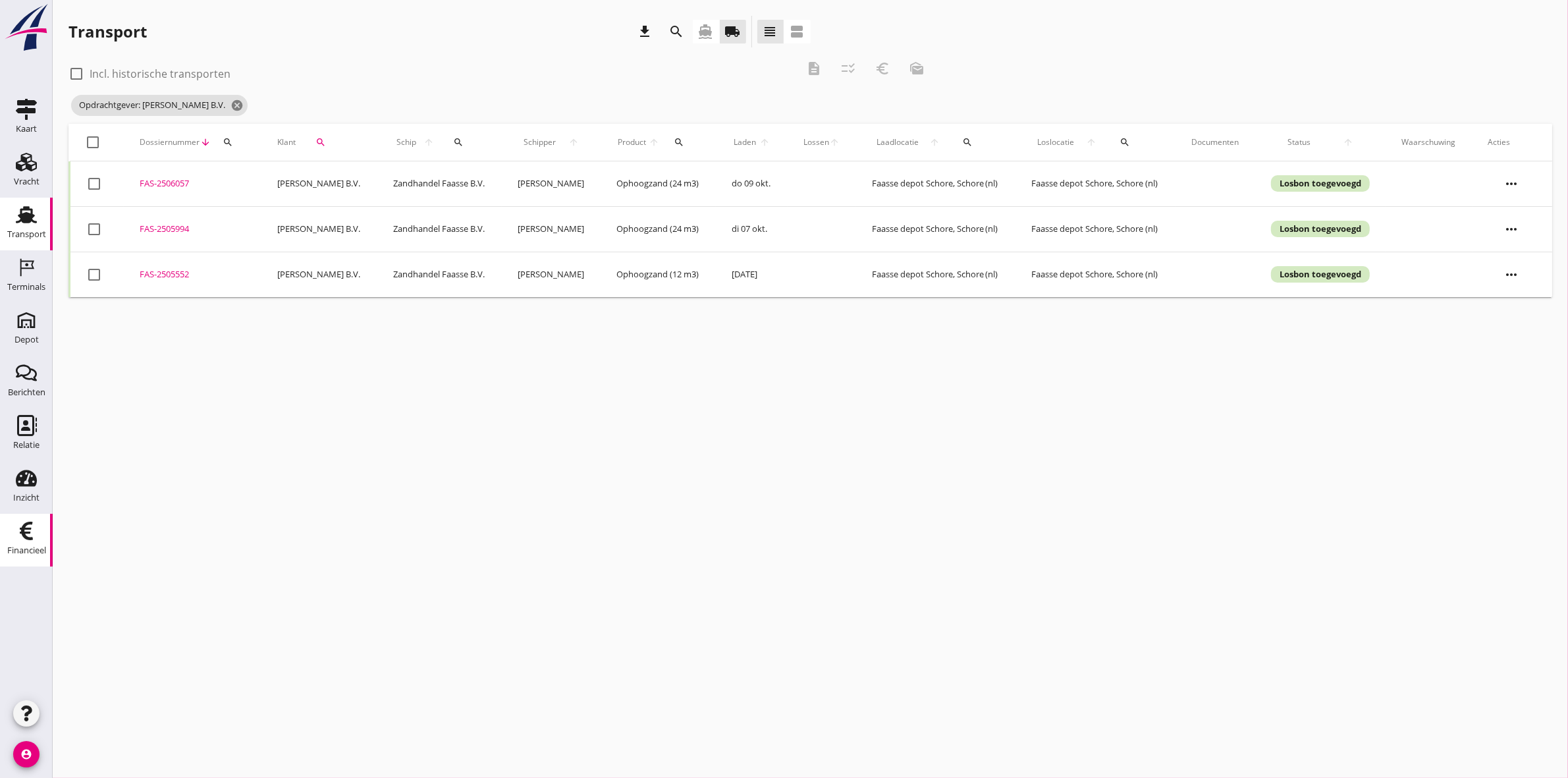
click at [27, 542] on div "Financieel" at bounding box center [26, 551] width 39 height 18
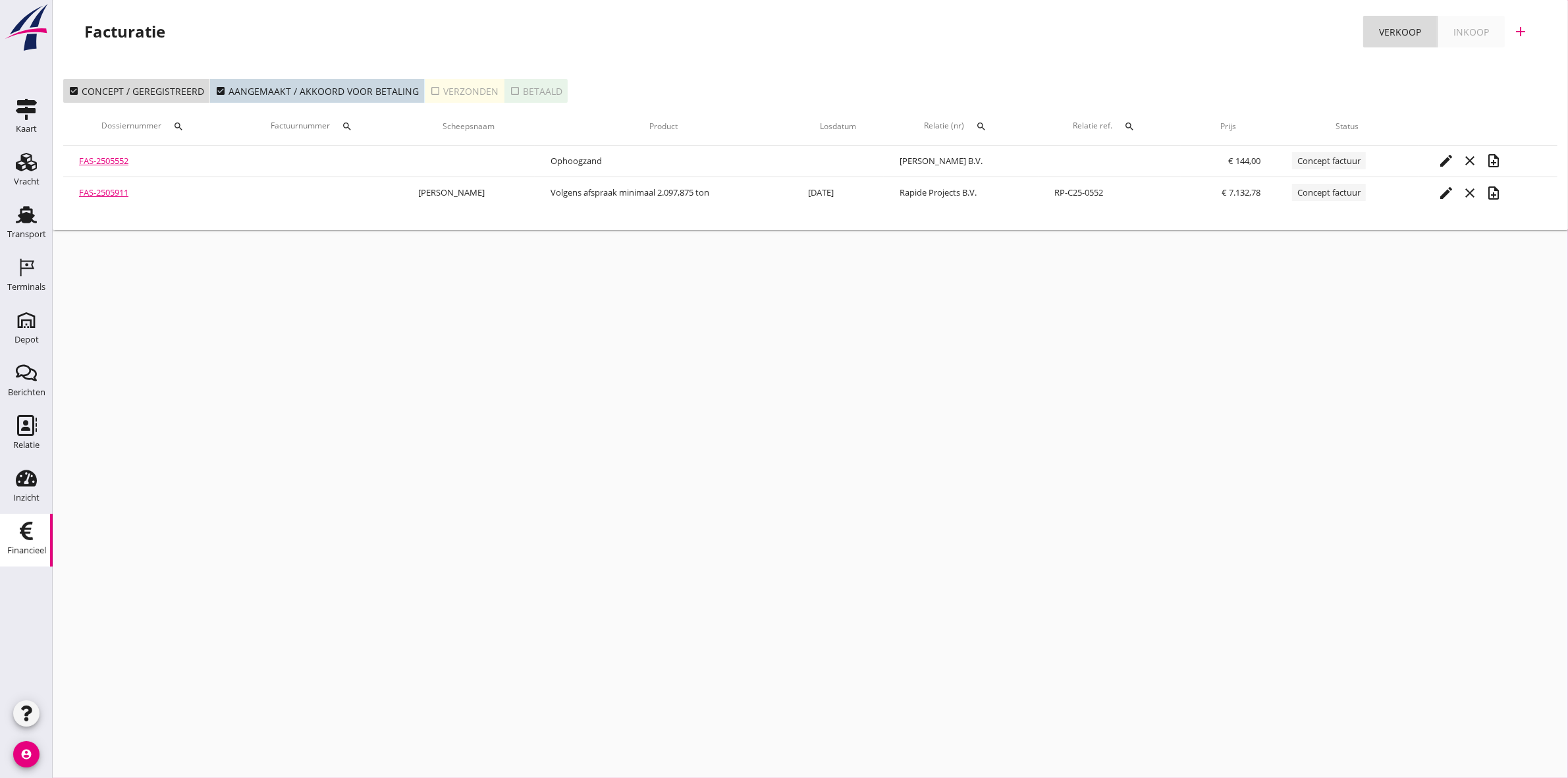
click at [472, 84] on div "check_box_outline_blank Verzonden" at bounding box center [464, 91] width 69 height 14
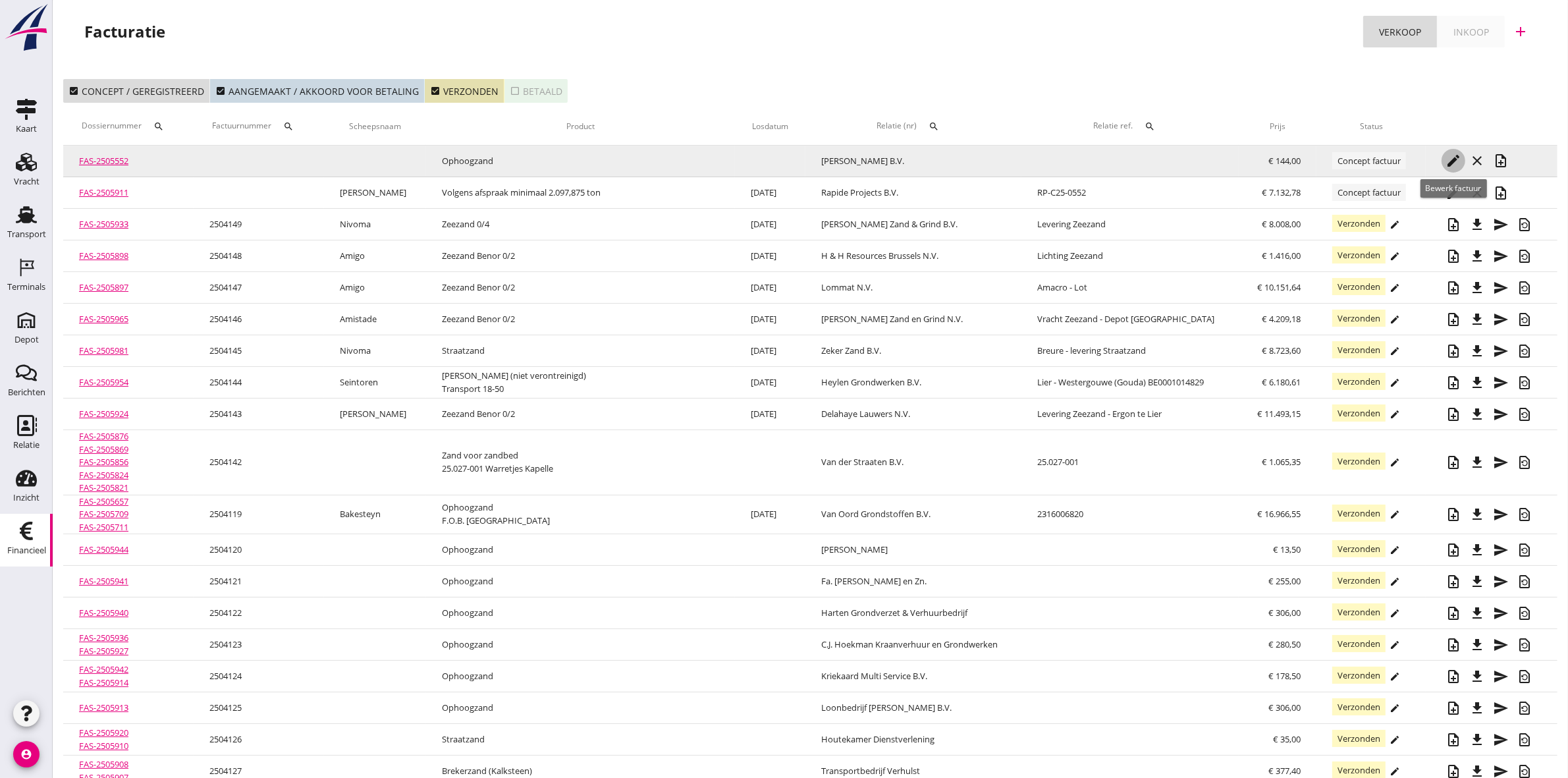
click at [1457, 159] on icon "edit" at bounding box center [1453, 160] width 16 height 16
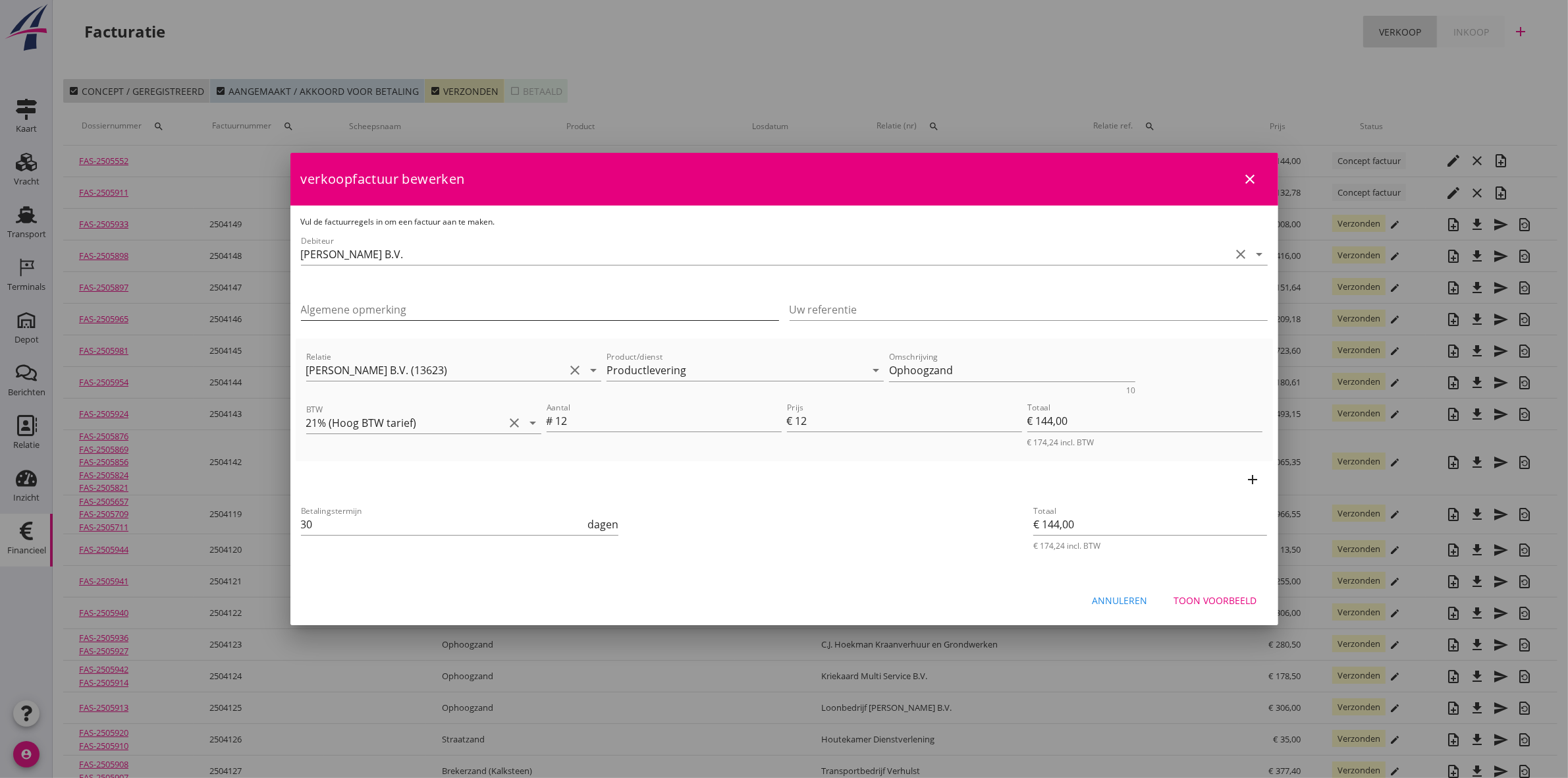
click at [465, 310] on input "Algemene opmerking" at bounding box center [540, 309] width 478 height 21
paste input "OB100250524"
click at [794, 314] on input "OB100250524" at bounding box center [1029, 309] width 478 height 21
type input "OB100250524"
click at [509, 301] on div "Algemene opmerking" at bounding box center [540, 312] width 478 height 42
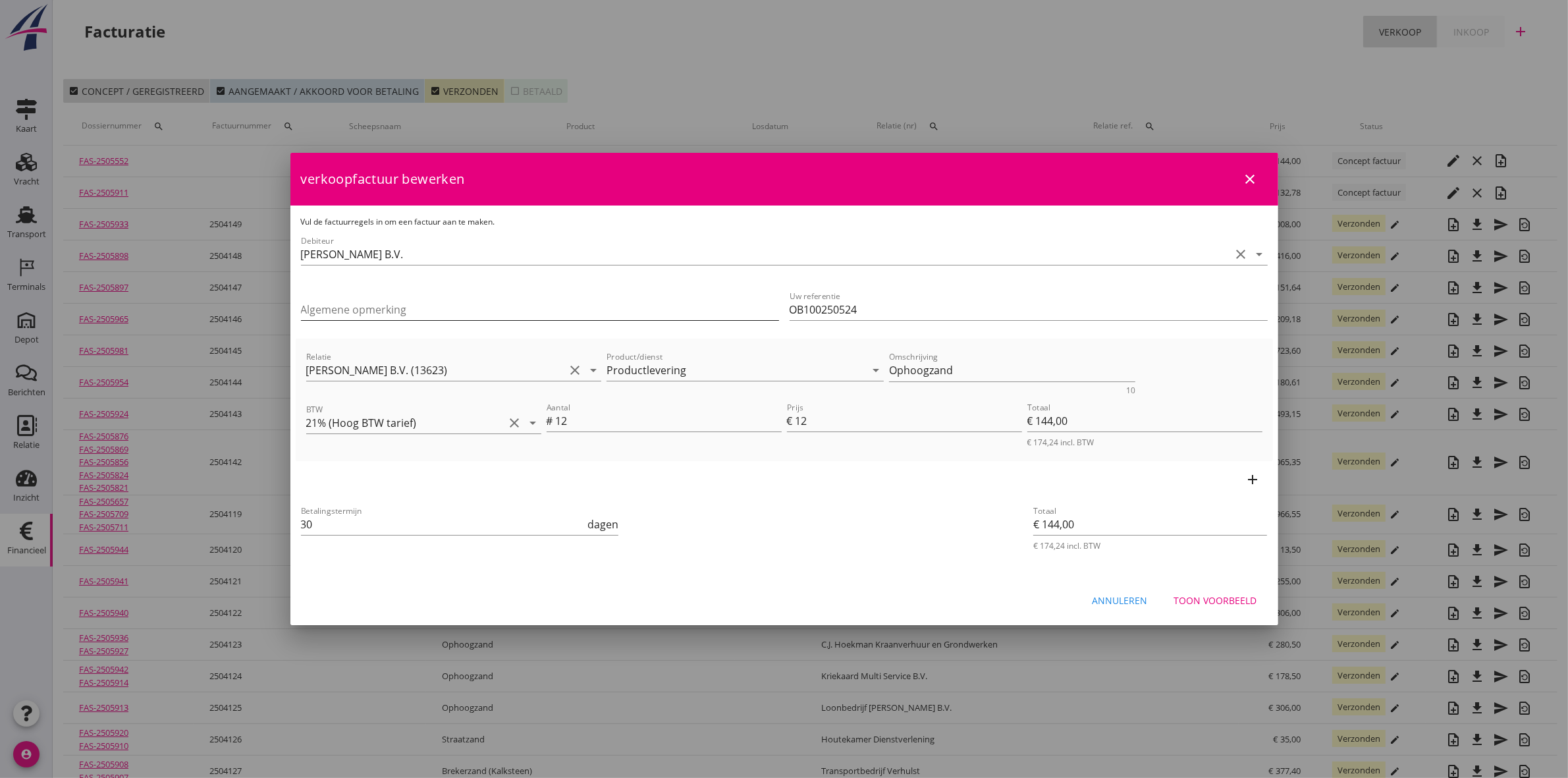
click at [507, 305] on input "Algemene opmerking" at bounding box center [540, 309] width 478 height 21
type input "Project | V25006"
click at [1245, 606] on button "Toon voorbeeld" at bounding box center [1215, 599] width 104 height 24
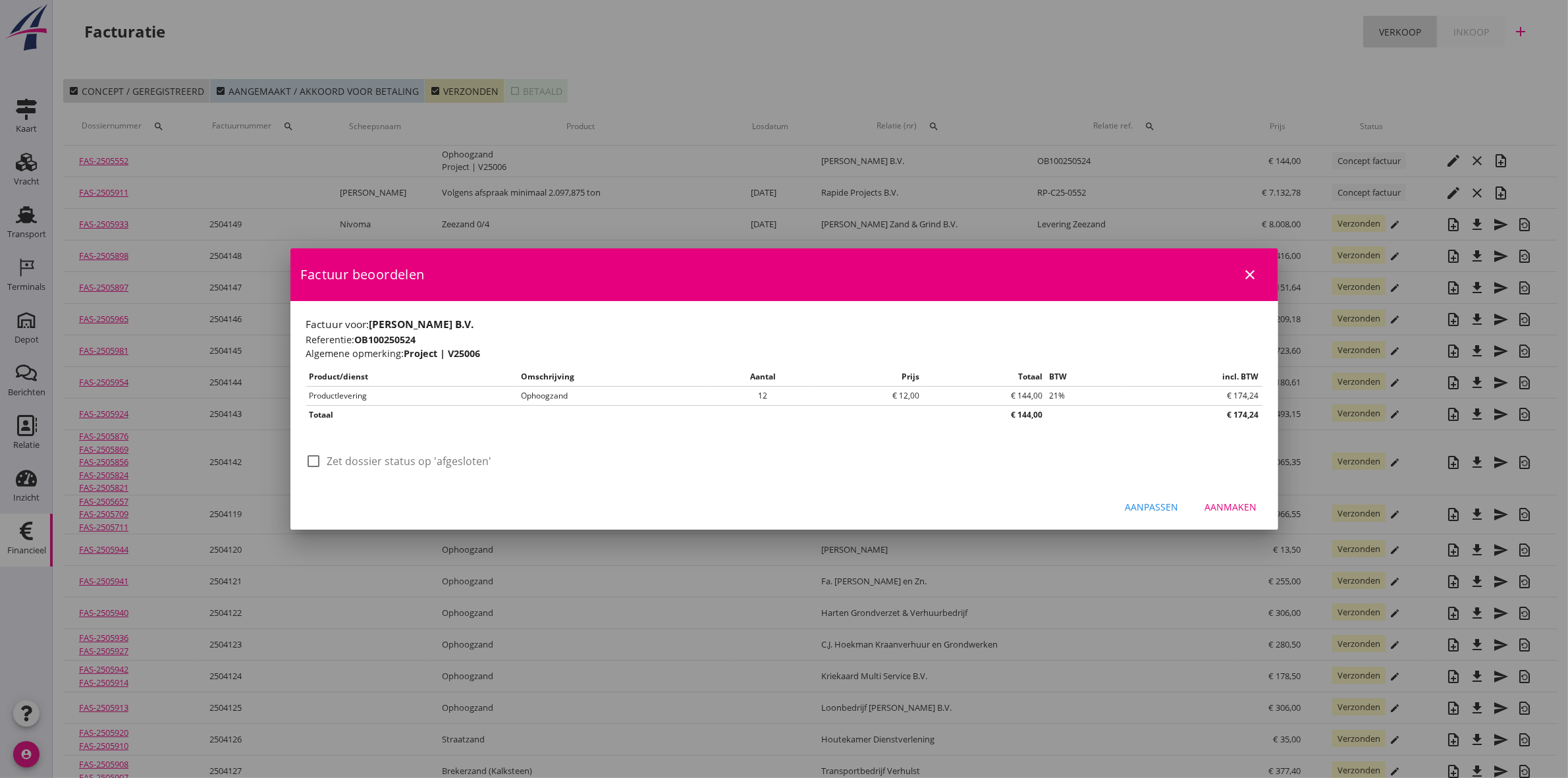
click at [351, 461] on label "Zet dossier status op 'afgesloten'" at bounding box center [410, 461] width 165 height 13
checkbox input "true"
click at [1241, 515] on button "Aanmaken" at bounding box center [1231, 507] width 73 height 24
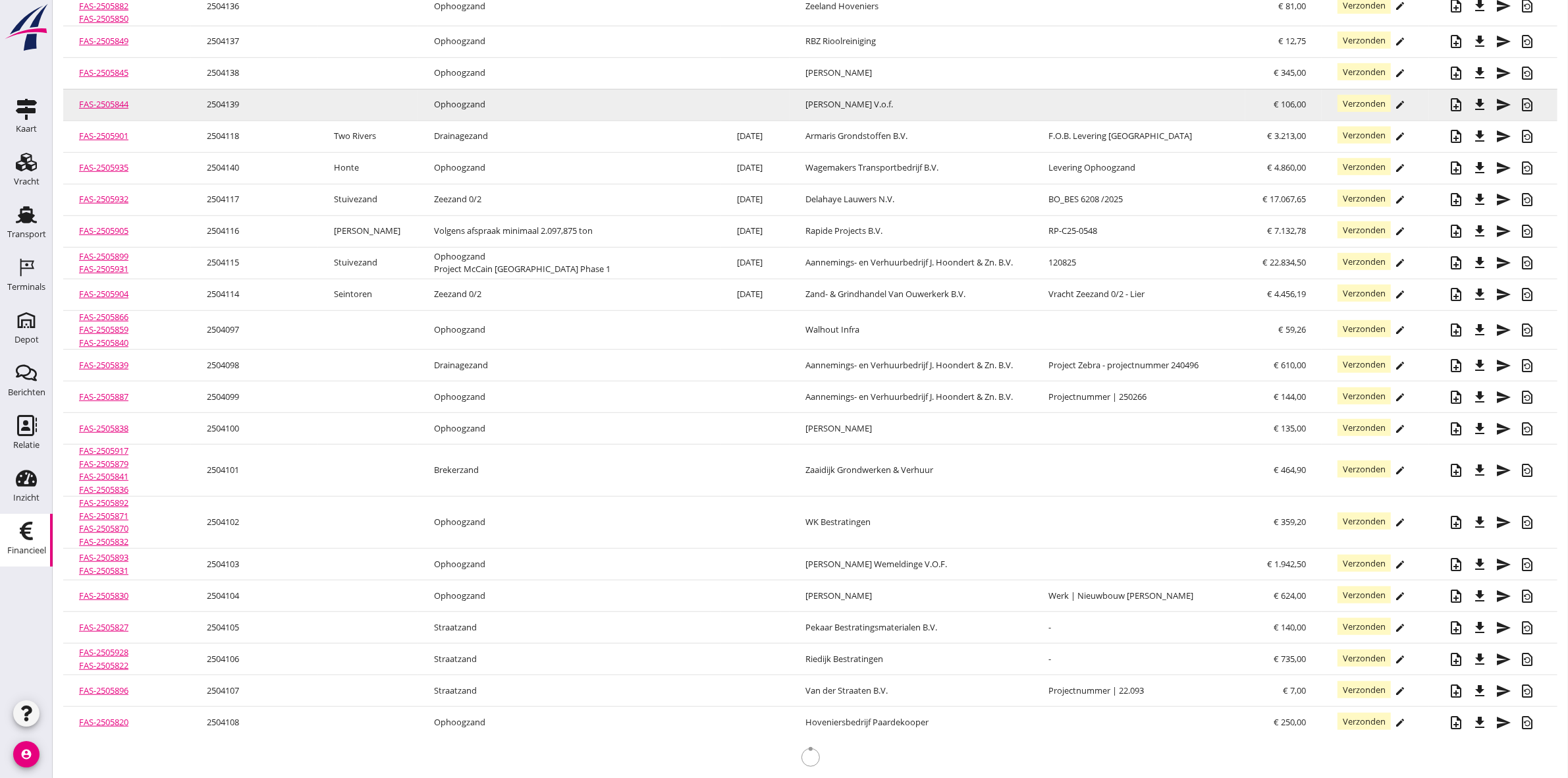
scroll to position [1200, 0]
